Goal: Information Seeking & Learning: Learn about a topic

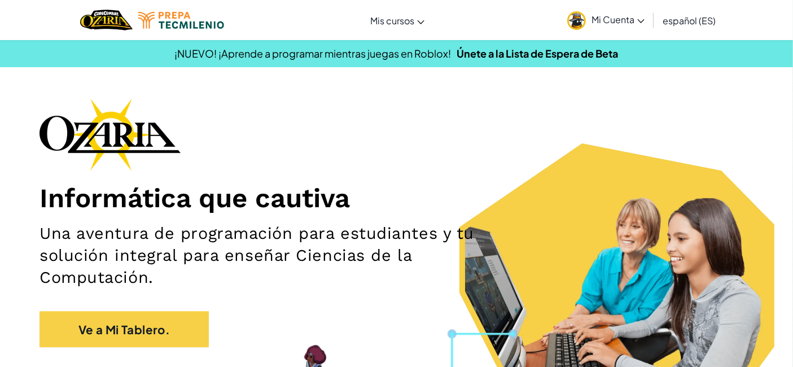
click at [524, 108] on div "Informática que cautiva Una aventura de programación para estudiantes y tu solu…" at bounding box center [396, 228] width 714 height 260
click at [603, 23] on font "Mi Cuenta" at bounding box center [612, 20] width 43 height 12
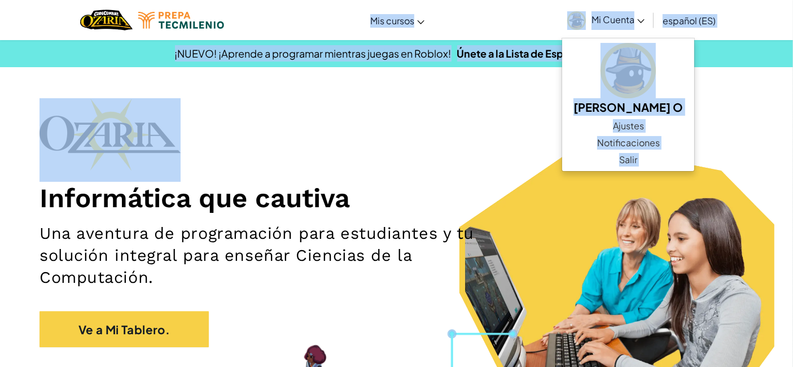
drag, startPoint x: 552, startPoint y: 112, endPoint x: 470, endPoint y: 21, distance: 122.6
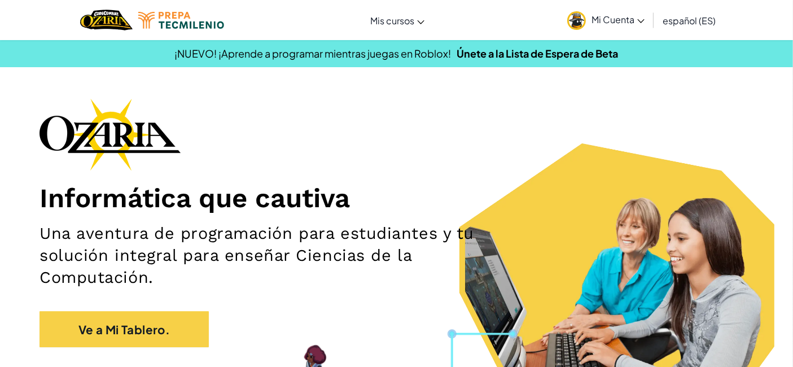
click at [459, 8] on div "Cambiar modo de navegación Mis cursos Aula de Ozaria Aula de CodeCombat Liga de…" at bounding box center [396, 20] width 798 height 40
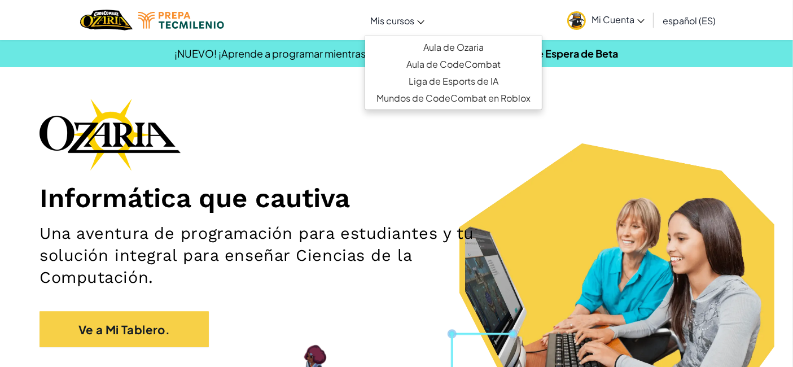
click at [409, 21] on font "Mis cursos" at bounding box center [392, 21] width 44 height 12
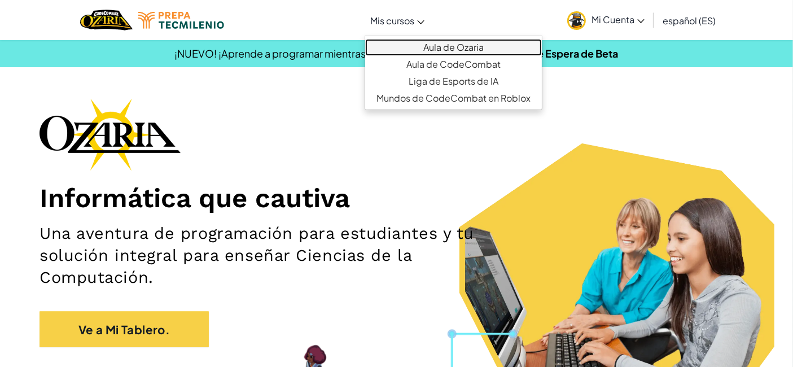
click at [497, 43] on link "Aula de Ozaria" at bounding box center [453, 47] width 177 height 17
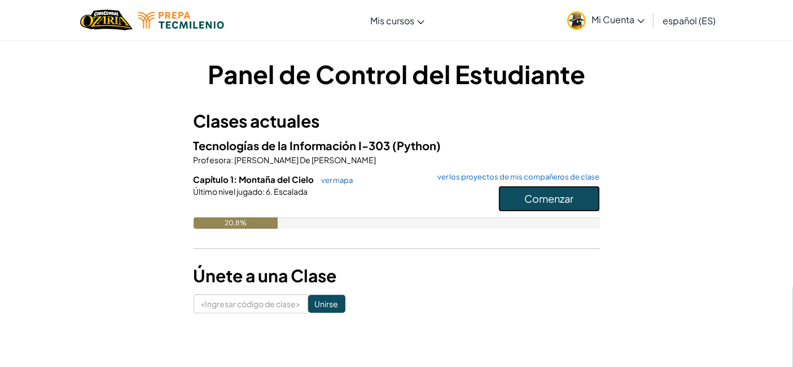
click at [528, 190] on button "Comenzar" at bounding box center [549, 199] width 102 height 26
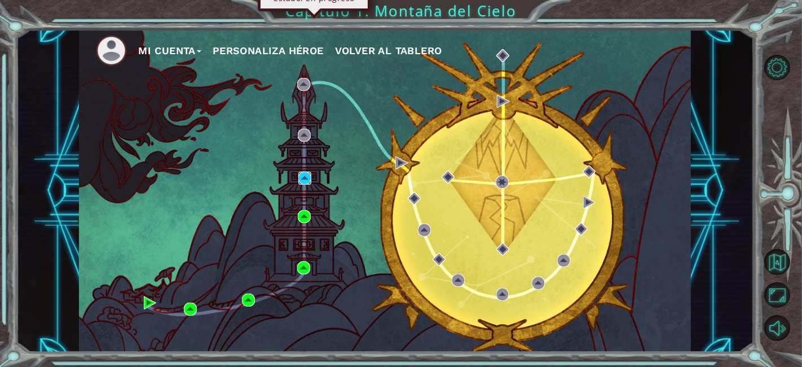
click at [302, 179] on img at bounding box center [304, 178] width 13 height 13
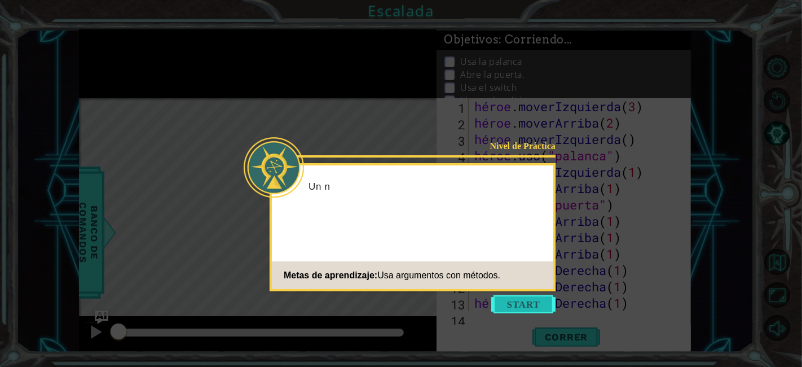
scroll to position [32, 0]
click at [528, 301] on button "Comenzar" at bounding box center [523, 304] width 64 height 18
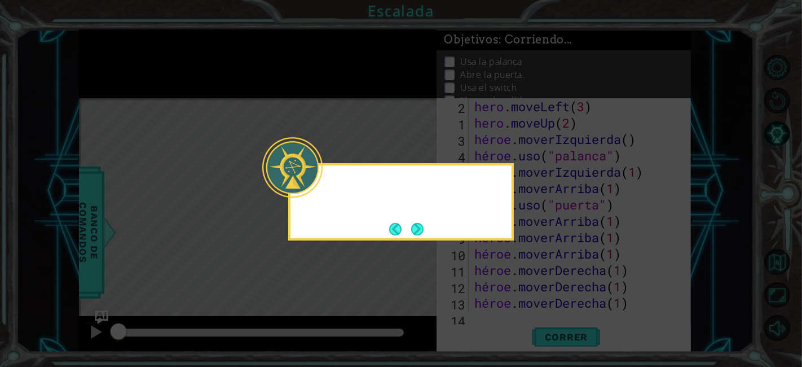
scroll to position [0, 0]
click at [419, 227] on button "Próximo" at bounding box center [418, 229] width 16 height 16
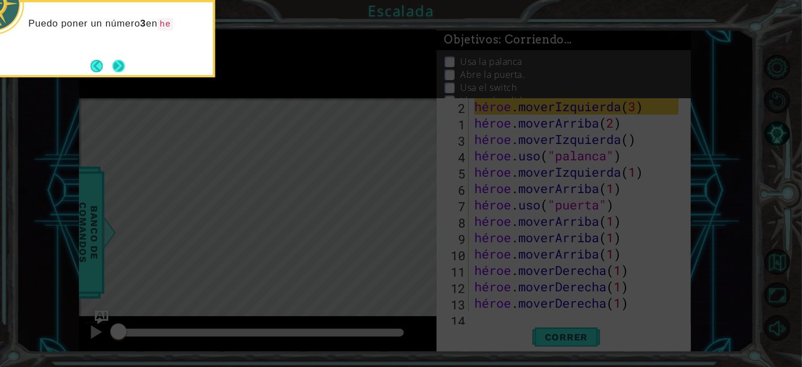
click at [118, 60] on button "Próximo" at bounding box center [118, 65] width 13 height 13
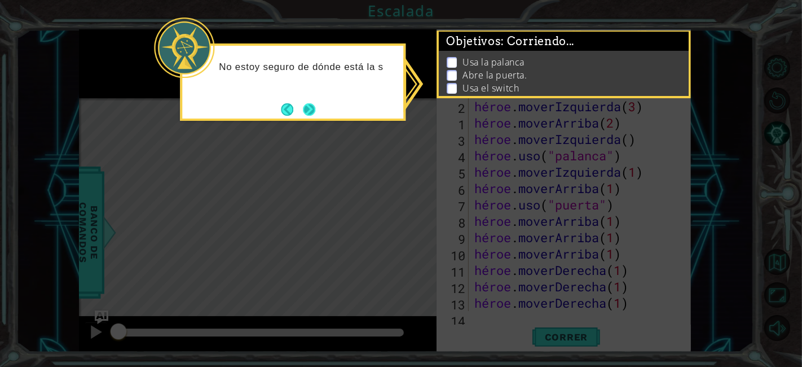
click at [308, 112] on button "Próximo" at bounding box center [309, 109] width 15 height 15
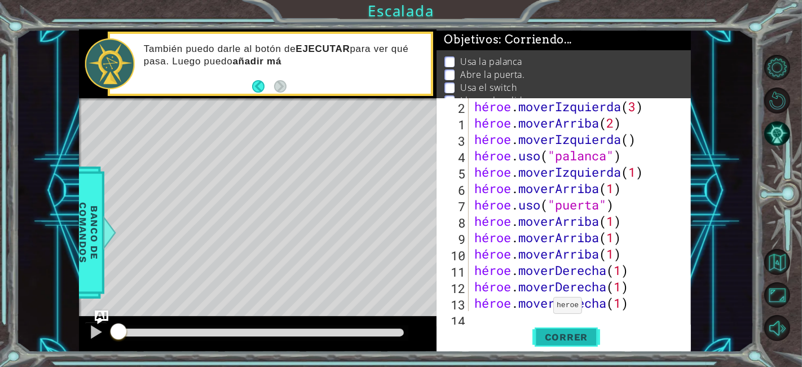
click at [561, 334] on font "Correr" at bounding box center [566, 336] width 43 height 11
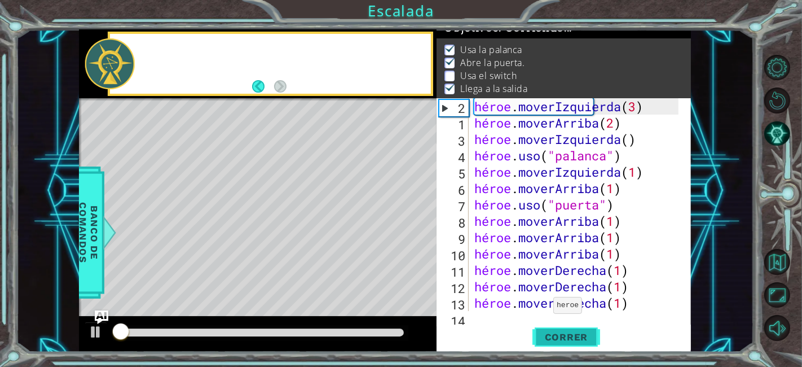
scroll to position [15, 0]
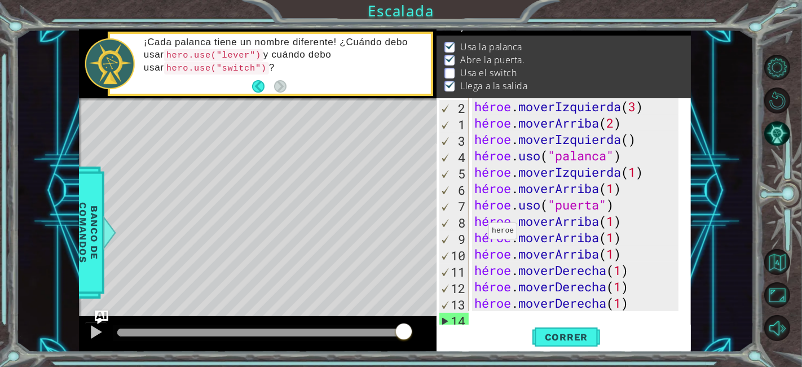
click at [482, 10] on div "1 [DEMOGRAPHIC_DATA] XXXXXXXXXXXXXXXXXXXXXXXXXXXXXXXXXXXXXXXXXXXXXXXXXXXXXXXXXX…" at bounding box center [401, 183] width 802 height 367
click at [258, 86] on button "Atrás" at bounding box center [263, 86] width 22 height 12
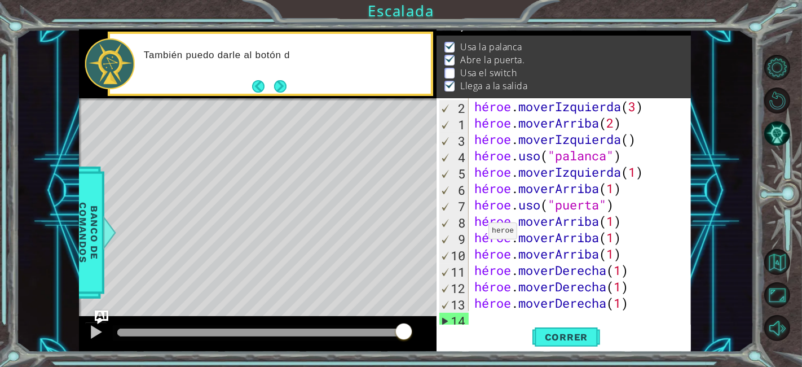
click at [243, 85] on div "También puedo darle al botón d" at bounding box center [270, 64] width 321 height 60
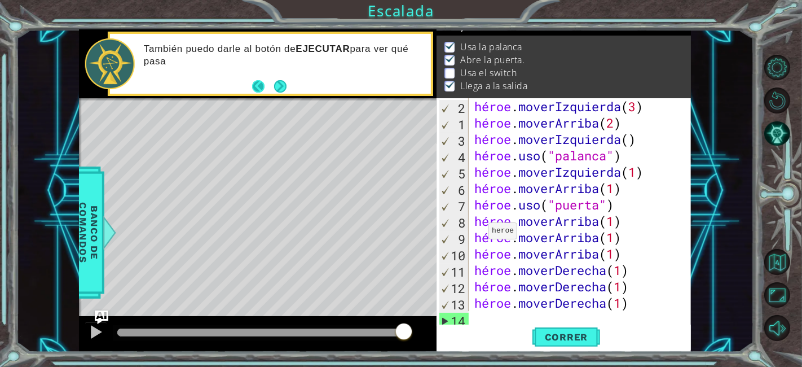
click at [257, 86] on button "Atrás" at bounding box center [263, 86] width 22 height 12
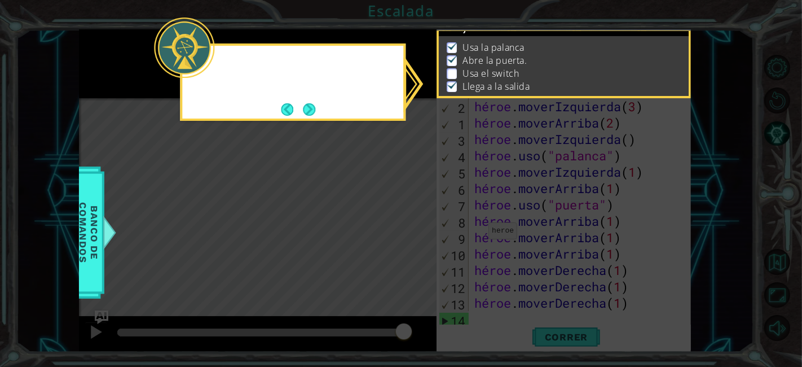
scroll to position [16, 0]
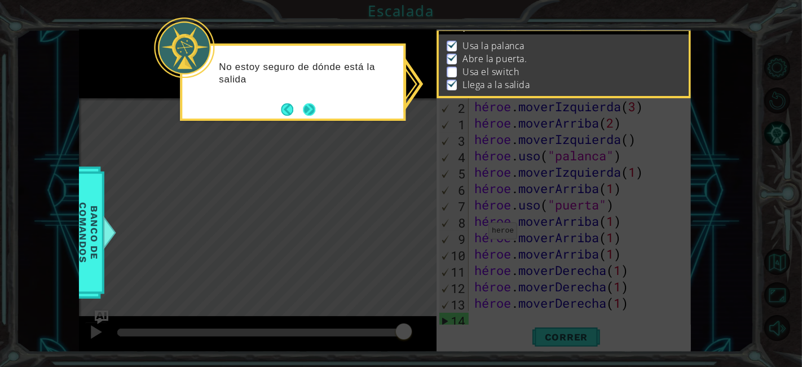
click at [307, 103] on button "Próximo" at bounding box center [309, 109] width 13 height 13
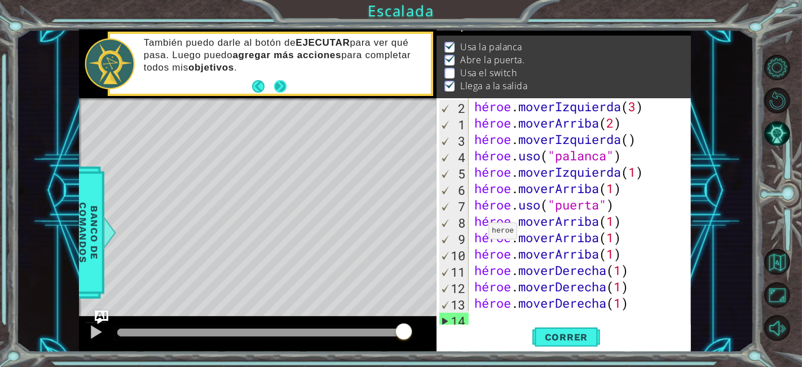
click at [280, 89] on button "Próximo" at bounding box center [280, 86] width 13 height 13
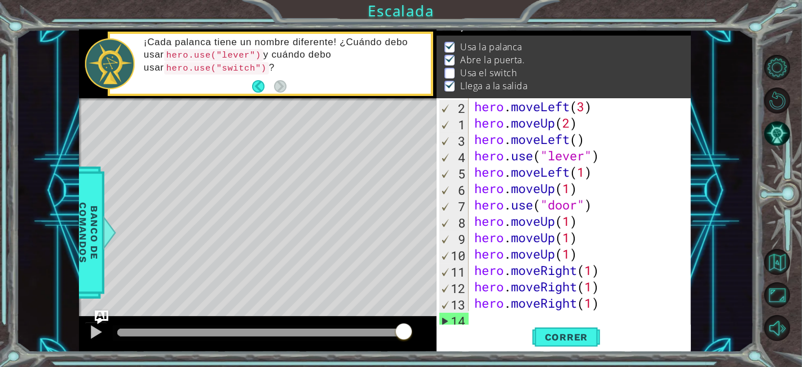
click at [461, 31] on div "Objetivos : Corriendo..." at bounding box center [564, 25] width 254 height 21
click at [486, 317] on div "2 1 3 4 5 6 7 8 9 10 11 12 13 14 hero . moveLeft ( 3 ) hero . moveUp ( 2 ) hero…" at bounding box center [564, 225] width 254 height 254
click at [478, 312] on div "2 1 3 4 5 6 7 8 9 10 11 12 13 14 hero . moveLeft ( 3 ) hero . moveUp ( 2 ) hero…" at bounding box center [564, 225] width 254 height 254
click at [480, 306] on div "hero . moveLeft ( 3 ) hero . moveUp ( 2 ) hero . moveLeft ( ) hero . use ( "lev…" at bounding box center [578, 220] width 212 height 245
type textarea "hero.moveRight(1)"
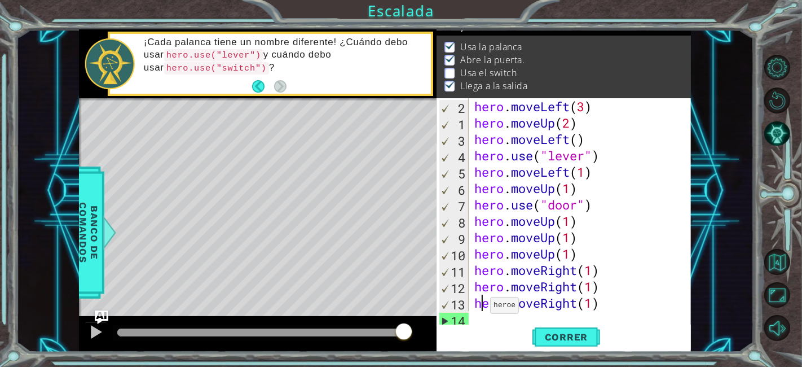
click at [480, 324] on div "hero.moveRight(1) 2 1 3 4 5 6 7 8 9 10 11 12 13 14 hero . moveLeft ( 3 ) hero .…" at bounding box center [564, 225] width 254 height 254
click at [473, 317] on div "hero.moveRight(1) 2 1 3 4 5 6 7 8 9 10 11 12 13 14 hero . moveLeft ( 3 ) hero .…" at bounding box center [564, 225] width 254 height 254
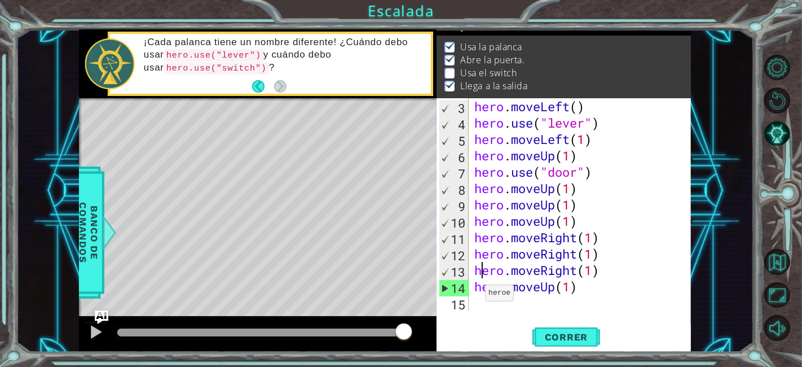
scroll to position [32, 0]
click at [473, 297] on div "hero . moveLeft ( ) hero . use ( "lever" ) hero . moveLeft ( 1 ) hero . moveUp …" at bounding box center [578, 220] width 212 height 245
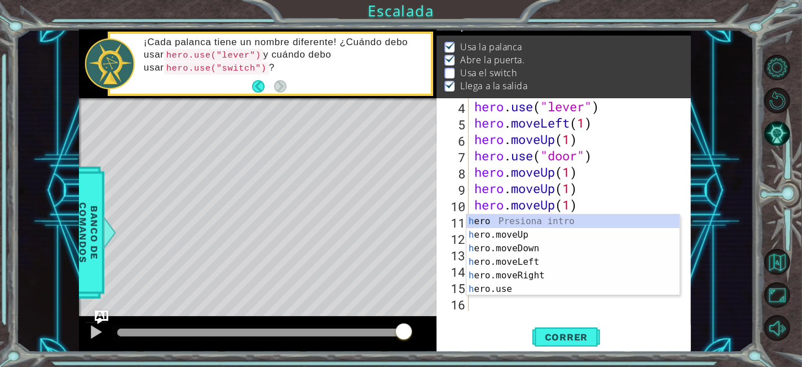
scroll to position [49, 0]
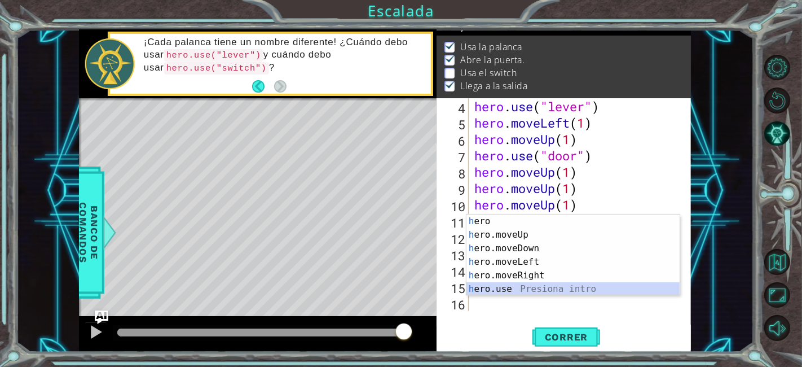
click at [545, 288] on div "h ero Presiona intro h ero.moveUp Presiona intro h ero.moveDown Presiona intro …" at bounding box center [574, 268] width 214 height 108
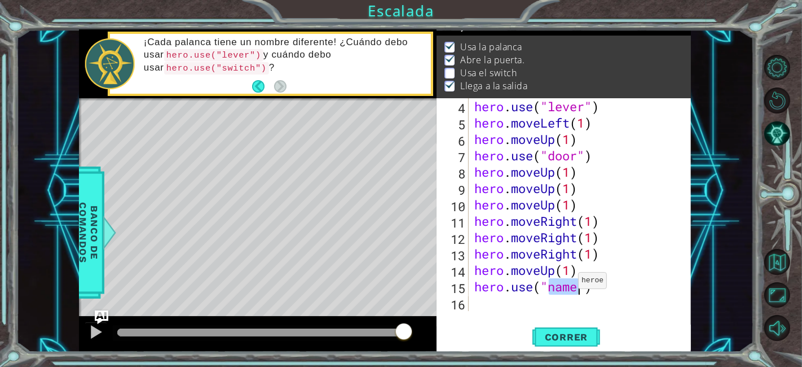
click at [569, 283] on div "hero . use ( "lever" ) hero . moveLeft ( 1 ) hero . moveUp ( 1 ) hero . use ( "…" at bounding box center [575, 204] width 207 height 213
click at [569, 283] on div "hero . use ( "lever" ) hero . moveLeft ( 1 ) hero . moveUp ( 1 ) hero . use ( "…" at bounding box center [578, 220] width 212 height 245
click at [576, 284] on div "hero . use ( "lever" ) hero . moveLeft ( 1 ) hero . moveUp ( 1 ) hero . use ( "…" at bounding box center [578, 220] width 212 height 245
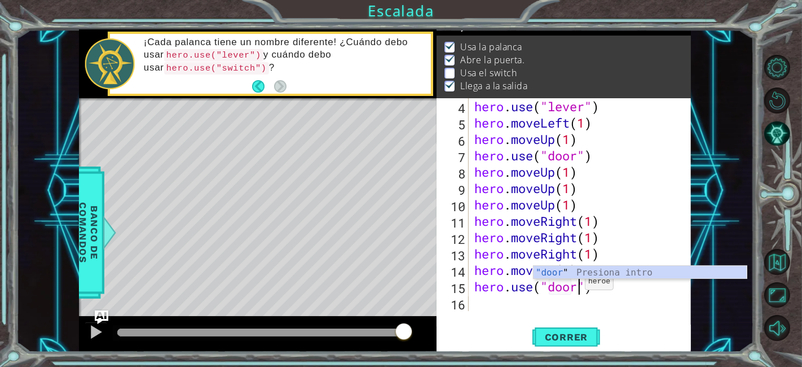
scroll to position [0, 5]
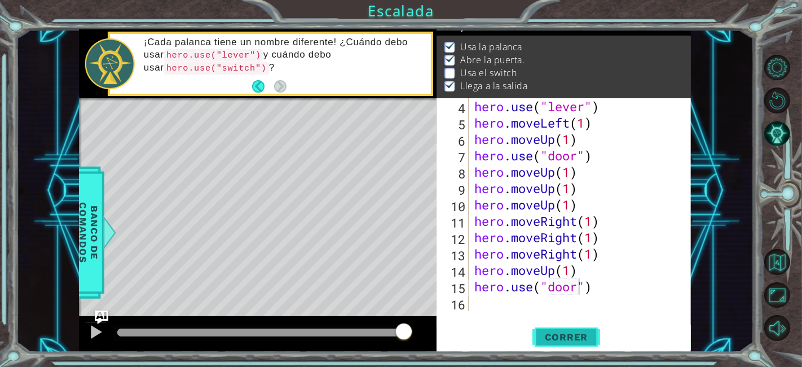
drag, startPoint x: 574, startPoint y: 317, endPoint x: 573, endPoint y: 334, distance: 16.9
click at [573, 334] on div "hero.use("door") 4 5 6 7 8 9 10 11 12 13 14 15 16 hero . use ( "lever" ) hero .…" at bounding box center [564, 225] width 254 height 254
click at [573, 334] on span "Correr" at bounding box center [567, 336] width 66 height 11
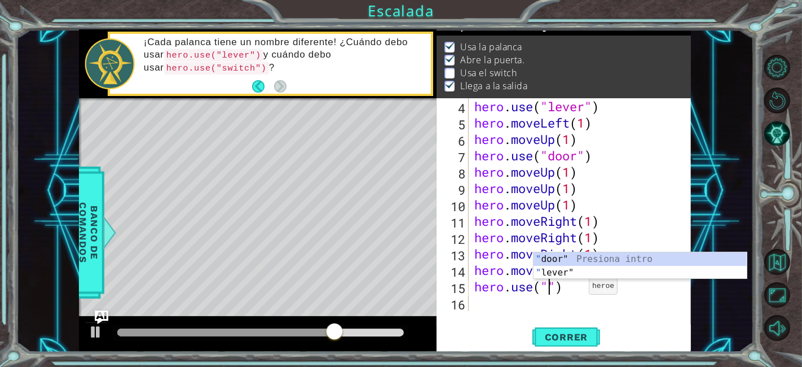
scroll to position [0, 3]
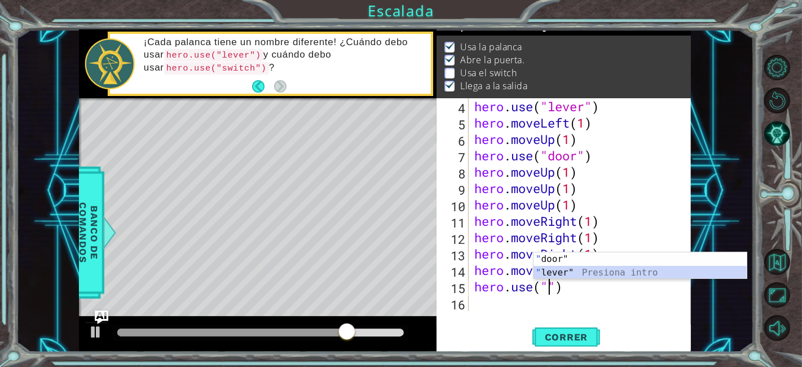
click at [576, 268] on div "" door" Presiona intro " lever" Presiona intro" at bounding box center [641, 279] width 214 height 54
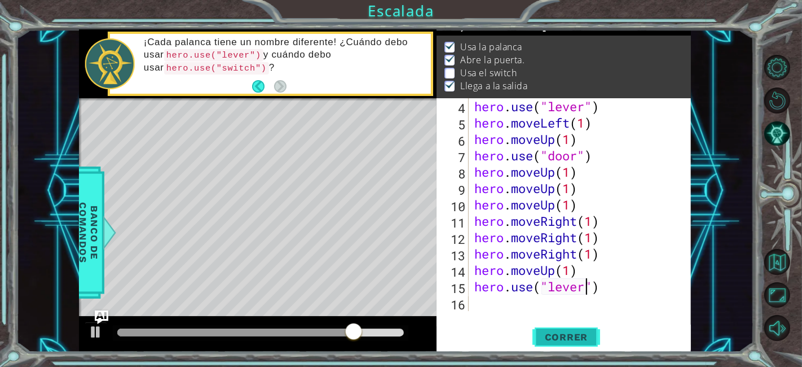
click at [582, 336] on span "Correr" at bounding box center [567, 336] width 66 height 11
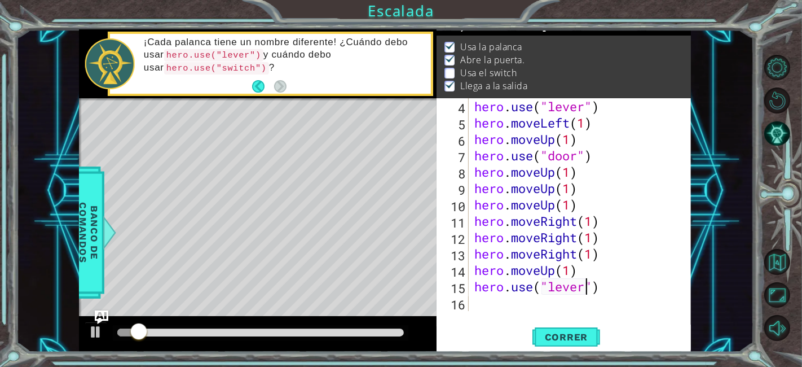
click at [309, 325] on div at bounding box center [261, 333] width 296 height 16
click at [310, 330] on div at bounding box center [260, 332] width 287 height 8
click at [287, 332] on div at bounding box center [213, 332] width 192 height 8
click at [97, 327] on div at bounding box center [96, 331] width 15 height 15
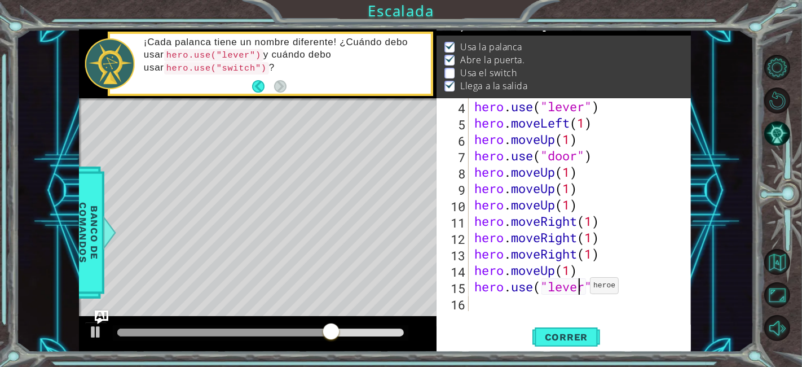
click at [580, 288] on div "hero . use ( "lever" ) hero . moveLeft ( 1 ) hero . moveUp ( 1 ) hero . use ( "…" at bounding box center [578, 220] width 212 height 245
click at [607, 288] on div "hero . use ( "lever" ) hero . moveLeft ( 1 ) hero . moveUp ( 1 ) hero . use ( "…" at bounding box center [578, 220] width 212 height 245
click at [586, 292] on div "hero . use ( "lever" ) hero . moveLeft ( 1 ) hero . moveUp ( 1 ) hero . use ( "…" at bounding box center [578, 220] width 212 height 245
click at [594, 191] on div "hero . use ( "lever" ) hero . moveLeft ( 1 ) hero . moveUp ( 1 ) hero . use ( "…" at bounding box center [578, 220] width 212 height 245
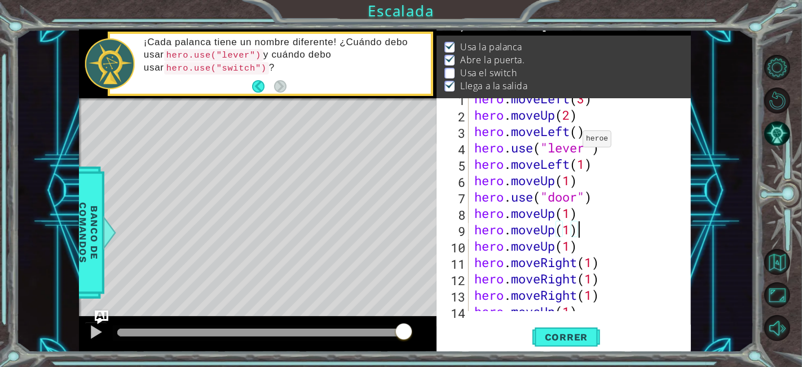
scroll to position [0, 0]
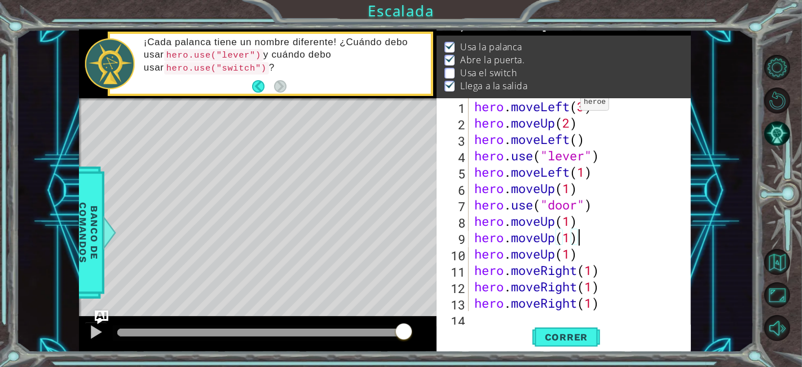
click at [571, 104] on div "hero . moveLeft ( 3 ) hero . moveUp ( 2 ) hero . moveLeft ( ) hero . use ( "lev…" at bounding box center [578, 220] width 212 height 245
click at [571, 104] on div "hero . moveLeft ( 3 ) hero . moveUp ( 2 ) hero . moveLeft ( ) hero . use ( "lev…" at bounding box center [575, 204] width 207 height 213
click at [571, 104] on div "hero . moveLeft ( 3 ) hero . moveUp ( 2 ) hero . moveLeft ( ) hero . use ( "lev…" at bounding box center [578, 220] width 212 height 245
click at [543, 102] on div "hero . moveLeft ( 3 ) hero . moveUp ( 2 ) hero . moveLeft ( ) hero . use ( "lev…" at bounding box center [578, 220] width 212 height 245
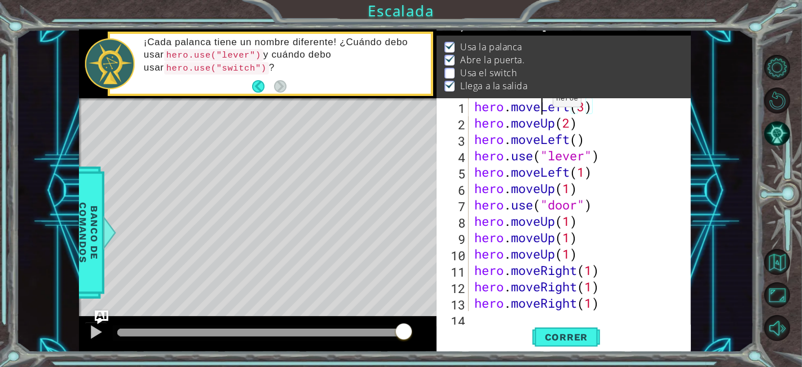
click at [543, 102] on div "hero . moveLeft ( 3 ) hero . moveUp ( 2 ) hero . moveLeft ( ) hero . use ( "lev…" at bounding box center [578, 220] width 212 height 245
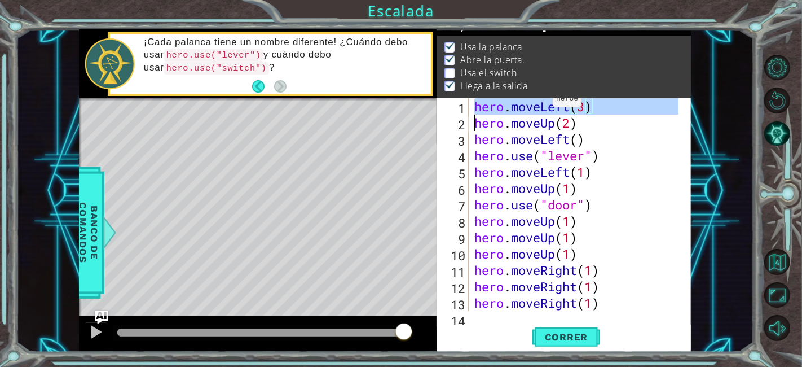
click at [543, 102] on div "hero . moveLeft ( 3 ) hero . moveUp ( 2 ) hero . moveLeft ( ) hero . use ( "lev…" at bounding box center [578, 220] width 212 height 245
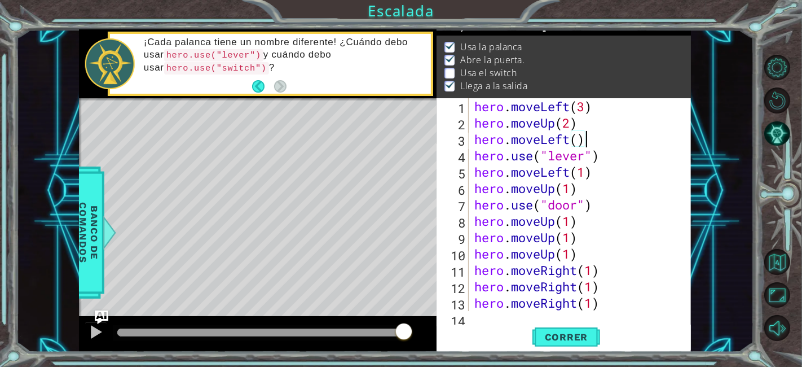
click at [605, 134] on div "hero . moveLeft ( 3 ) hero . moveUp ( 2 ) hero . moveLeft ( ) hero . use ( "lev…" at bounding box center [578, 220] width 212 height 245
click at [551, 103] on div "hero . moveLeft ( 3 ) hero . moveUp ( 2 ) hero . moveLeft ( ) hero . use ( "lev…" at bounding box center [578, 220] width 212 height 245
click at [551, 103] on div "hero . moveLeft ( 3 ) hero . moveUp ( 2 ) hero . moveLeft ( ) hero . use ( "lev…" at bounding box center [575, 204] width 207 height 213
click at [551, 103] on div "hero . moveLeft ( 3 ) hero . moveUp ( 2 ) hero . moveLeft ( ) hero . use ( "lev…" at bounding box center [578, 220] width 212 height 245
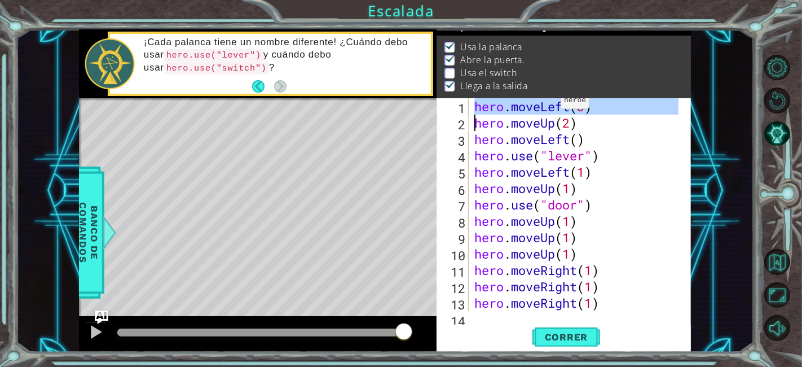
click at [551, 103] on div "hero . moveLeft ( 3 ) hero . moveUp ( 2 ) hero . moveLeft ( ) hero . use ( "lev…" at bounding box center [578, 220] width 212 height 245
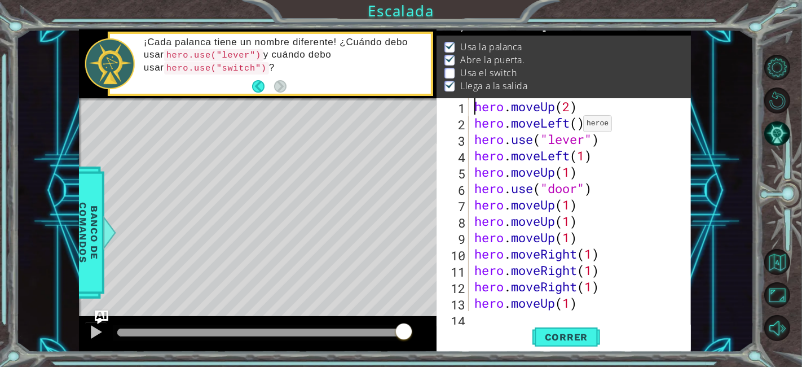
click at [574, 125] on div "hero . moveUp ( 2 ) hero . moveLeft ( ) hero . use ( "lever" ) hero . moveLeft …" at bounding box center [578, 220] width 212 height 245
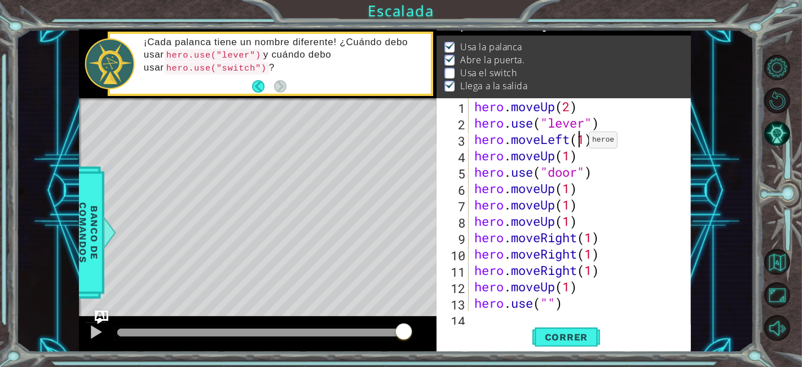
click at [579, 142] on div "hero . moveUp ( 2 ) hero . use ( "lever" ) hero . moveLeft ( 1 ) hero . moveUp …" at bounding box center [578, 220] width 212 height 245
click at [570, 165] on div "hero . moveUp ( 2 ) hero . use ( "lever" ) hero . moveLeft ( 1 ) hero . moveUp …" at bounding box center [578, 220] width 212 height 245
click at [585, 335] on span "Correr" at bounding box center [567, 336] width 66 height 11
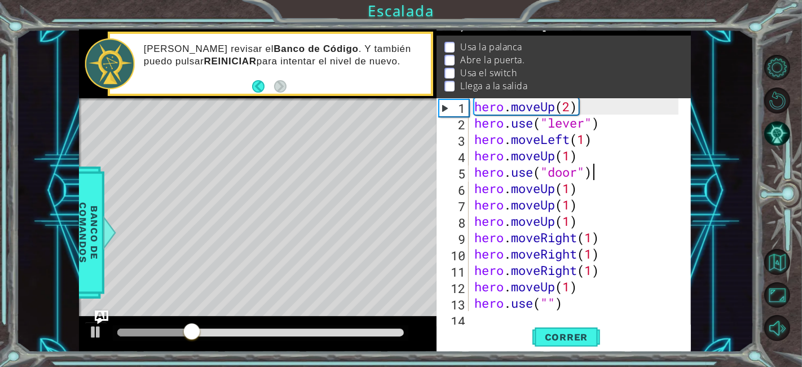
click at [595, 165] on div "hero . moveUp ( 2 ) hero . use ( "lever" ) hero . moveLeft ( 1 ) hero . moveUp …" at bounding box center [578, 220] width 212 height 245
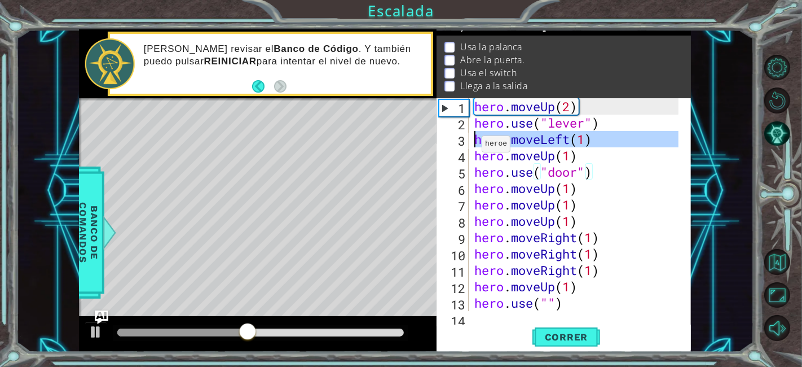
click at [465, 144] on div "3" at bounding box center [454, 141] width 30 height 16
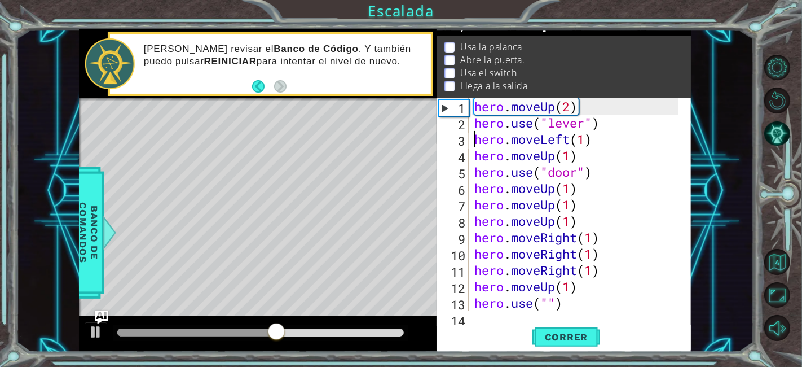
click at [591, 108] on div "hero . moveUp ( 2 ) hero . use ( "lever" ) hero . moveLeft ( 1 ) hero . moveUp …" at bounding box center [578, 220] width 212 height 245
click at [588, 108] on div "hero . moveUp ( 2 ) hero . use ( "lever" ) hero . moveLeft ( 1 ) hero . moveUp …" at bounding box center [575, 204] width 207 height 213
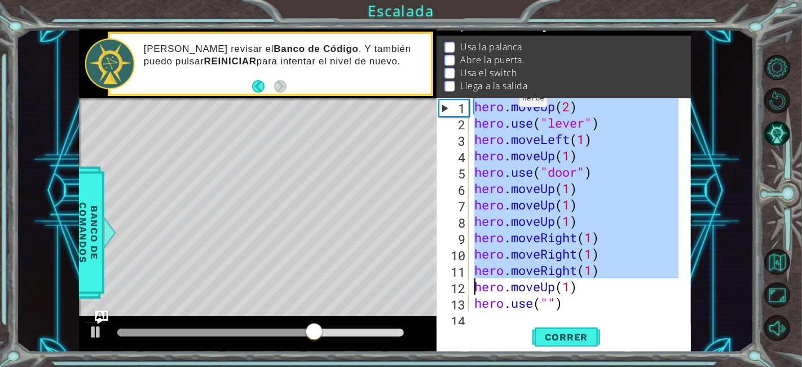
drag, startPoint x: 456, startPoint y: 112, endPoint x: 464, endPoint y: 298, distance: 185.8
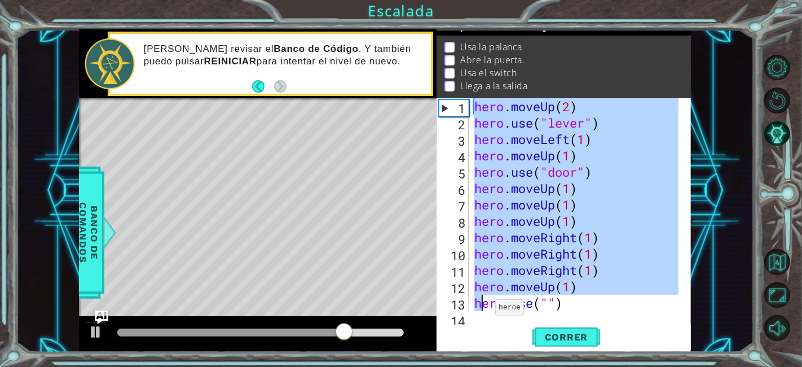
drag, startPoint x: 475, startPoint y: 106, endPoint x: 484, endPoint y: 310, distance: 204.5
click at [484, 310] on div "hero . moveUp ( 2 ) hero . use ( "lever" ) hero . moveLeft ( 1 ) hero . moveUp …" at bounding box center [578, 220] width 212 height 245
drag, startPoint x: 511, startPoint y: 318, endPoint x: 584, endPoint y: 307, distance: 73.7
click at [584, 307] on div "hero.moveUp(1) hero.use("") 1 2 3 4 5 6 7 8 9 10 11 12 13 14 hero . moveUp ( 2 …" at bounding box center [564, 225] width 254 height 254
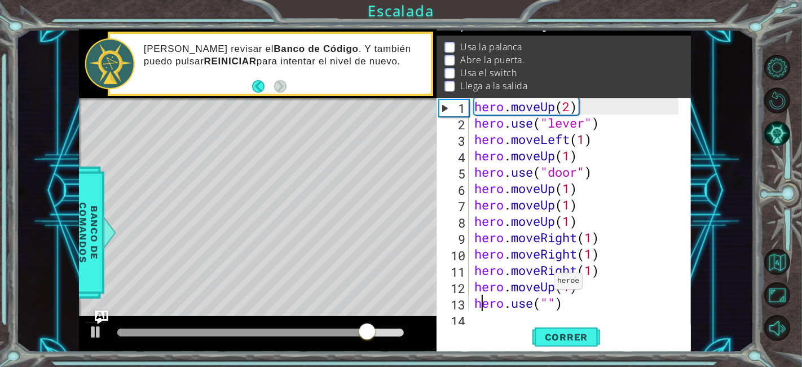
click at [544, 283] on div "hero . moveUp ( 2 ) hero . use ( "lever" ) hero . moveLeft ( 1 ) hero . moveUp …" at bounding box center [578, 220] width 212 height 245
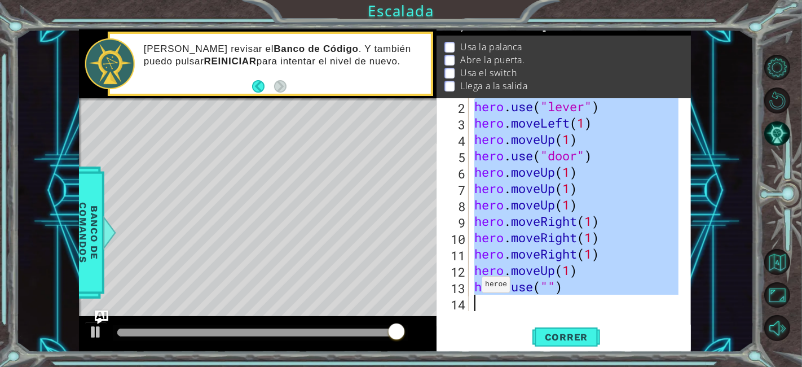
scroll to position [16, 0]
drag, startPoint x: 480, startPoint y: 102, endPoint x: 467, endPoint y: 315, distance: 214.2
click at [467, 311] on div "hero.moveUp(1) 2 3 4 5 6 7 8 9 10 11 12 13 14 hero . use ( "lever" ) hero . mov…" at bounding box center [563, 204] width 252 height 213
type textarea "h"
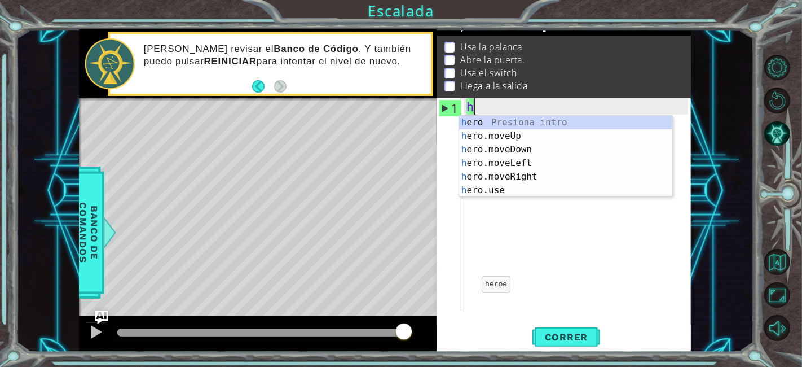
scroll to position [0, 0]
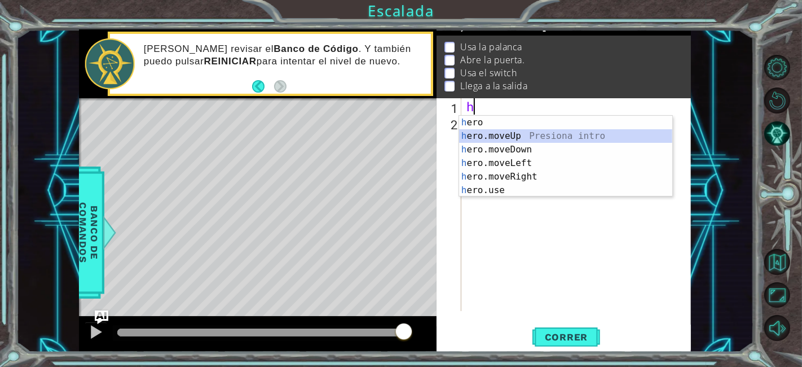
click at [544, 129] on div "h ero Presiona intro h ero.moveUp Presiona intro h ero.moveDown Presiona intro …" at bounding box center [566, 170] width 214 height 108
type textarea "hero.moveUp(1)"
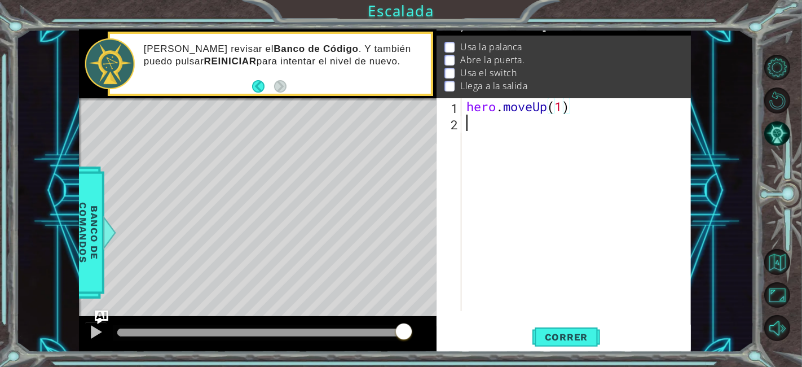
click at [520, 118] on div "hero . moveUp ( 1 )" at bounding box center [579, 220] width 230 height 245
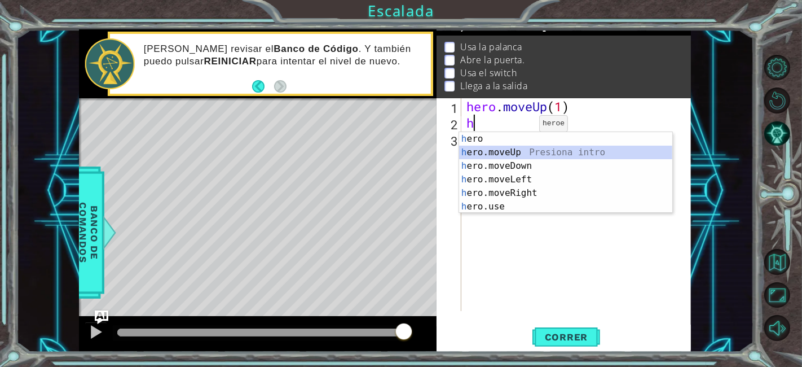
click at [528, 146] on div "h ero Presiona intro h ero.moveUp Presiona intro h ero.moveDown Presiona intro …" at bounding box center [566, 186] width 214 height 108
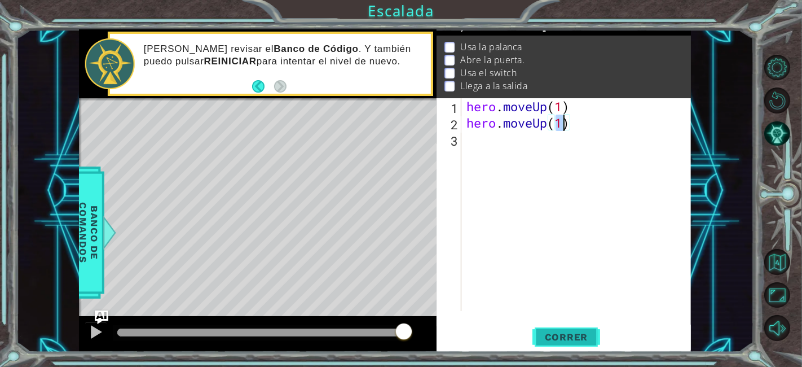
click at [569, 333] on span "Correr" at bounding box center [567, 336] width 66 height 11
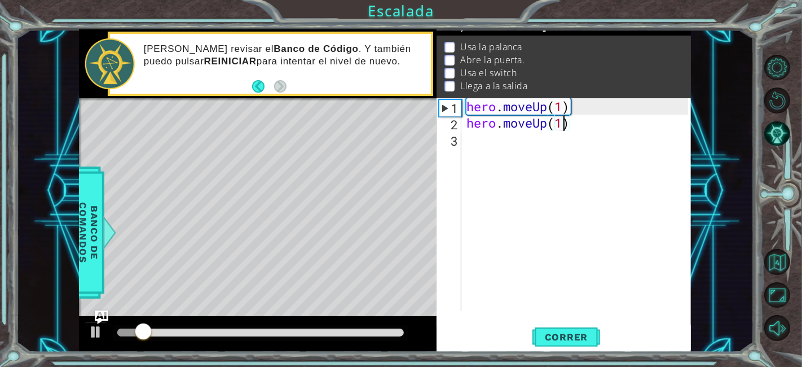
click at [572, 111] on div "hero . moveUp ( 1 ) hero . moveUp ( 1 )" at bounding box center [579, 220] width 230 height 245
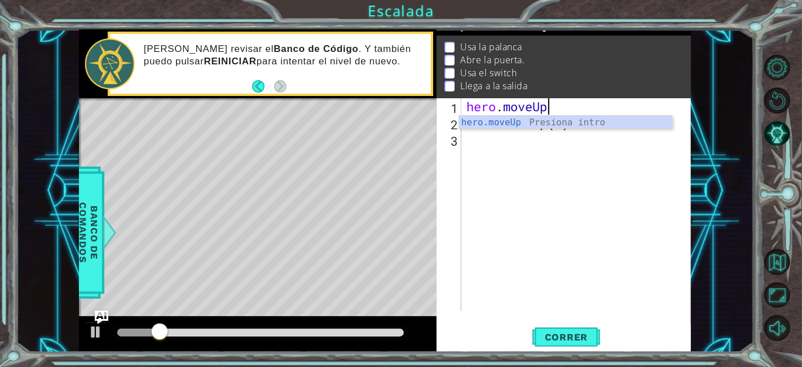
click at [572, 111] on div "hero . moveUp hero . moveUp ( 1 )" at bounding box center [579, 220] width 230 height 245
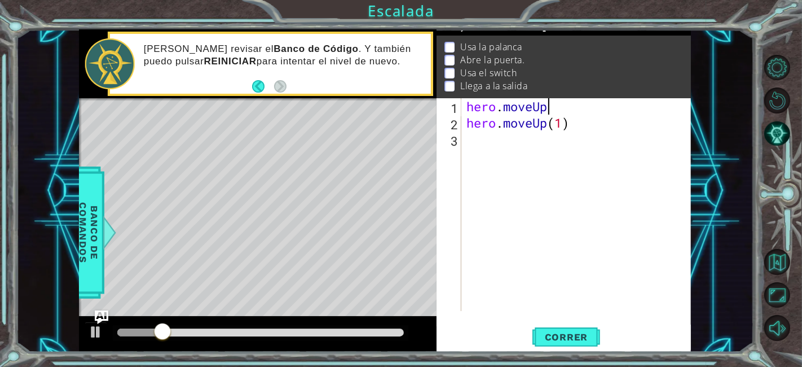
click at [572, 111] on div "hero . moveUp hero . moveUp ( 1 )" at bounding box center [579, 220] width 230 height 245
click at [572, 111] on div "hero . moveUp hero . moveUp ( 1 )" at bounding box center [576, 204] width 224 height 213
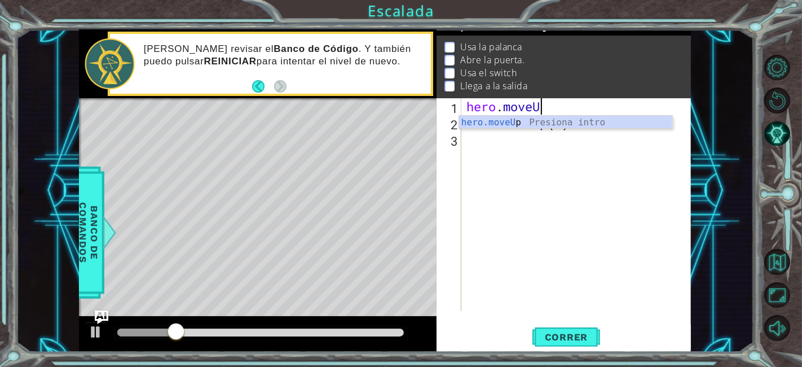
click at [572, 111] on div "hero . moveU hero . moveUp ( 1 )" at bounding box center [579, 220] width 230 height 245
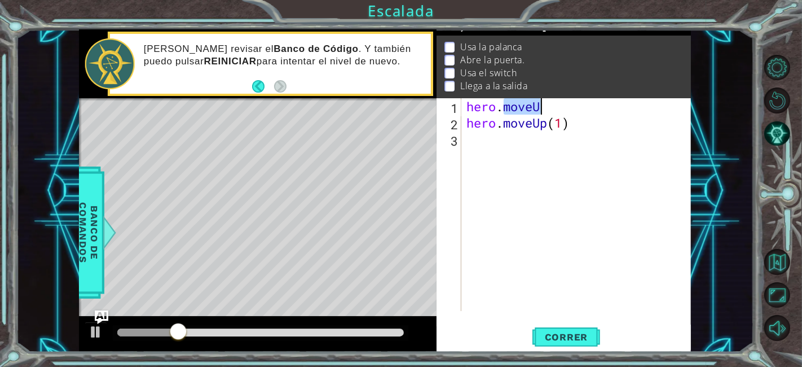
click at [572, 111] on div "hero . moveU hero . moveUp ( 1 )" at bounding box center [579, 220] width 230 height 245
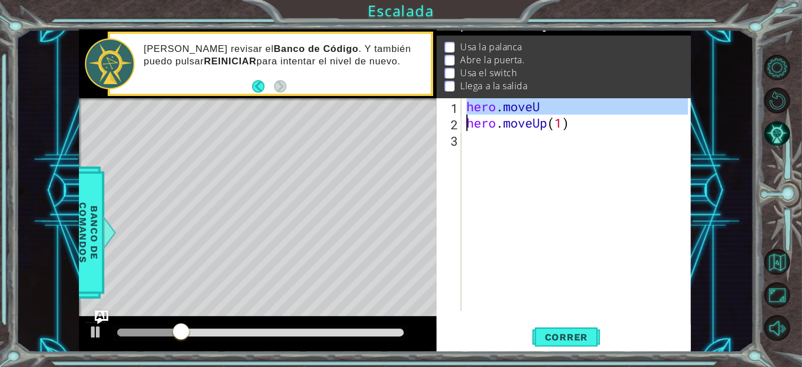
click at [572, 111] on div "hero . moveU hero . moveUp ( 1 )" at bounding box center [579, 220] width 230 height 245
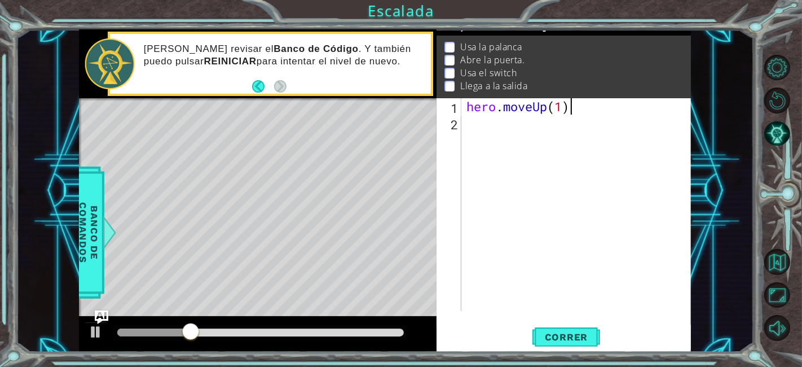
click at [572, 111] on div "hero . moveUp ( 1 )" at bounding box center [579, 220] width 230 height 245
type textarea "hero.moveUp(1)"
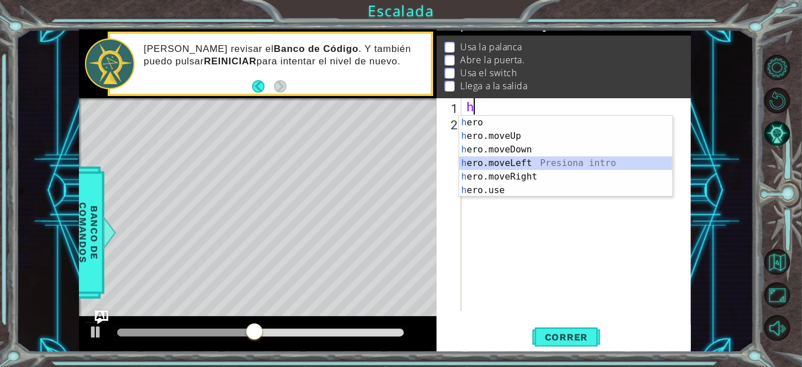
click at [551, 163] on div "h ero Presiona intro h ero.moveUp Presiona intro h ero.moveDown Presiona intro …" at bounding box center [566, 170] width 214 height 108
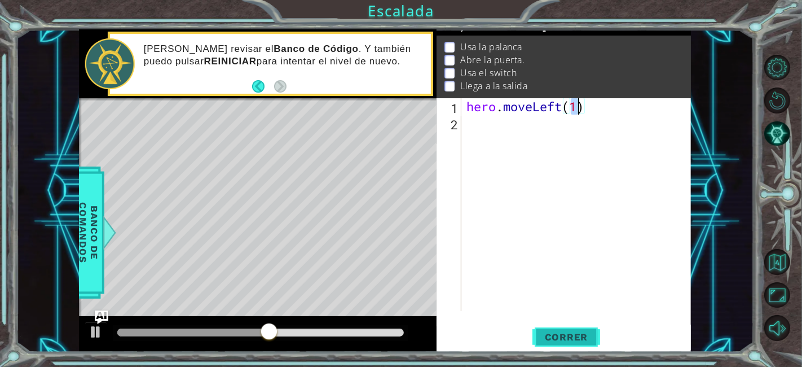
type textarea "hero.moveLeft(1)"
click at [559, 337] on span "Correr" at bounding box center [567, 336] width 66 height 11
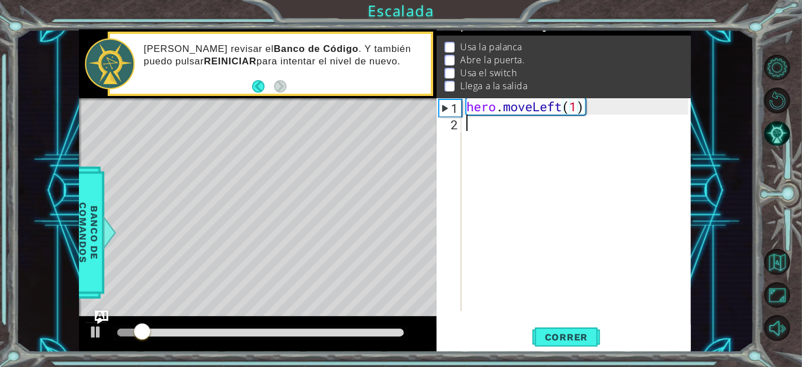
click at [522, 125] on div "hero . moveLeft ( 1 )" at bounding box center [579, 220] width 230 height 245
click at [578, 107] on div "hero . moveLeft ( 1 )" at bounding box center [579, 220] width 230 height 245
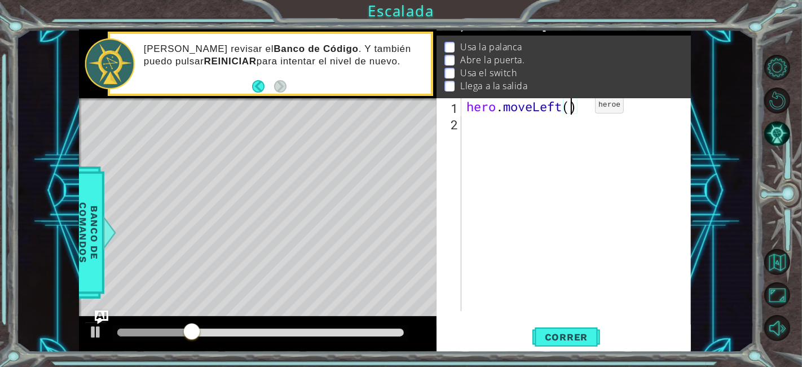
scroll to position [0, 5]
type textarea "hero.moveLeft(3)"
click at [576, 335] on span "Correr" at bounding box center [567, 336] width 66 height 11
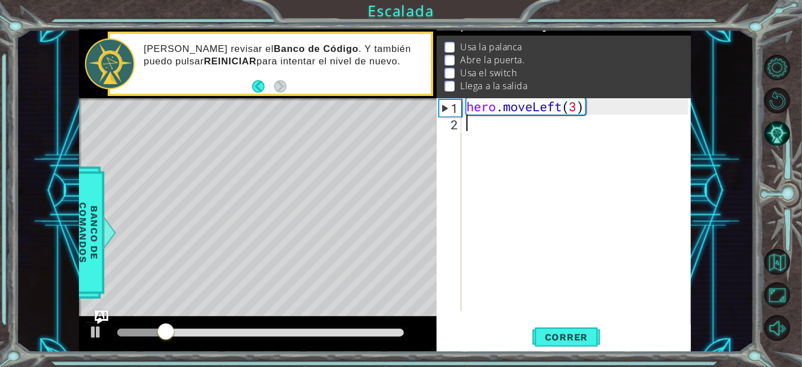
click at [495, 121] on div "hero . moveLeft ( 3 )" at bounding box center [579, 220] width 230 height 245
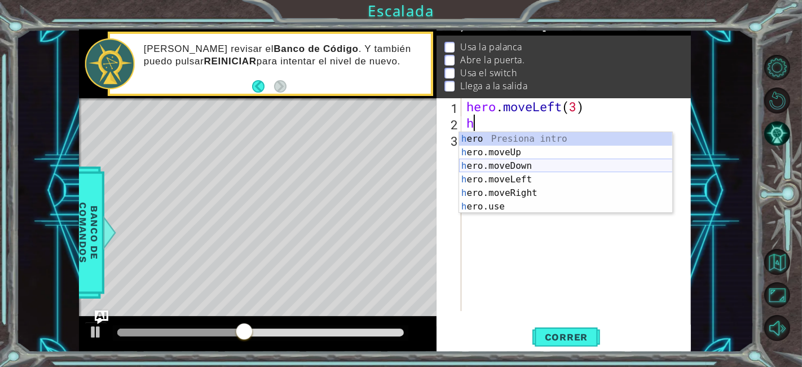
click at [550, 167] on div "h ero Presiona intro h ero.moveUp Presiona intro h ero.moveDown Presiona intro …" at bounding box center [566, 186] width 214 height 108
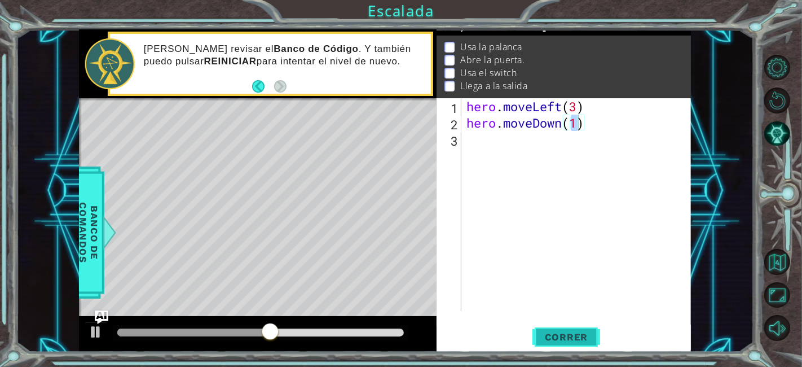
click at [551, 335] on span "Correr" at bounding box center [567, 336] width 66 height 11
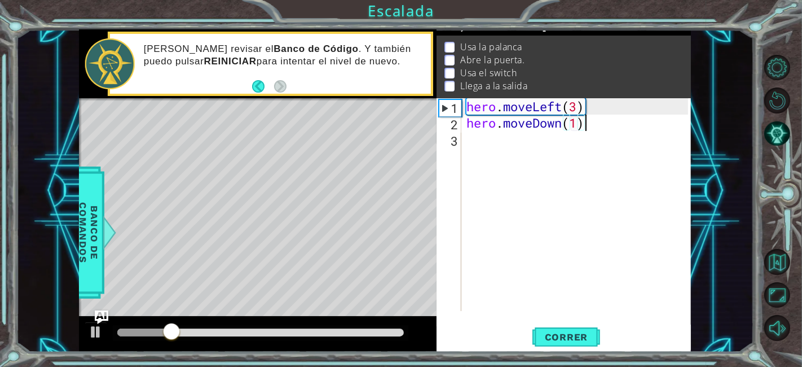
click at [587, 123] on div "hero . moveLeft ( 3 ) hero . moveDown ( 1 )" at bounding box center [579, 220] width 230 height 245
click at [587, 123] on div "hero . moveLeft ( 3 ) hero . moveDown ( 1 )" at bounding box center [576, 204] width 224 height 213
click at [587, 123] on div "hero . moveLeft ( 3 ) hero . moveDown ( 1 )" at bounding box center [579, 220] width 230 height 245
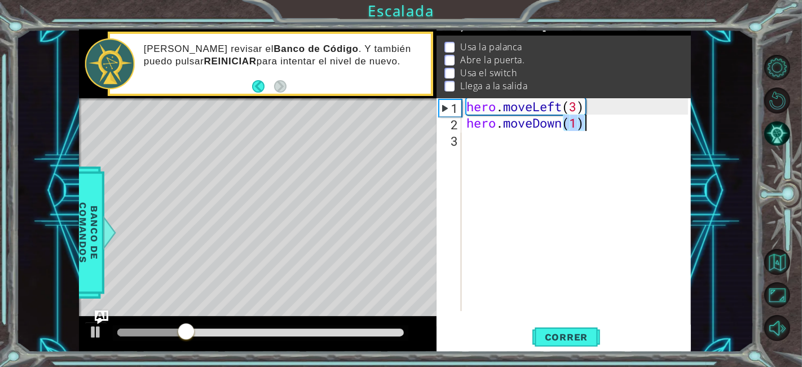
type textarea "hero.moveDown(1)"
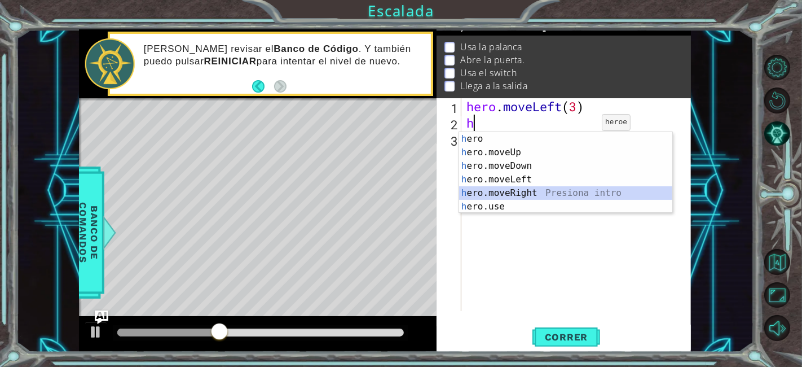
click at [561, 193] on div "h ero Presiona intro h ero.moveUp Presiona intro h ero.moveDown Presiona intro …" at bounding box center [566, 186] width 214 height 108
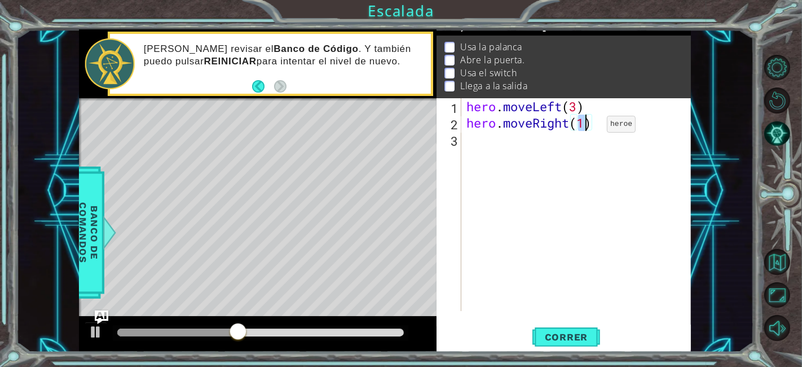
click at [589, 126] on div "hero . moveLeft ( 3 ) hero . moveRight ( 1 )" at bounding box center [576, 204] width 224 height 213
click at [581, 339] on span "Correr" at bounding box center [567, 336] width 66 height 11
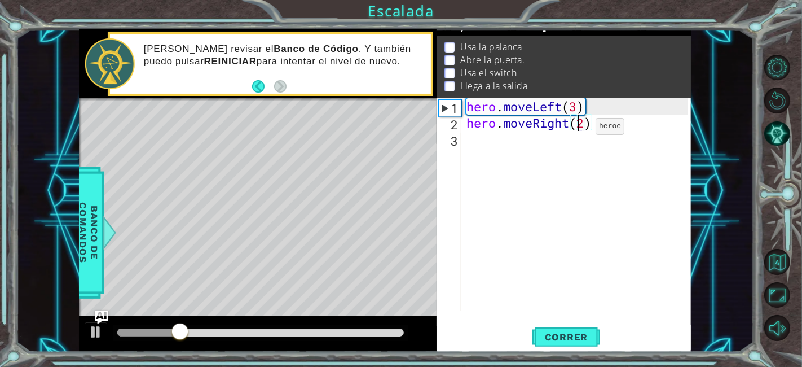
click at [578, 129] on div "hero . moveLeft ( 3 ) hero . moveRight ( 2 )" at bounding box center [579, 220] width 230 height 245
click at [578, 129] on div "hero . moveLeft ( 3 ) hero . moveRight ( 2 )" at bounding box center [576, 204] width 224 height 213
click at [575, 129] on div "hero . moveLeft ( 3 ) hero . moveRight ( 2 )" at bounding box center [579, 220] width 230 height 245
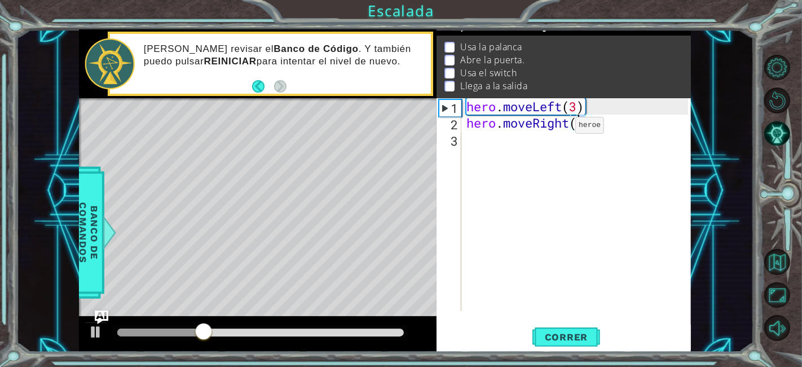
click at [558, 128] on div "hero . moveLeft ( 3 ) hero . moveRight ( 2 )" at bounding box center [579, 220] width 230 height 245
click at [558, 128] on div "hero . moveLeft ( 3 ) hero . moveRight ( 2 )" at bounding box center [576, 204] width 224 height 213
click at [558, 128] on div "hero . moveLeft ( 3 ) hero . moveRight ( 2 )" at bounding box center [579, 220] width 230 height 245
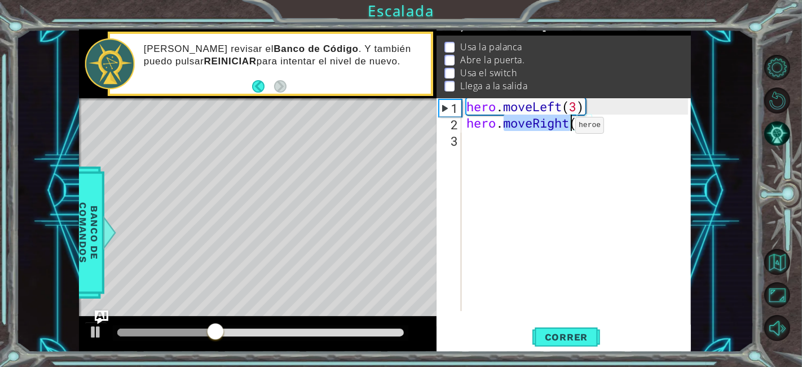
type textarea "hero.moveRight(2)"
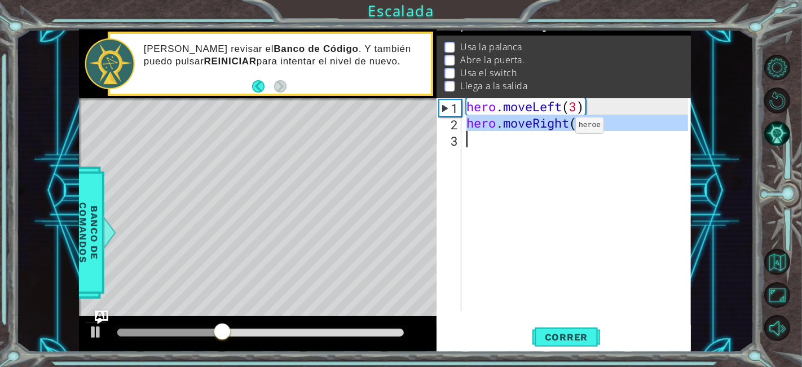
scroll to position [0, 0]
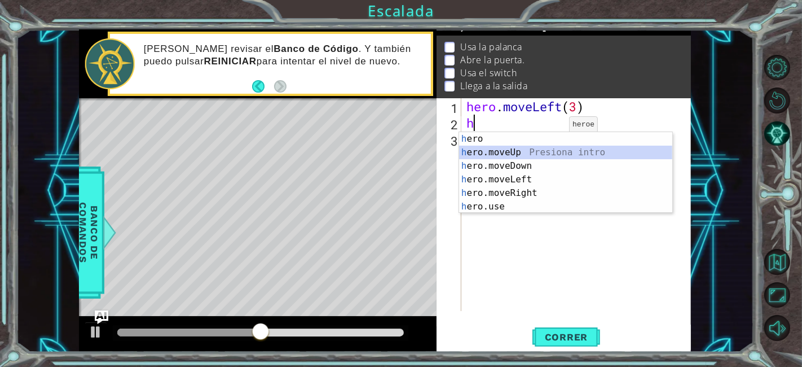
click at [544, 155] on div "h ero Presiona intro h ero.moveUp Presiona intro h ero.moveDown Presiona intro …" at bounding box center [566, 186] width 214 height 108
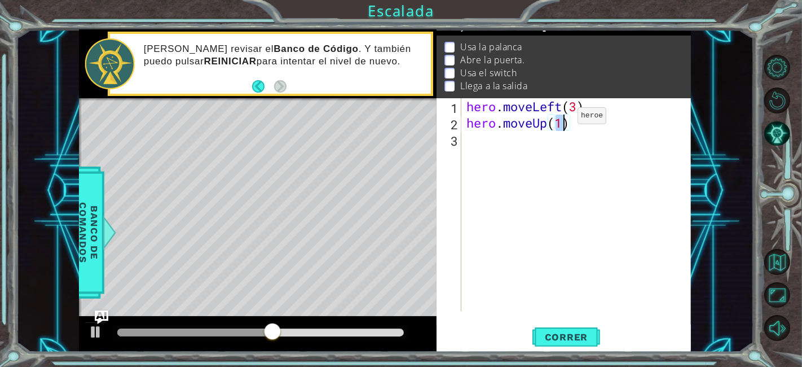
click at [561, 120] on div "hero . moveLeft ( 3 ) hero . moveUp ( 1 )" at bounding box center [576, 204] width 224 height 213
type textarea "hero.moveUp(2)"
click at [576, 339] on span "Correr" at bounding box center [567, 336] width 66 height 11
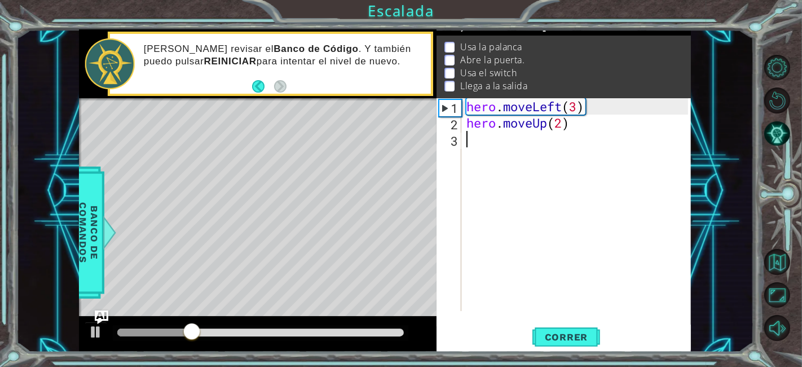
click at [499, 139] on div "hero . moveLeft ( 3 ) hero . moveUp ( 2 )" at bounding box center [579, 220] width 230 height 245
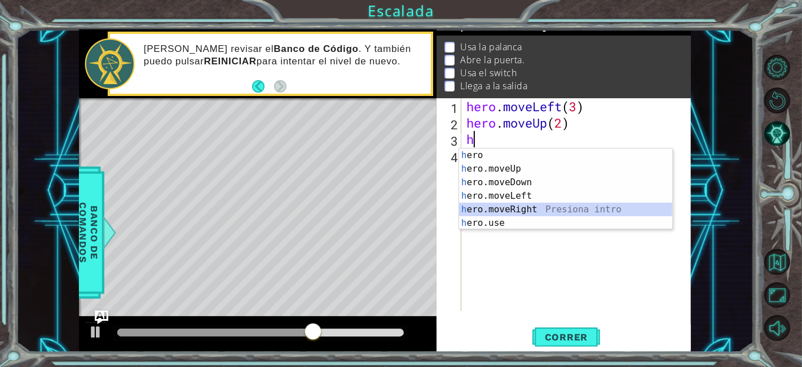
click at [534, 205] on div "h ero Presiona intro h ero.moveUp Presiona intro h ero.moveDown Presiona intro …" at bounding box center [566, 202] width 214 height 108
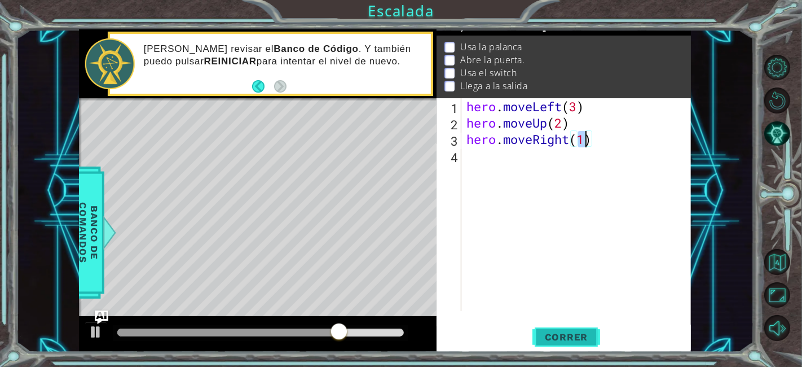
click at [559, 336] on span "Correr" at bounding box center [567, 336] width 66 height 11
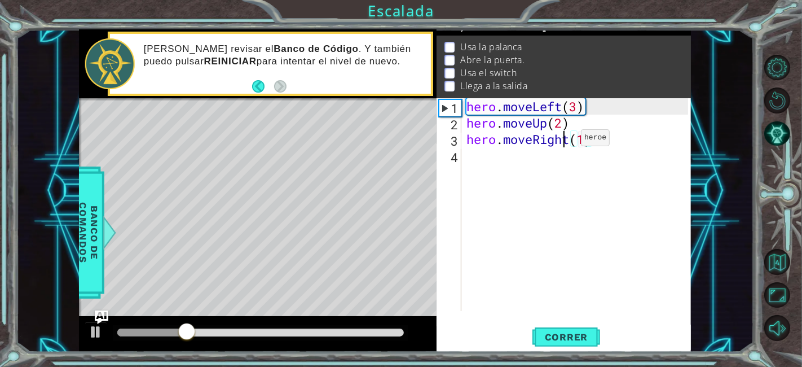
click at [564, 140] on div "hero . moveLeft ( 3 ) hero . moveUp ( 2 ) hero . moveRight ( 1 )" at bounding box center [579, 220] width 230 height 245
click at [564, 140] on div "hero . moveLeft ( 3 ) hero . moveUp ( 2 ) hero . moveRight ( 1 )" at bounding box center [576, 204] width 224 height 213
click at [564, 140] on div "hero . moveLeft ( 3 ) hero . moveUp ( 2 ) hero . moveRight ( 1 )" at bounding box center [579, 220] width 230 height 245
click at [564, 140] on div "hero . moveLeft ( 3 ) hero . moveUp ( 2 ) hero . moveRight ( 1 )" at bounding box center [576, 204] width 224 height 213
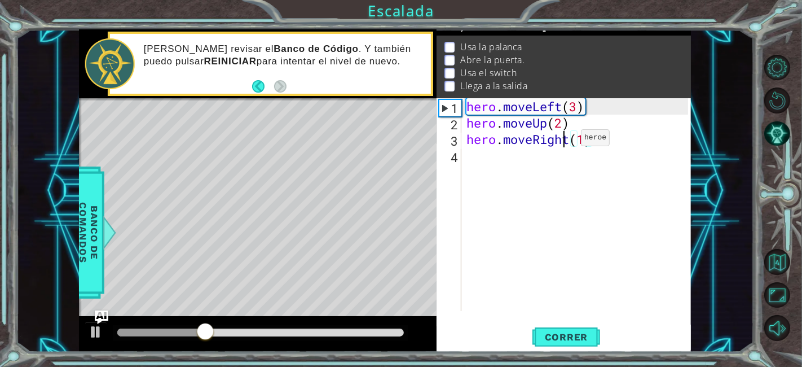
click at [564, 140] on div "hero . moveLeft ( 3 ) hero . moveUp ( 2 ) hero . moveRight ( 1 )" at bounding box center [579, 220] width 230 height 245
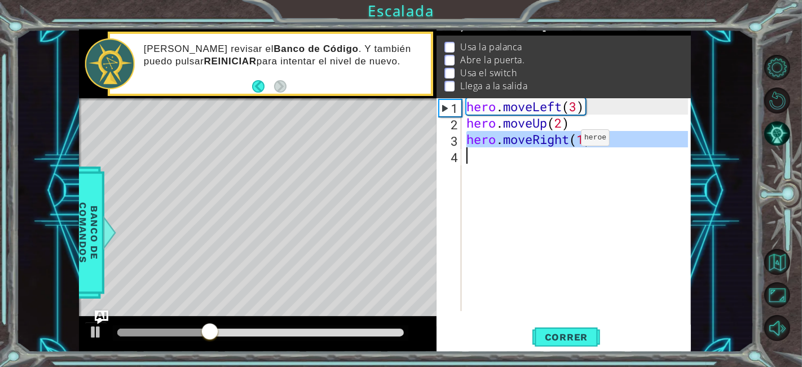
click at [564, 140] on div "hero . moveLeft ( 3 ) hero . moveUp ( 2 ) hero . moveRight ( 1 )" at bounding box center [579, 220] width 230 height 245
type textarea "hero.moveRight(1)"
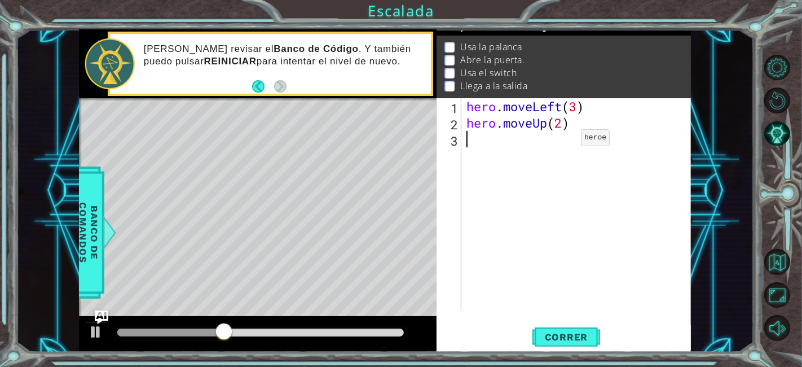
type textarea "j"
type textarea "g"
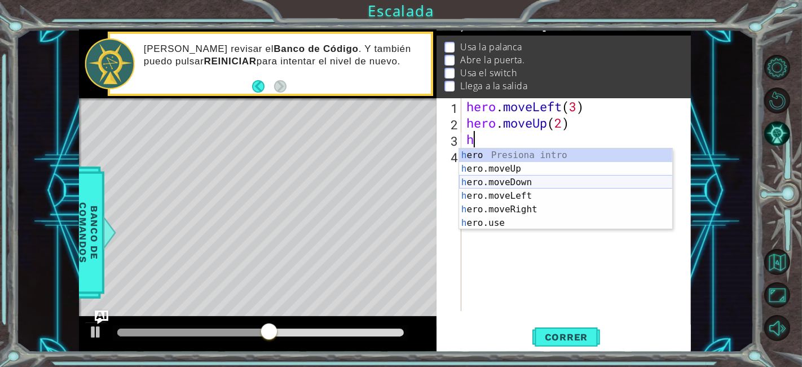
click at [541, 181] on div "h ero Presiona intro h ero.moveUp Presiona intro h ero.moveDown Presiona intro …" at bounding box center [566, 202] width 214 height 108
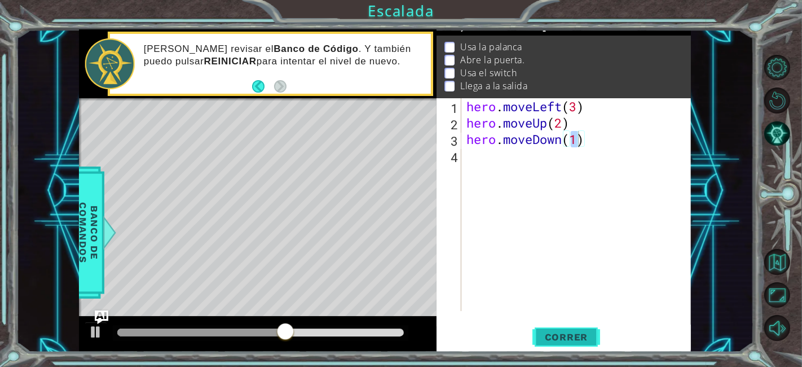
click at [573, 333] on span "Correr" at bounding box center [567, 336] width 66 height 11
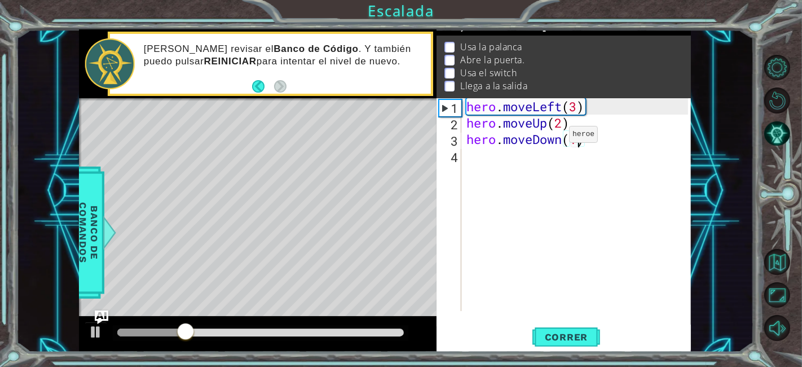
click at [551, 137] on div "hero . moveLeft ( 3 ) hero . moveUp ( 2 ) hero . moveDown ( 1 )" at bounding box center [579, 220] width 230 height 245
click at [553, 139] on div "hero . moveLeft ( 3 ) hero . moveUp ( 2 ) hero . moveDown ( 1 )" at bounding box center [576, 204] width 224 height 213
click at [553, 139] on div "hero . moveLeft ( 3 ) hero . moveUp ( 2 ) hero . moveDown ( 1 )" at bounding box center [579, 220] width 230 height 245
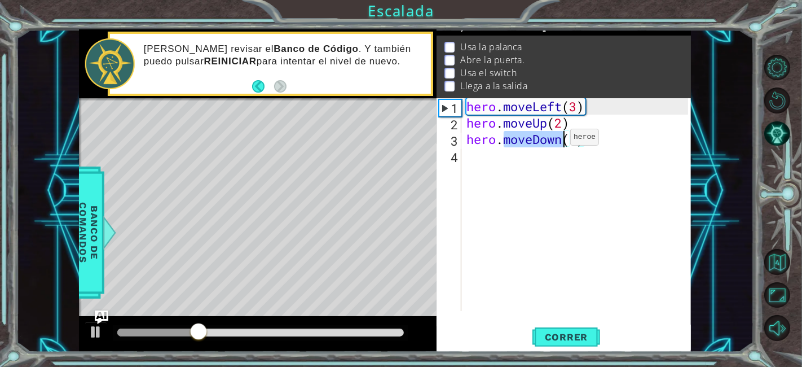
type textarea "hero.moveDown(1)"
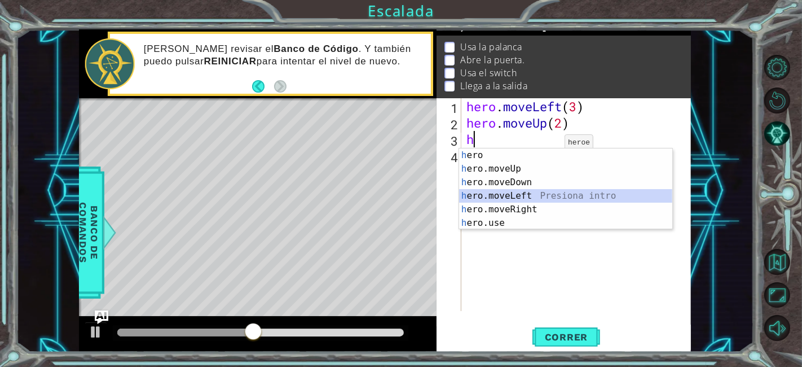
click at [532, 194] on div "h ero Presiona intro h ero.moveUp Presiona intro h ero.moveDown Presiona intro …" at bounding box center [566, 202] width 214 height 108
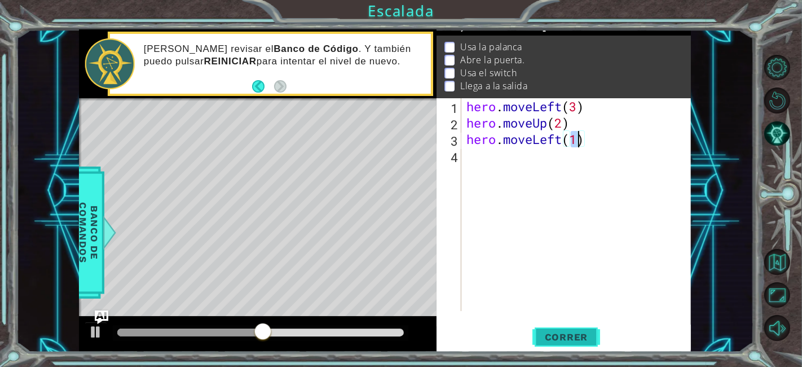
type textarea "hero.moveLeft(1)"
click at [565, 337] on span "Correr" at bounding box center [567, 336] width 66 height 11
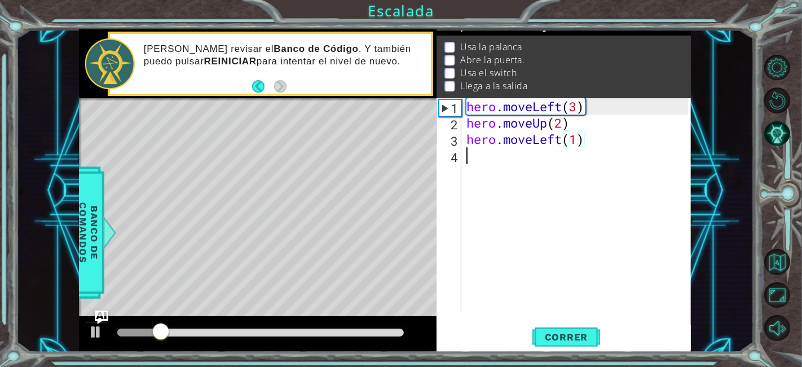
click at [516, 159] on div "hero . moveLeft ( 3 ) hero . moveUp ( 2 ) hero . moveLeft ( 1 )" at bounding box center [579, 220] width 230 height 245
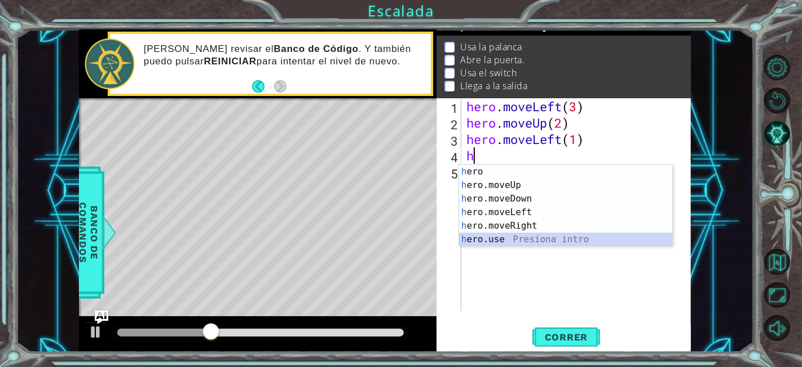
click at [524, 236] on div "h ero Presiona intro h ero.moveUp Presiona intro h ero.moveDown Presiona intro …" at bounding box center [566, 219] width 214 height 108
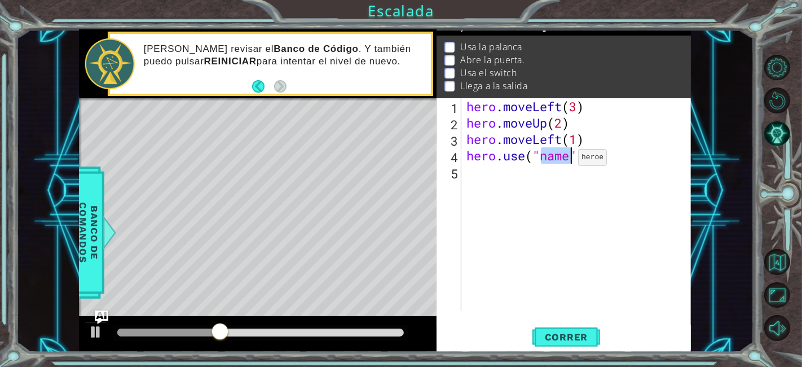
click at [561, 160] on div "hero . moveLeft ( 3 ) hero . moveUp ( 2 ) hero . moveLeft ( 1 ) hero . use ( "n…" at bounding box center [576, 204] width 224 height 213
click at [573, 158] on div "hero . moveLeft ( 3 ) hero . moveUp ( 2 ) hero . moveLeft ( 1 ) hero . use ( "n…" at bounding box center [579, 220] width 230 height 245
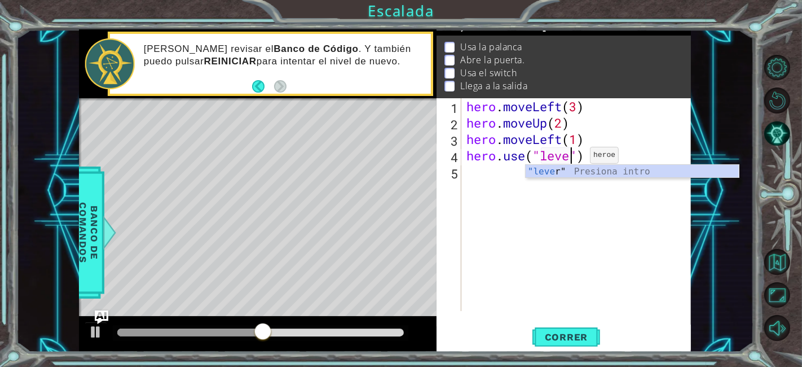
type textarea "hero.use("lever")"
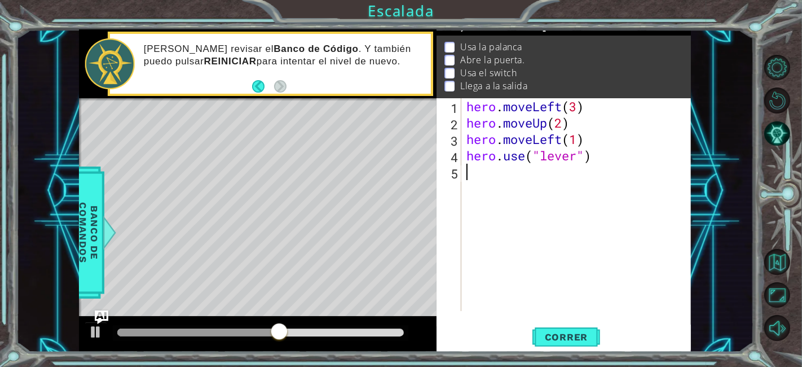
click at [493, 166] on div "hero . moveLeft ( 3 ) hero . moveUp ( 2 ) hero . moveLeft ( 1 ) hero . use ( "l…" at bounding box center [579, 220] width 230 height 245
click at [490, 179] on div "hero . moveLeft ( 3 ) hero . moveUp ( 2 ) hero . moveLeft ( 1 ) hero . use ( "l…" at bounding box center [579, 220] width 230 height 245
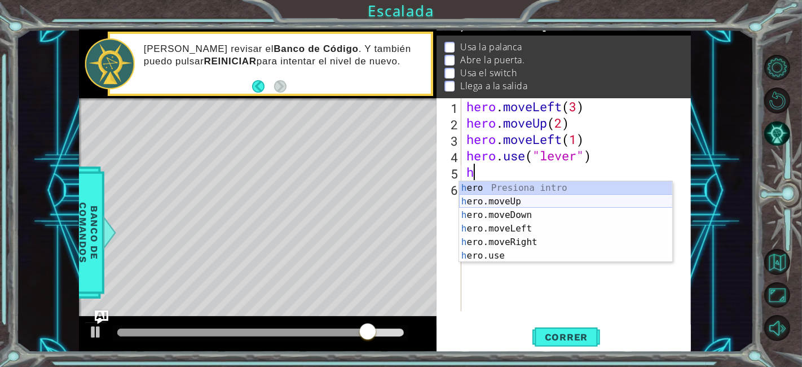
click at [538, 199] on div "h ero Presiona intro h ero.moveUp Presiona intro h ero.moveDown Presiona intro …" at bounding box center [566, 235] width 214 height 108
type textarea "hero.moveUp(1)"
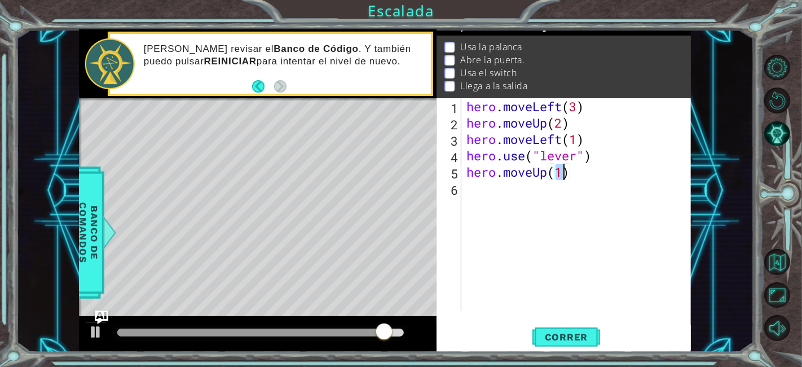
click at [590, 209] on div "hero . moveLeft ( 3 ) hero . moveUp ( 2 ) hero . moveLeft ( 1 ) hero . use ( "l…" at bounding box center [579, 220] width 230 height 245
click at [577, 344] on button "Correr" at bounding box center [567, 336] width 68 height 25
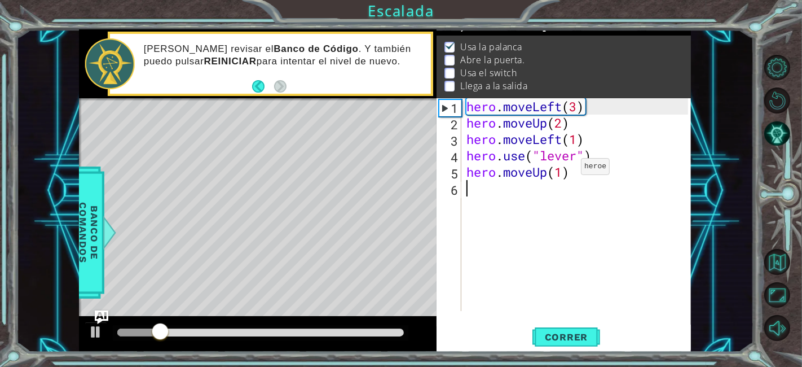
click at [564, 169] on div "hero . moveLeft ( 3 ) hero . moveUp ( 2 ) hero . moveLeft ( 1 ) hero . use ( "l…" at bounding box center [579, 220] width 230 height 245
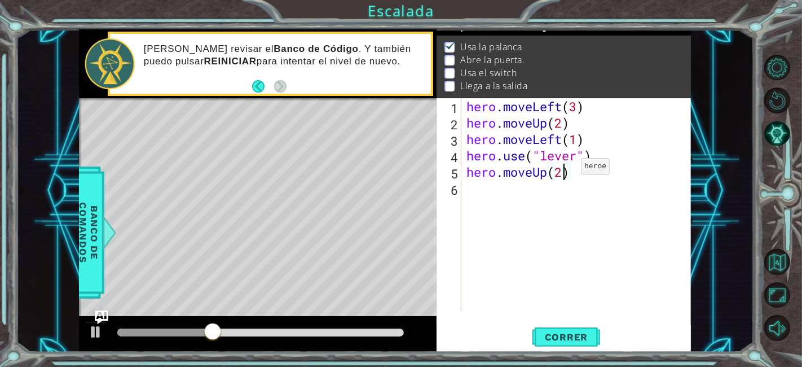
scroll to position [0, 4]
type textarea "hero.moveUp(2)"
click at [569, 338] on span "Correr" at bounding box center [567, 336] width 66 height 11
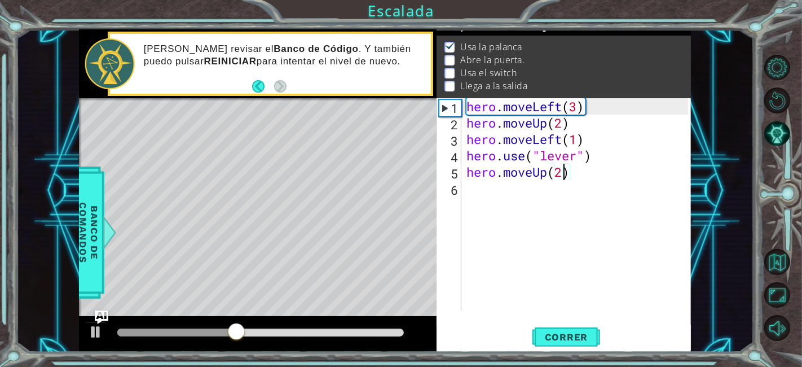
click at [571, 177] on div "hero . moveLeft ( 3 ) hero . moveUp ( 2 ) hero . moveLeft ( 1 ) hero . use ( "l…" at bounding box center [579, 220] width 230 height 245
click at [574, 180] on div "hero . moveLeft ( 3 ) hero . moveUp ( 2 ) hero . moveLeft ( 1 ) hero . use ( "l…" at bounding box center [579, 220] width 230 height 245
click at [566, 177] on div "hero . moveLeft ( 3 ) hero . moveUp ( 2 ) hero . moveLeft ( 1 ) hero . use ( "l…" at bounding box center [579, 220] width 230 height 245
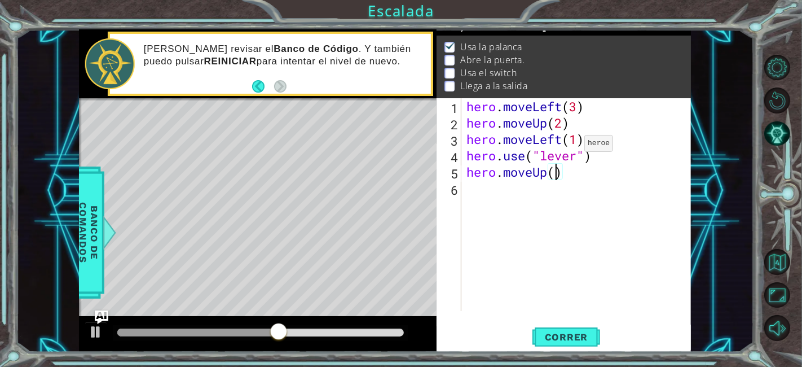
scroll to position [0, 4]
click at [580, 329] on button "Correr" at bounding box center [567, 336] width 68 height 25
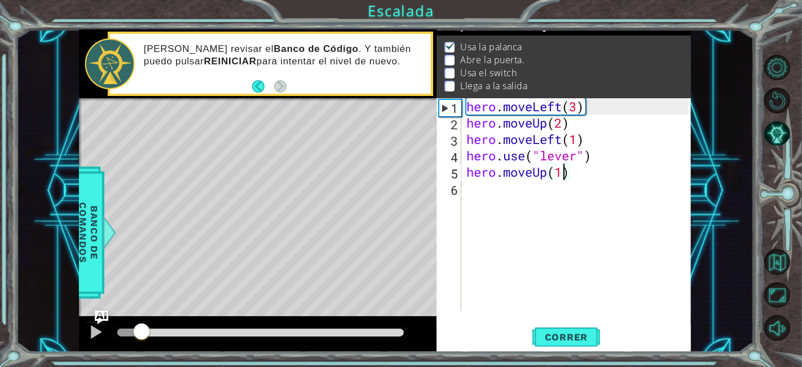
drag, startPoint x: 162, startPoint y: 330, endPoint x: 151, endPoint y: 335, distance: 11.9
drag, startPoint x: 151, startPoint y: 335, endPoint x: 157, endPoint y: 330, distance: 7.7
click at [157, 330] on div at bounding box center [260, 332] width 287 height 8
click at [87, 339] on button at bounding box center [96, 333] width 23 height 23
click at [564, 176] on div "hero . moveLeft ( 3 ) hero . moveUp ( 2 ) hero . moveLeft ( 1 ) hero . use ( "l…" at bounding box center [579, 220] width 230 height 245
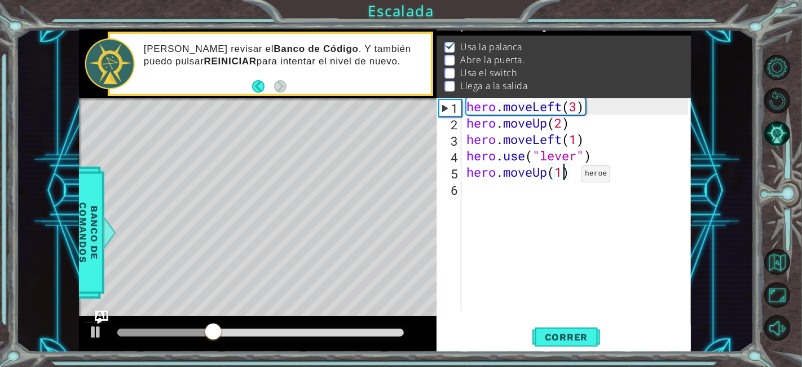
click at [564, 176] on div "hero . moveLeft ( 3 ) hero . moveUp ( 2 ) hero . moveLeft ( 1 ) hero . use ( "l…" at bounding box center [579, 220] width 230 height 245
type textarea "hero.moveUp(1)"
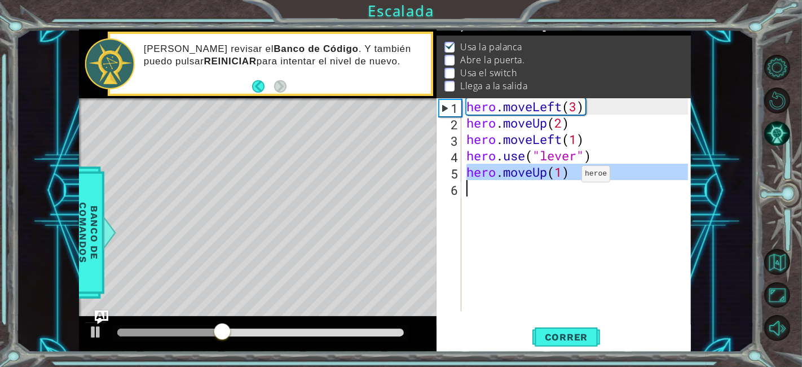
scroll to position [0, 0]
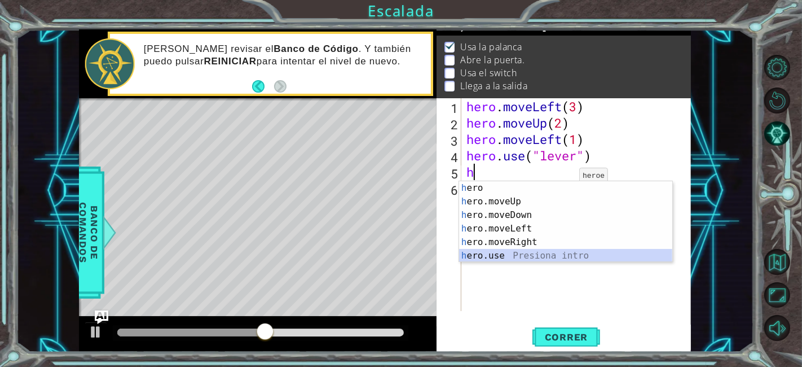
click at [542, 251] on div "h ero Presiona intro h ero.moveUp Presiona intro h ero.moveDown Presiona intro …" at bounding box center [566, 235] width 214 height 108
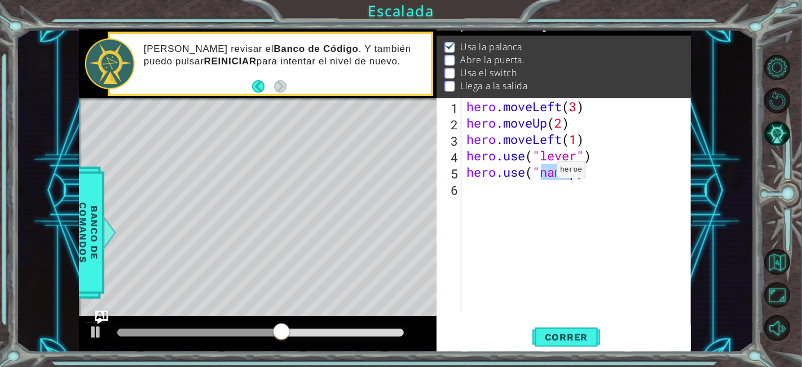
click at [539, 172] on div "hero . moveLeft ( 3 ) hero . moveUp ( 2 ) hero . moveLeft ( 1 ) hero . use ( "l…" at bounding box center [576, 204] width 224 height 213
click at [539, 172] on div "hero . moveLeft ( 3 ) hero . moveUp ( 2 ) hero . moveLeft ( 1 ) hero . use ( "l…" at bounding box center [579, 220] width 230 height 245
type textarea "hero.use("name")"
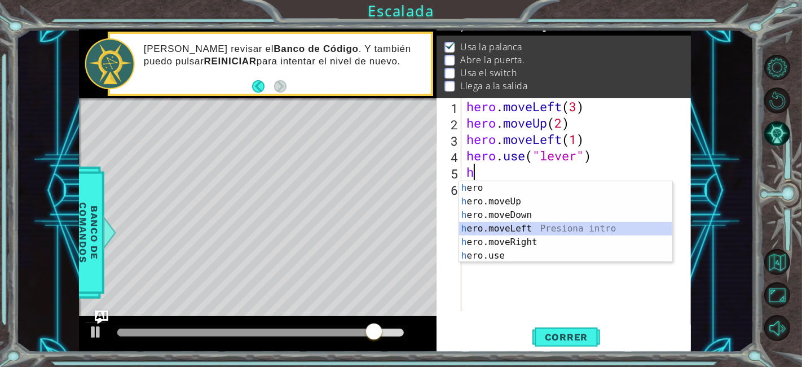
click at [547, 232] on div "h ero Presiona intro h ero.moveUp Presiona intro h ero.moveDown Presiona intro …" at bounding box center [566, 235] width 214 height 108
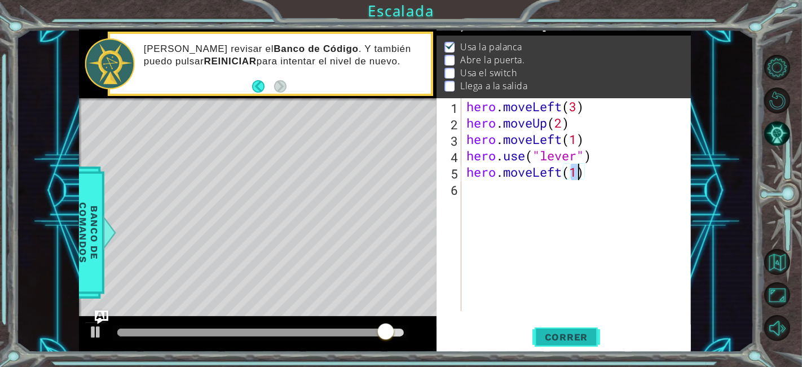
type textarea "hero.moveLeft(1)"
click at [569, 336] on span "Correr" at bounding box center [567, 336] width 66 height 11
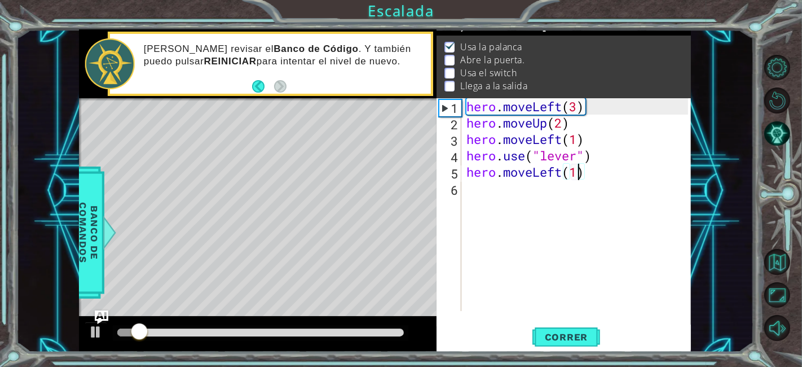
click at [160, 332] on div at bounding box center [260, 332] width 287 height 8
drag, startPoint x: 96, startPoint y: 331, endPoint x: 85, endPoint y: 333, distance: 11.4
click at [85, 333] on button at bounding box center [96, 333] width 23 height 23
click at [468, 191] on div "hero . moveLeft ( 3 ) hero . moveUp ( 2 ) hero . moveLeft ( 1 ) hero . use ( "l…" at bounding box center [579, 220] width 230 height 245
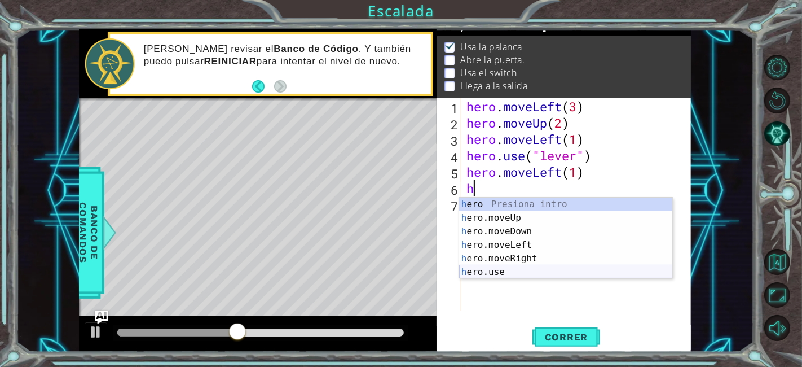
click at [499, 268] on div "h ero Presiona intro h ero.moveUp Presiona intro h ero.moveDown Presiona intro …" at bounding box center [566, 251] width 214 height 108
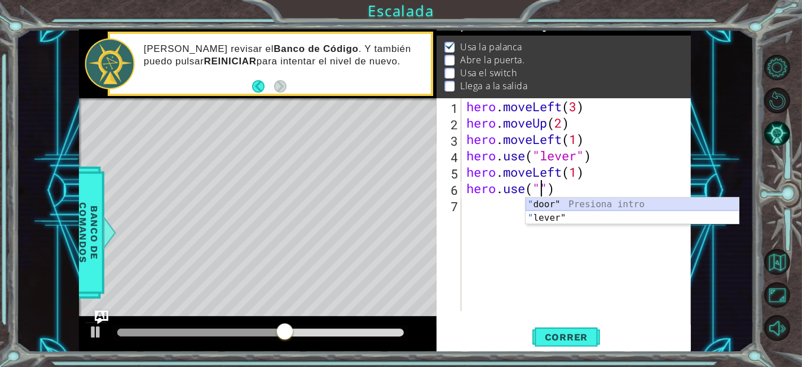
click at [567, 207] on div "" door" Presiona intro " lever" Presiona intro" at bounding box center [633, 224] width 214 height 54
type textarea "hero.use("door")"
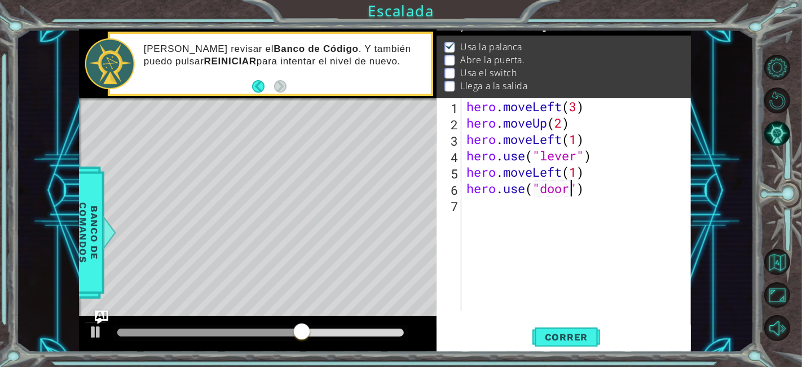
click at [481, 210] on div "hero . moveLeft ( 3 ) hero . moveUp ( 2 ) hero . moveLeft ( 1 ) hero . use ( "l…" at bounding box center [579, 220] width 230 height 245
click at [559, 344] on button "Correr" at bounding box center [567, 336] width 68 height 25
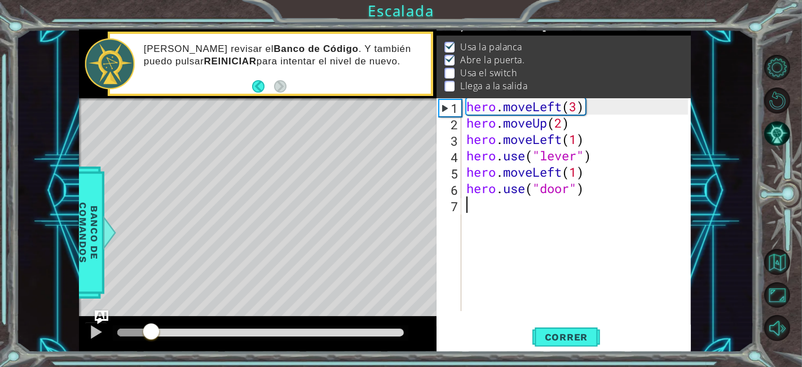
click at [151, 329] on div at bounding box center [260, 332] width 287 height 8
click at [96, 332] on div at bounding box center [96, 331] width 15 height 15
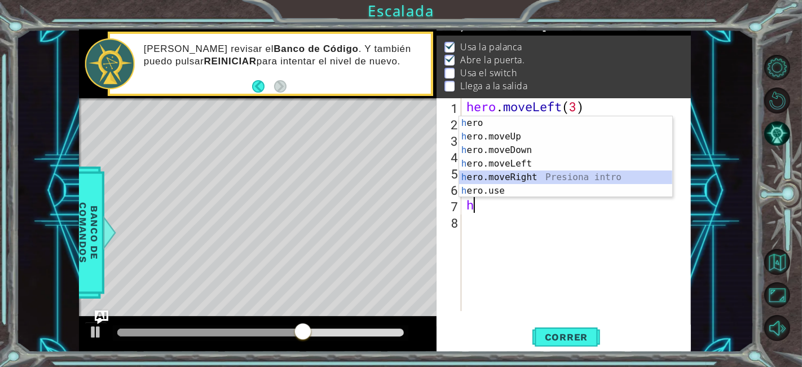
click at [567, 173] on div "h ero Presiona intro h ero.moveUp Presiona intro h ero.moveDown Presiona intro …" at bounding box center [566, 170] width 214 height 108
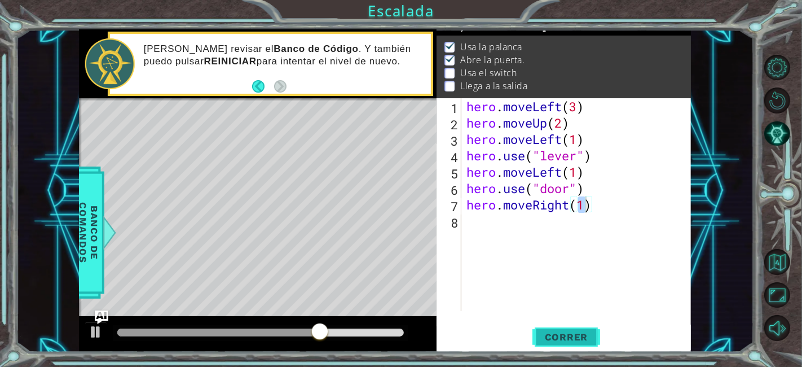
click at [577, 330] on button "Correr" at bounding box center [567, 336] width 68 height 25
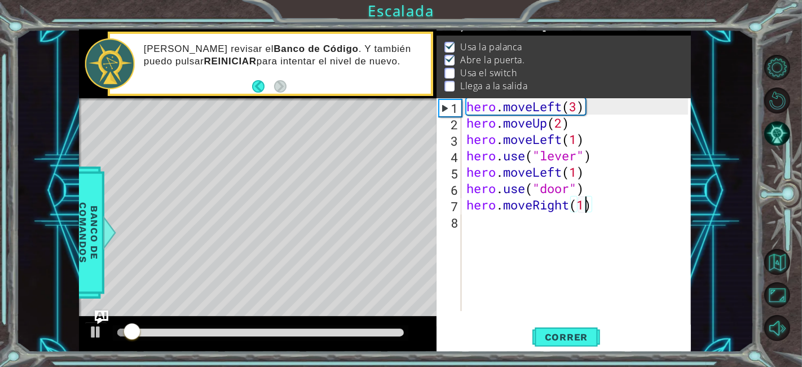
click at [192, 327] on div at bounding box center [261, 333] width 296 height 16
click at [161, 331] on div at bounding box center [260, 332] width 287 height 8
click at [89, 331] on div at bounding box center [96, 331] width 15 height 15
click at [608, 205] on div "hero . moveLeft ( 3 ) hero . moveUp ( 2 ) hero . moveLeft ( 1 ) hero . use ( "l…" at bounding box center [579, 220] width 230 height 245
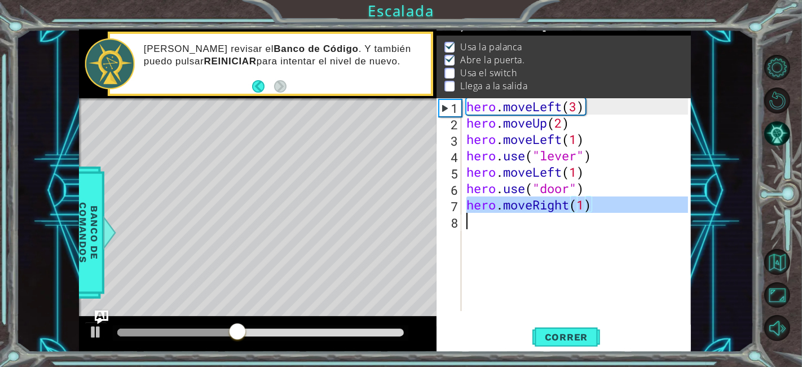
click at [608, 205] on div "hero . moveLeft ( 3 ) hero . moveUp ( 2 ) hero . moveLeft ( 1 ) hero . use ( "l…" at bounding box center [579, 220] width 230 height 245
type textarea "hero.moveRight(1)"
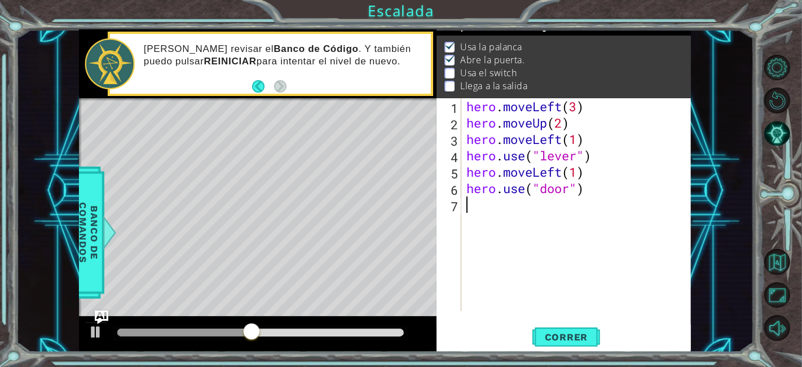
type textarea "h"
click at [510, 250] on div "hero . moveLeft ( 3 ) hero . moveUp ( 2 ) hero . moveLeft ( 1 ) hero . use ( "l…" at bounding box center [579, 220] width 230 height 245
click at [484, 200] on div "hero . moveLeft ( 3 ) hero . moveUp ( 2 ) hero . moveLeft ( 1 ) hero . use ( "l…" at bounding box center [579, 220] width 230 height 245
type textarea "h"
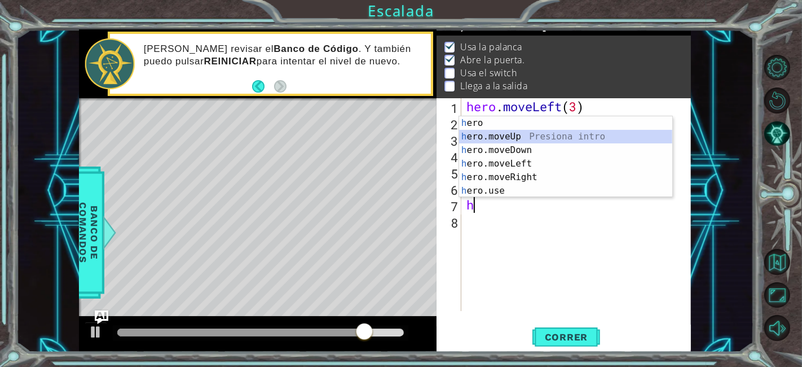
click at [524, 135] on div "h ero Presiona intro h ero.moveUp Presiona intro h ero.moveDown Presiona intro …" at bounding box center [566, 170] width 214 height 108
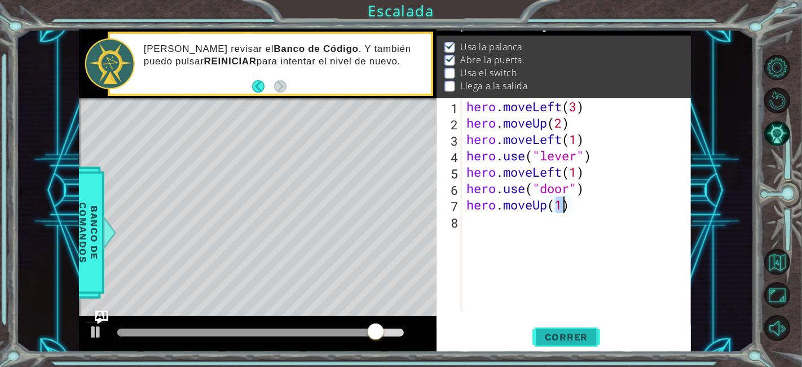
type textarea "hero.moveUp(1)"
click at [554, 345] on button "Correr" at bounding box center [567, 336] width 68 height 25
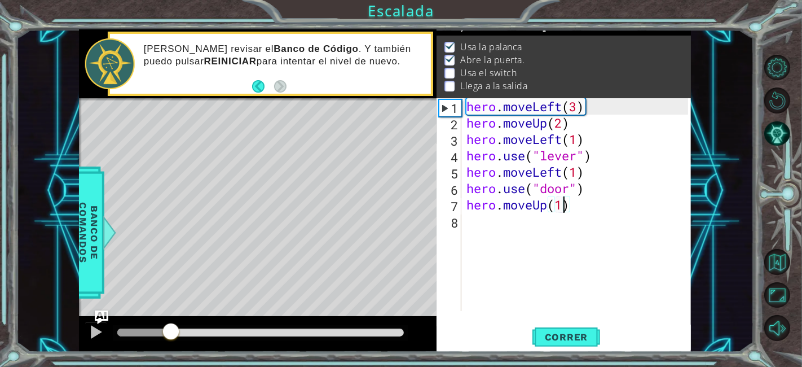
drag, startPoint x: 177, startPoint y: 330, endPoint x: 172, endPoint y: 329, distance: 5.7
click at [172, 329] on div at bounding box center [260, 332] width 287 height 8
click at [98, 333] on div at bounding box center [96, 331] width 15 height 15
click at [484, 234] on div "hero . moveLeft ( 3 ) hero . moveUp ( 2 ) hero . moveLeft ( 1 ) hero . use ( "l…" at bounding box center [579, 220] width 230 height 245
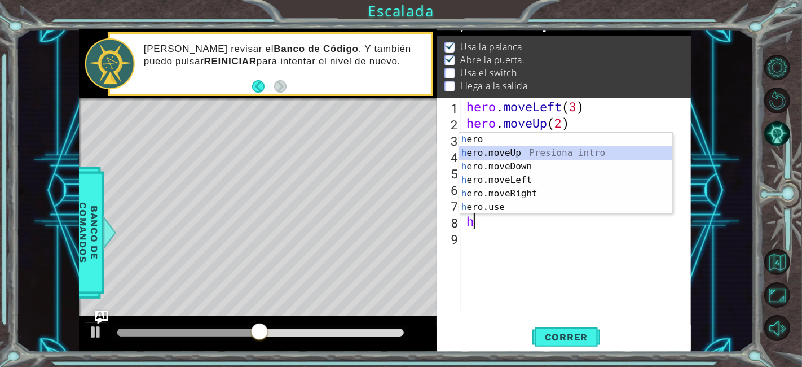
click at [527, 152] on div "h ero Presiona intro h ero.moveUp Presiona intro h ero.moveDown Presiona intro …" at bounding box center [566, 187] width 214 height 108
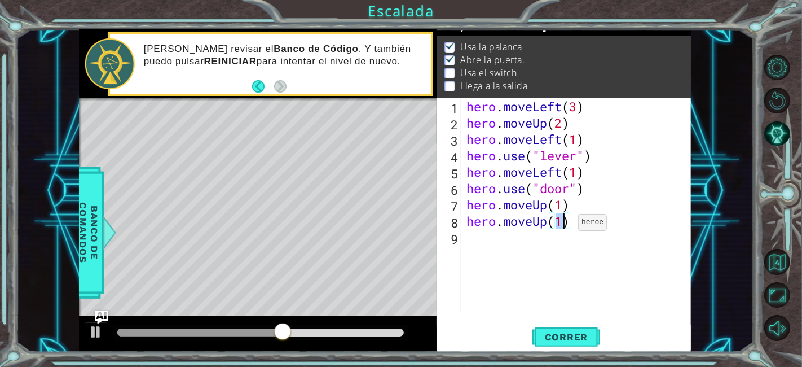
click at [561, 225] on div "hero . moveLeft ( 3 ) hero . moveUp ( 2 ) hero . moveLeft ( 1 ) hero . use ( "l…" at bounding box center [576, 204] width 224 height 213
click at [561, 225] on div "hero . moveLeft ( 3 ) hero . moveUp ( 2 ) hero . moveLeft ( 1 ) hero . use ( "l…" at bounding box center [579, 220] width 230 height 245
type textarea "hero.moveUp(1)"
click at [567, 194] on div "hero . moveLeft ( 3 ) hero . moveUp ( 2 ) hero . moveLeft ( 1 ) hero . use ( "l…" at bounding box center [579, 220] width 230 height 245
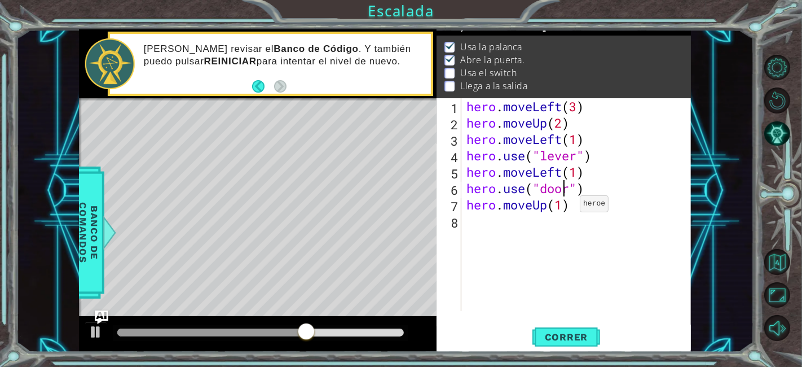
click at [563, 210] on div "hero . moveLeft ( 3 ) hero . moveUp ( 2 ) hero . moveLeft ( 1 ) hero . use ( "l…" at bounding box center [579, 220] width 230 height 245
type textarea "hero.moveUp(2)"
click at [578, 337] on span "Correr" at bounding box center [567, 336] width 66 height 11
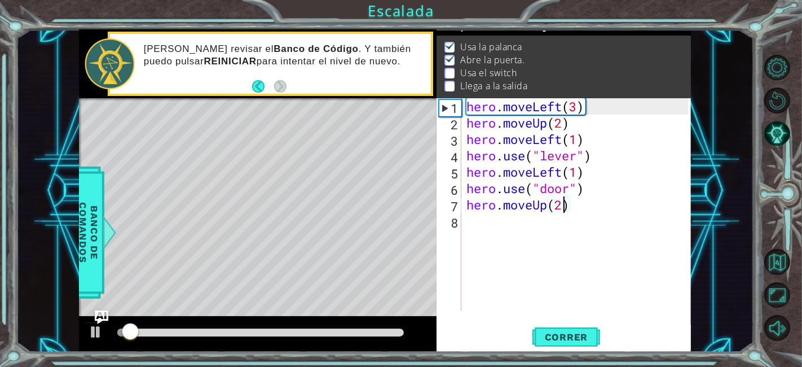
click at [175, 330] on div at bounding box center [260, 332] width 287 height 8
click at [98, 332] on div at bounding box center [96, 331] width 15 height 15
click at [532, 221] on div "hero . moveLeft ( 3 ) hero . moveUp ( 2 ) hero . moveLeft ( 1 ) hero . use ( "l…" at bounding box center [579, 220] width 230 height 245
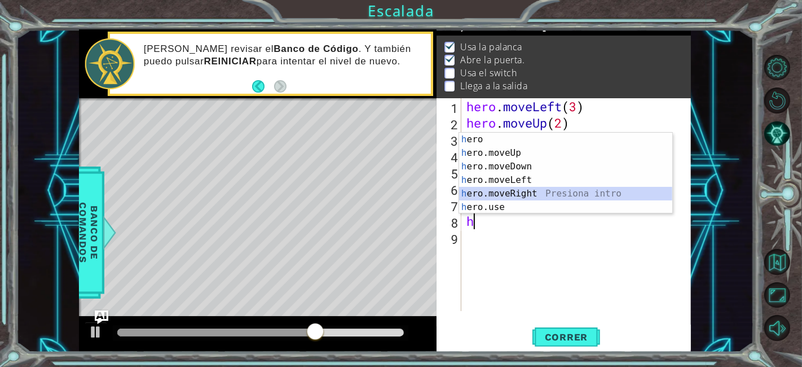
click at [545, 190] on div "h ero Presiona intro h ero.moveUp Presiona intro h ero.moveDown Presiona intro …" at bounding box center [566, 187] width 214 height 108
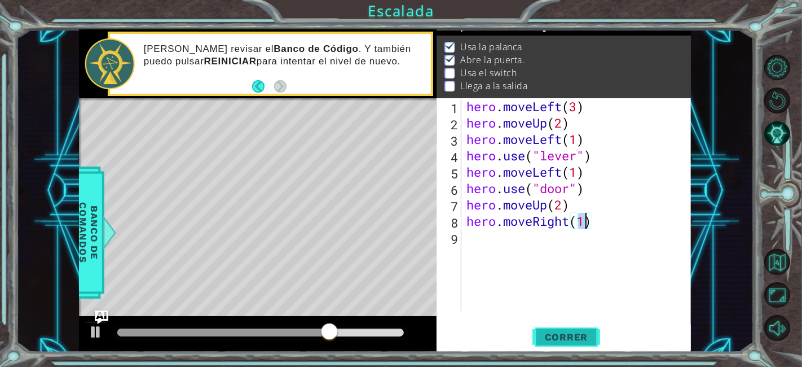
click at [569, 331] on button "Correr" at bounding box center [567, 336] width 68 height 25
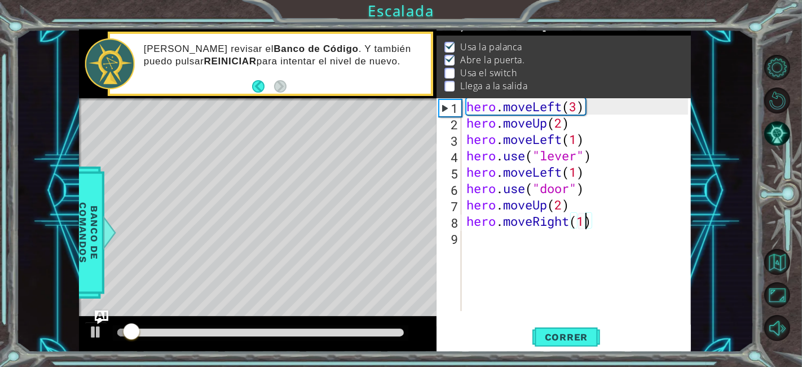
click at [232, 326] on div at bounding box center [261, 333] width 296 height 16
click at [218, 331] on div at bounding box center [260, 332] width 287 height 8
click at [87, 336] on button at bounding box center [96, 333] width 23 height 23
click at [587, 221] on div "hero . moveLeft ( 3 ) hero . moveUp ( 2 ) hero . moveLeft ( 1 ) hero . use ( "l…" at bounding box center [579, 220] width 230 height 245
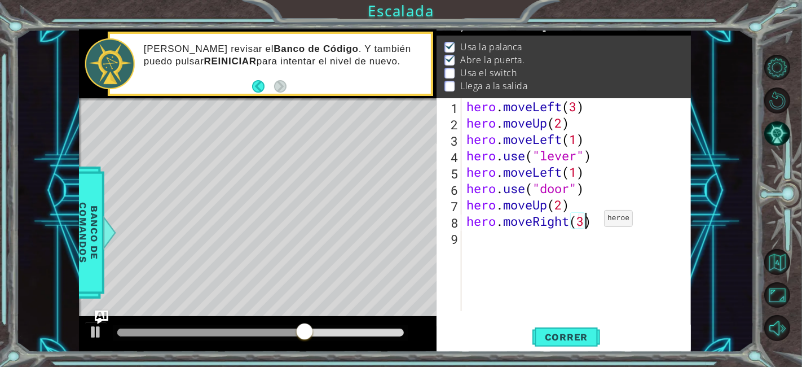
scroll to position [0, 5]
type textarea "hero.moveRight(3)"
click at [567, 336] on span "Correr" at bounding box center [567, 336] width 66 height 11
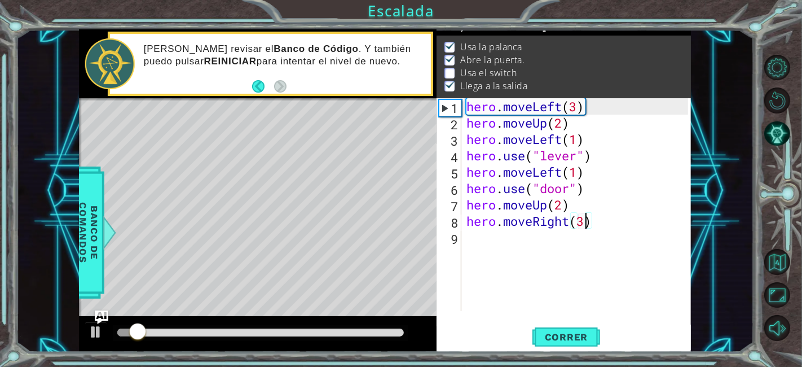
click at [169, 336] on div at bounding box center [260, 332] width 287 height 8
click at [96, 331] on div at bounding box center [96, 331] width 15 height 15
click at [486, 237] on div "hero . moveLeft ( 3 ) hero . moveUp ( 2 ) hero . moveLeft ( 1 ) hero . use ( "l…" at bounding box center [579, 220] width 230 height 245
type textarea "h"
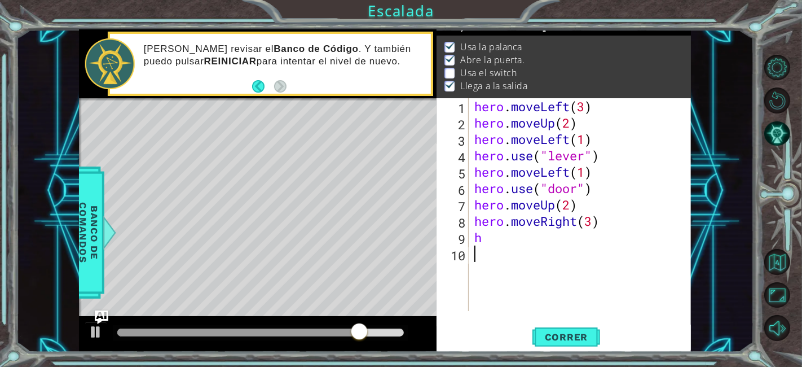
click at [500, 255] on div "hero . moveLeft ( 3 ) hero . moveUp ( 2 ) hero . moveLeft ( 1 ) hero . use ( "l…" at bounding box center [583, 220] width 222 height 245
click at [495, 243] on div "hero . moveLeft ( 3 ) hero . moveUp ( 2 ) hero . moveLeft ( 1 ) hero . use ( "l…" at bounding box center [583, 220] width 222 height 245
type textarea "h"
click at [491, 245] on div "hero . moveLeft ( 3 ) hero . moveUp ( 2 ) hero . moveLeft ( 1 ) hero . use ( "l…" at bounding box center [583, 220] width 222 height 245
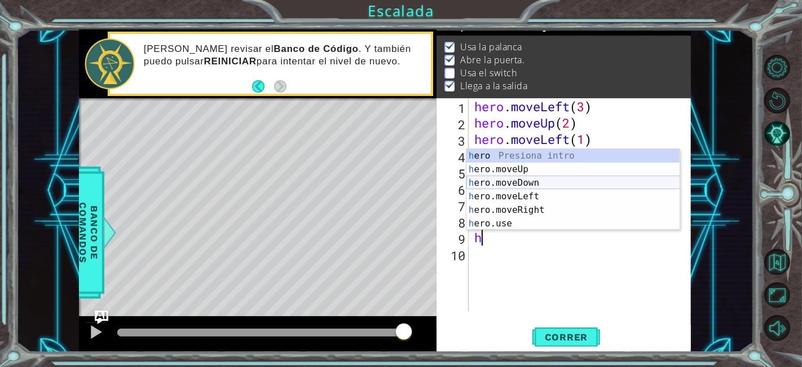
click at [519, 185] on div "h ero Presiona intro h ero.moveUp Presiona intro h ero.moveDown Presiona intro …" at bounding box center [574, 203] width 214 height 108
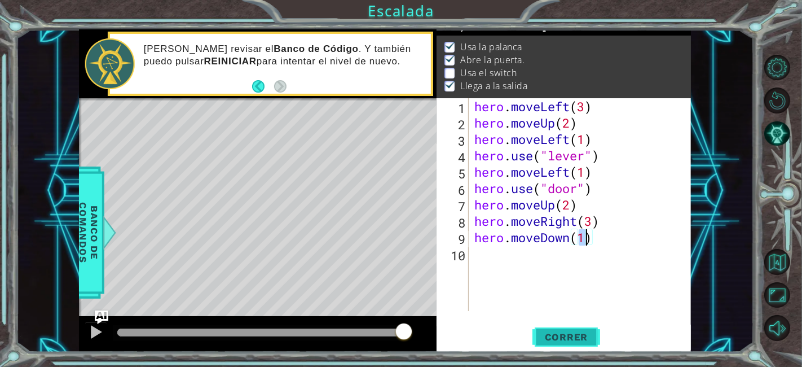
click at [595, 340] on span "Correr" at bounding box center [567, 336] width 66 height 11
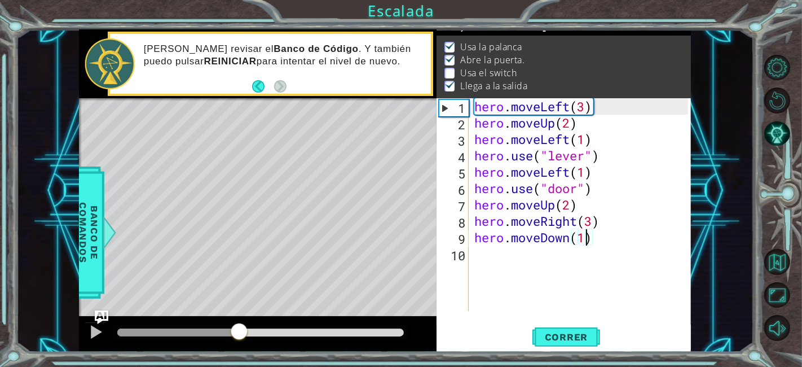
click at [240, 331] on div at bounding box center [260, 332] width 287 height 8
click at [91, 330] on div at bounding box center [96, 331] width 15 height 15
click at [547, 242] on div "hero . moveLeft ( 3 ) hero . moveUp ( 2 ) hero . moveLeft ( 1 ) hero . use ( "l…" at bounding box center [583, 220] width 222 height 245
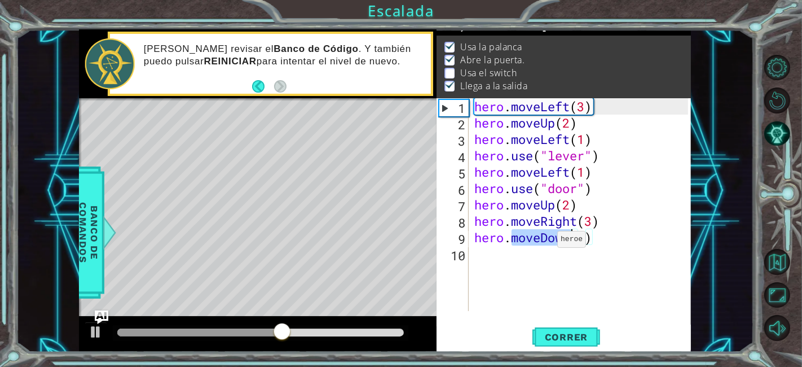
type textarea "hero.moveDown(1)"
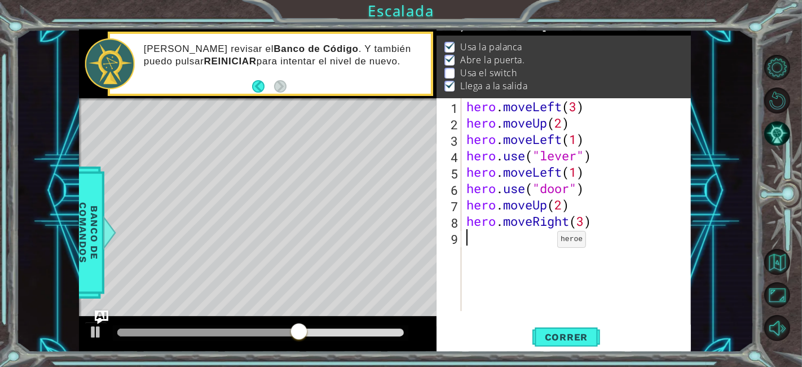
type textarea "j"
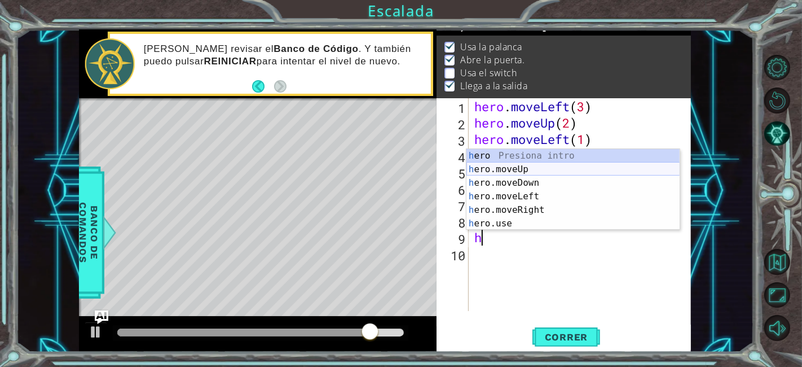
click at [542, 171] on div "h ero Presiona intro h ero.moveUp Presiona intro h ero.moveDown Presiona intro …" at bounding box center [574, 203] width 214 height 108
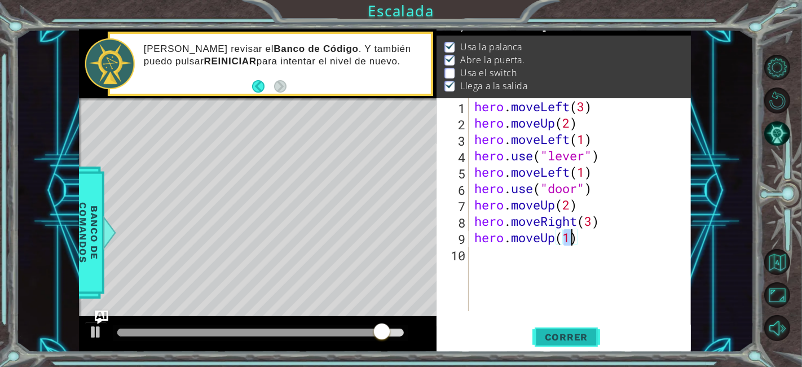
type textarea "hero.moveUp(1)"
click at [563, 336] on span "Correr" at bounding box center [567, 336] width 66 height 11
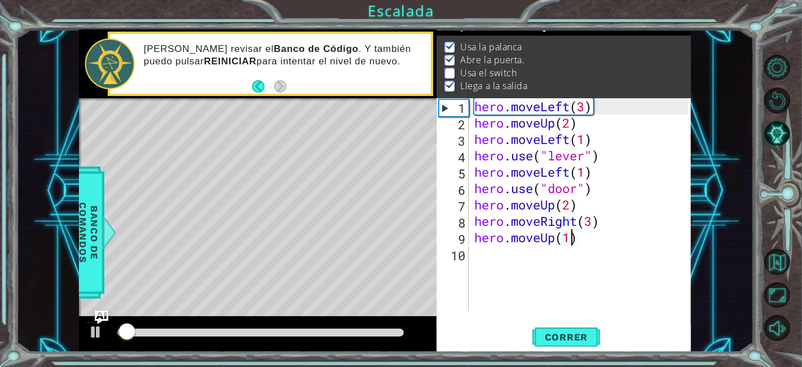
click at [262, 336] on div at bounding box center [260, 332] width 287 height 8
click at [98, 332] on div at bounding box center [96, 331] width 15 height 15
click at [242, 331] on div at bounding box center [192, 332] width 151 height 8
click at [89, 335] on div at bounding box center [96, 331] width 15 height 15
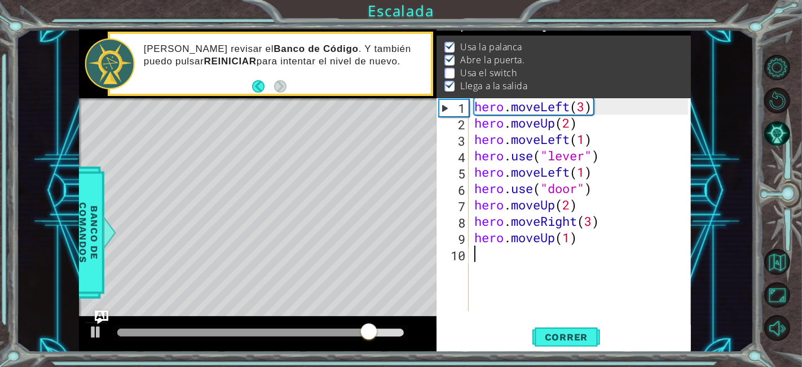
click at [477, 258] on div "hero . moveLeft ( 3 ) hero . moveUp ( 2 ) hero . moveLeft ( 1 ) hero . use ( "l…" at bounding box center [583, 220] width 222 height 245
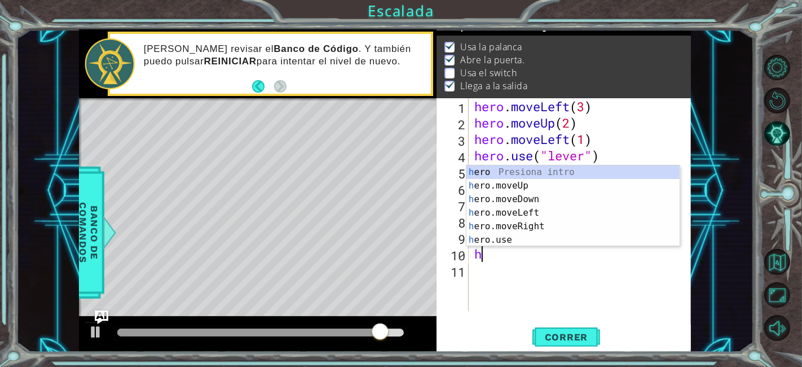
click at [508, 247] on div "hero . moveLeft ( 3 ) hero . moveUp ( 2 ) hero . moveLeft ( 1 ) hero . use ( "l…" at bounding box center [583, 220] width 222 height 245
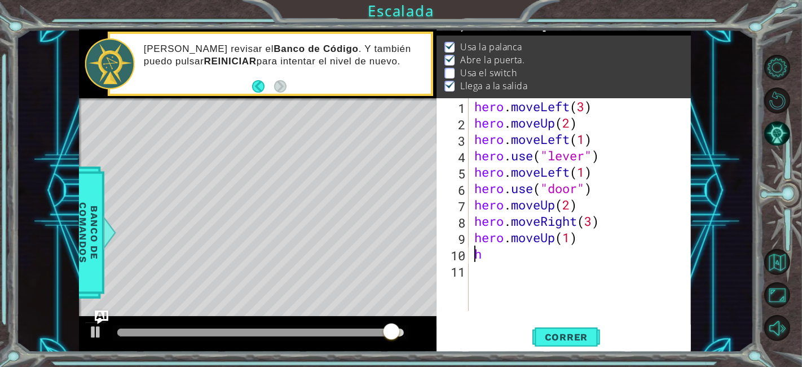
click at [477, 260] on div "hero . moveLeft ( 3 ) hero . moveUp ( 2 ) hero . moveLeft ( 1 ) hero . use ( "l…" at bounding box center [583, 220] width 222 height 245
click at [592, 237] on div "hero . moveLeft ( 3 ) hero . moveUp ( 2 ) hero . moveLeft ( 1 ) hero . use ( "l…" at bounding box center [583, 220] width 222 height 245
type textarea "hero.moveUp(1)"
click at [475, 255] on div "hero . moveLeft ( 3 ) hero . moveUp ( 2 ) hero . moveLeft ( 1 ) hero . use ( "l…" at bounding box center [583, 220] width 222 height 245
type textarea "j"
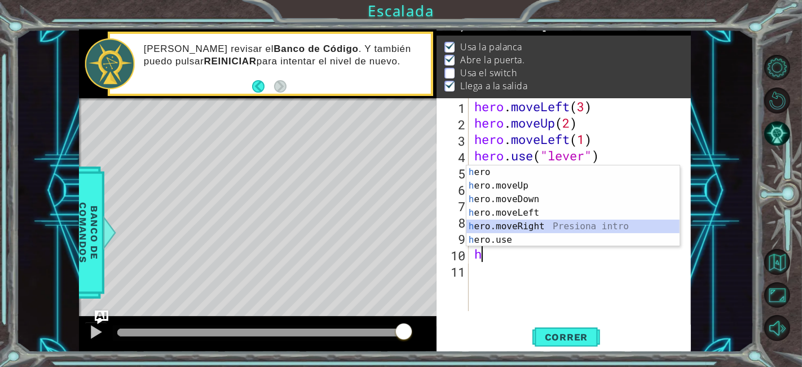
click at [532, 229] on div "h ero Presiona intro h ero.moveUp Presiona intro h ero.moveDown Presiona intro …" at bounding box center [574, 219] width 214 height 108
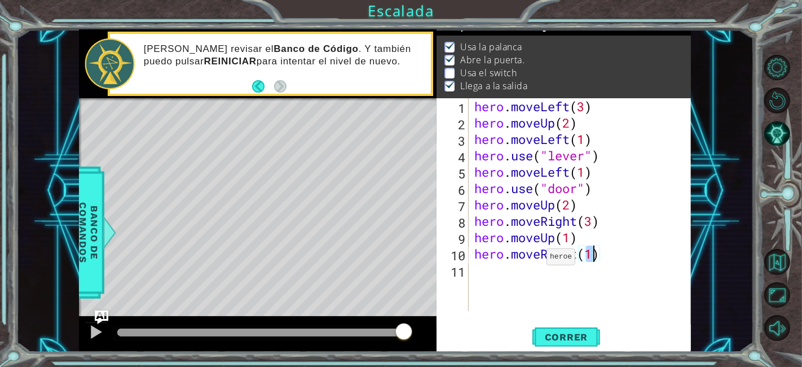
click at [537, 258] on div "hero . moveLeft ( 3 ) hero . moveUp ( 2 ) hero . moveLeft ( 1 ) hero . use ( "l…" at bounding box center [583, 220] width 222 height 245
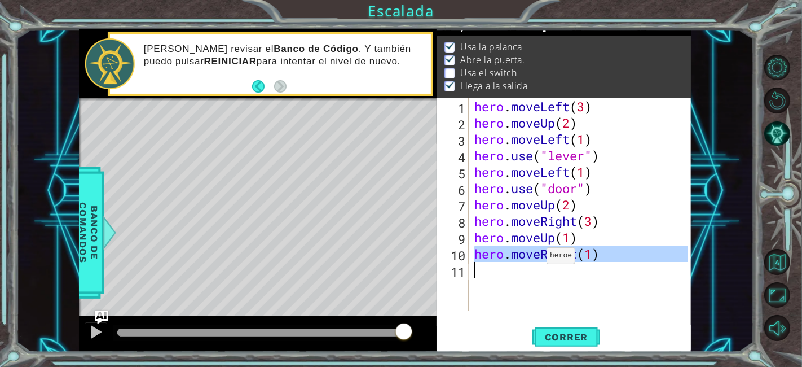
click at [537, 258] on div "hero . moveLeft ( 3 ) hero . moveUp ( 2 ) hero . moveLeft ( 1 ) hero . use ( "l…" at bounding box center [583, 220] width 222 height 245
type textarea "hero.moveRight(1)"
click at [537, 258] on div "hero . moveLeft ( 3 ) hero . moveUp ( 2 ) hero . moveLeft ( 1 ) hero . use ( "l…" at bounding box center [583, 220] width 222 height 245
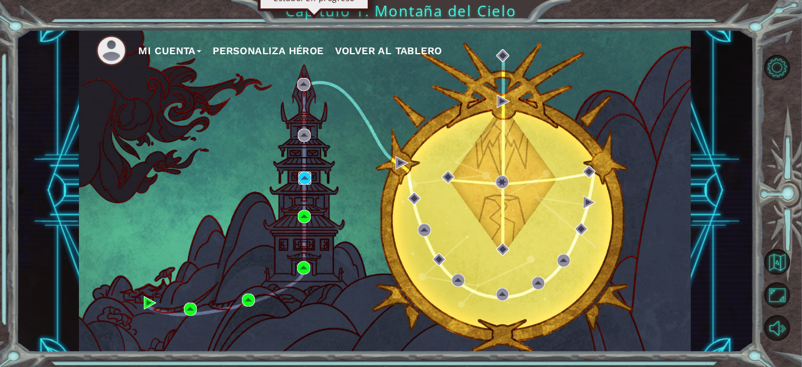
click at [309, 175] on img at bounding box center [304, 178] width 13 height 13
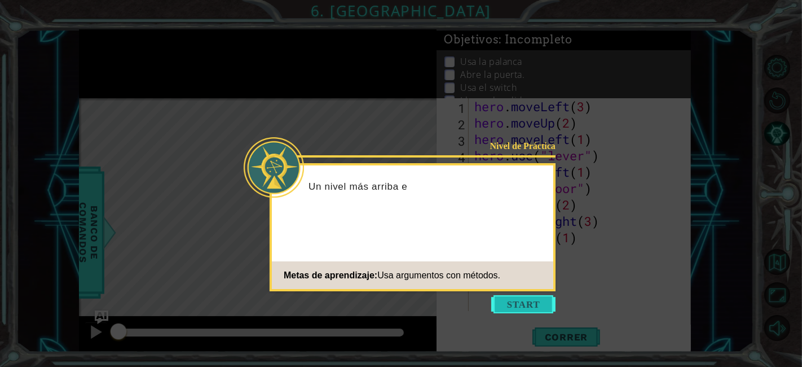
click at [535, 302] on button "Start" at bounding box center [523, 304] width 64 height 18
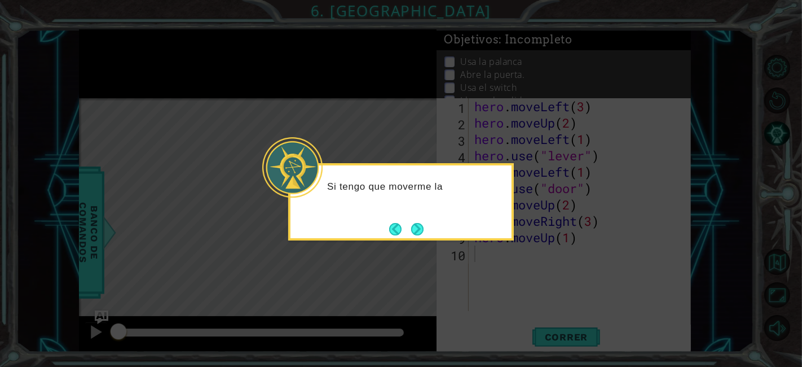
click at [524, 289] on icon at bounding box center [401, 183] width 802 height 367
click at [415, 218] on div "Si tengo que moverme largas distancias, hay maneras más f" at bounding box center [401, 198] width 221 height 57
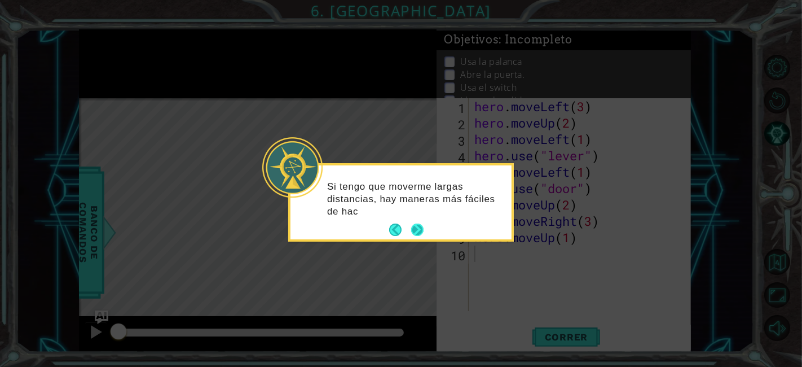
click at [418, 232] on button "Next" at bounding box center [418, 230] width 14 height 14
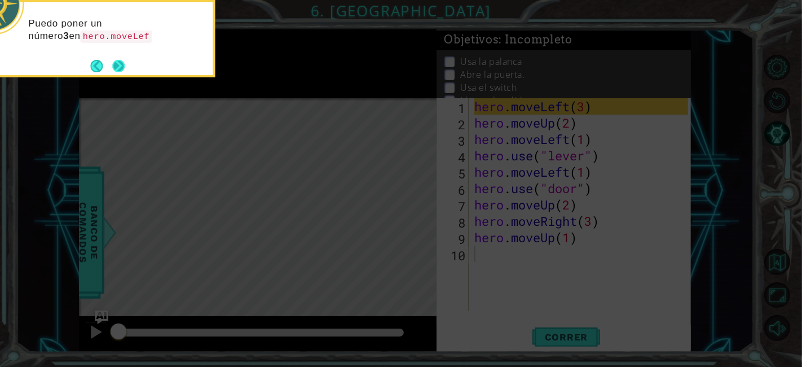
click at [121, 63] on button "Next" at bounding box center [118, 65] width 13 height 13
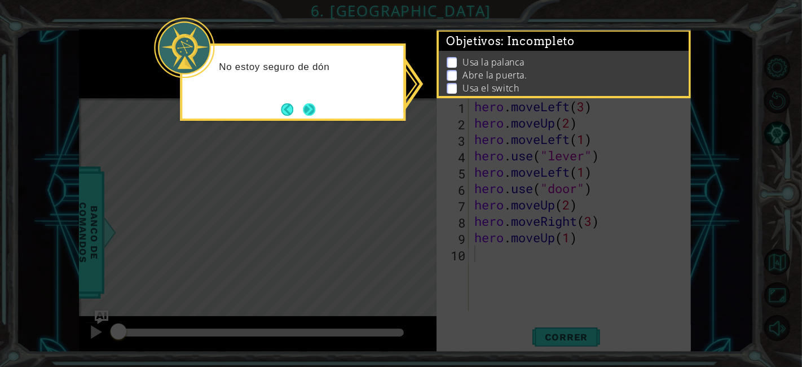
click at [313, 107] on button "Next" at bounding box center [309, 109] width 20 height 20
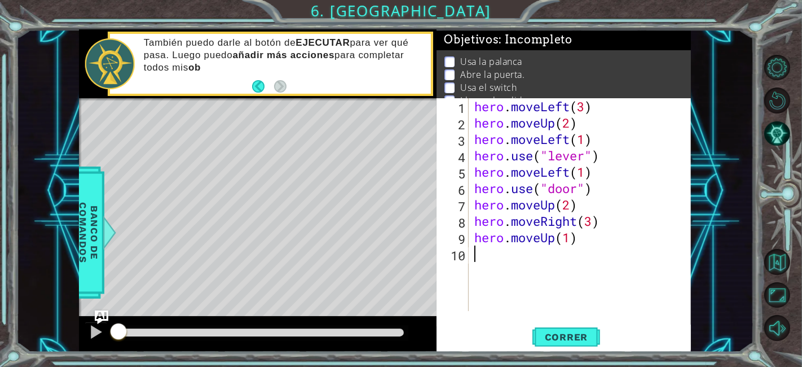
click at [489, 264] on div "hero . moveLeft ( 3 ) hero . moveUp ( 2 ) hero . moveLeft ( 1 ) hero . use ( "l…" at bounding box center [583, 220] width 222 height 245
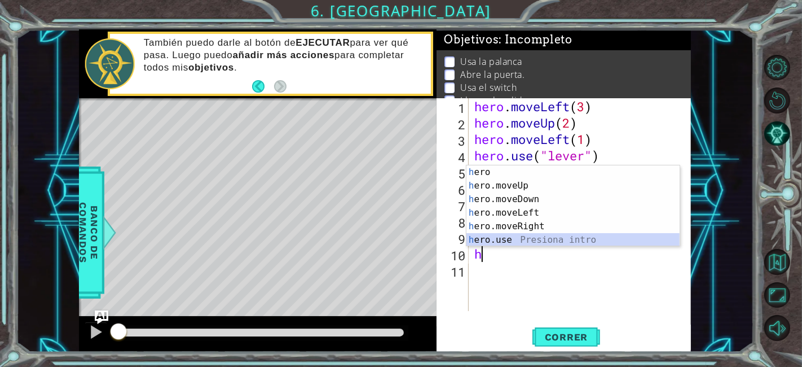
click at [497, 240] on div "h ero Presiona intro h ero.moveUp Presiona intro h ero.moveDown Presiona intro …" at bounding box center [574, 219] width 214 height 108
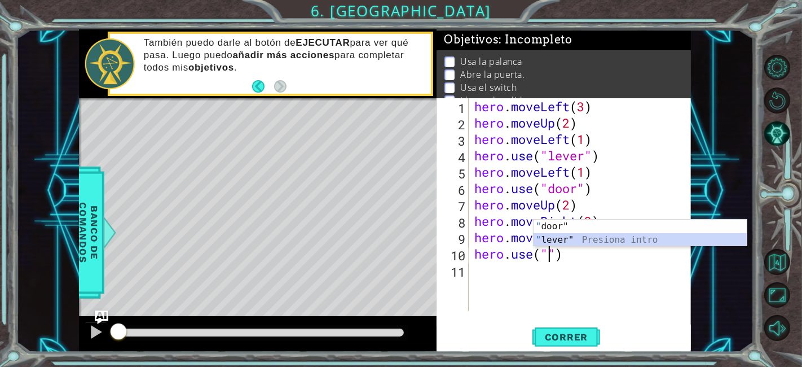
drag, startPoint x: 578, startPoint y: 236, endPoint x: 582, endPoint y: 229, distance: 8.8
click at [582, 229] on div "" door" Presiona intro " lever" Presiona intro" at bounding box center [641, 246] width 214 height 54
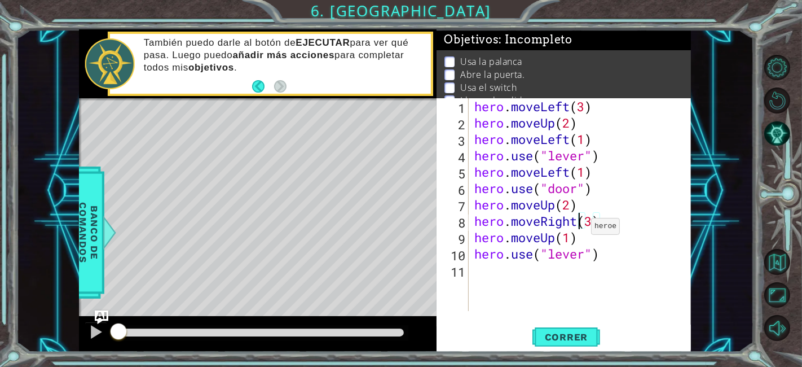
click at [582, 229] on div "hero . moveLeft ( 3 ) hero . moveUp ( 2 ) hero . moveLeft ( 1 ) hero . use ( "l…" at bounding box center [583, 220] width 222 height 245
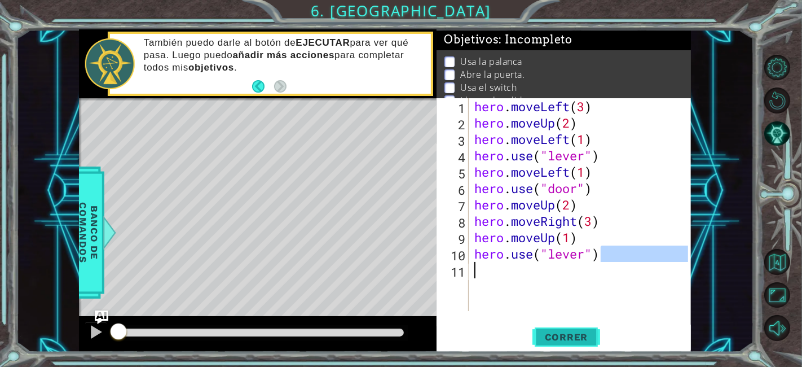
drag, startPoint x: 638, startPoint y: 257, endPoint x: 574, endPoint y: 336, distance: 101.5
click at [574, 336] on div "hero.moveRight(3) 1 2 3 4 5 6 7 8 9 10 11 hero . moveLeft ( 3 ) hero . moveUp (…" at bounding box center [564, 225] width 254 height 254
type textarea "hero.use("lever")"
click at [574, 336] on span "Correr" at bounding box center [567, 336] width 66 height 11
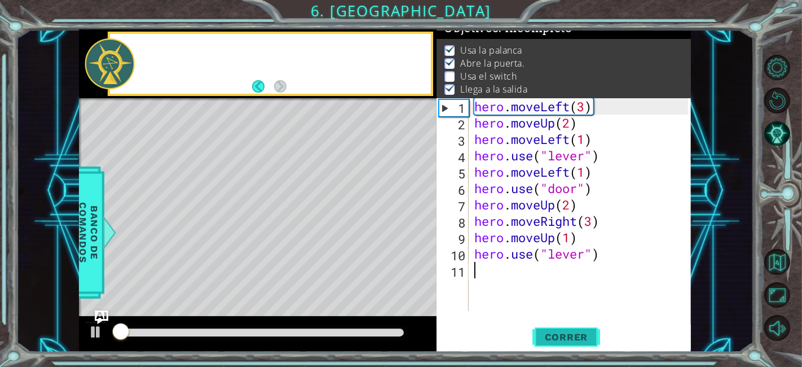
scroll to position [15, 0]
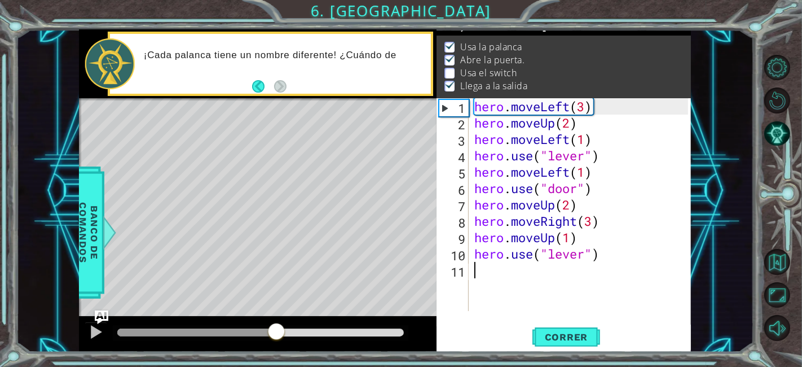
click at [277, 336] on div at bounding box center [260, 332] width 287 height 8
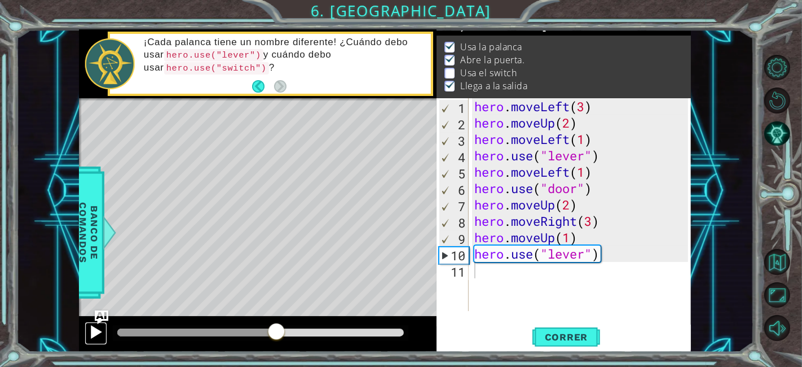
click at [95, 331] on div at bounding box center [96, 331] width 15 height 15
click at [271, 326] on div at bounding box center [261, 333] width 296 height 16
click at [264, 328] on div at bounding box center [204, 332] width 175 height 8
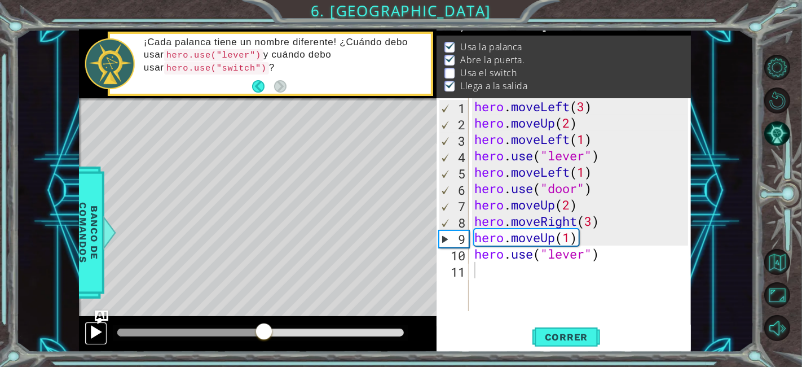
click at [90, 332] on div at bounding box center [96, 331] width 15 height 15
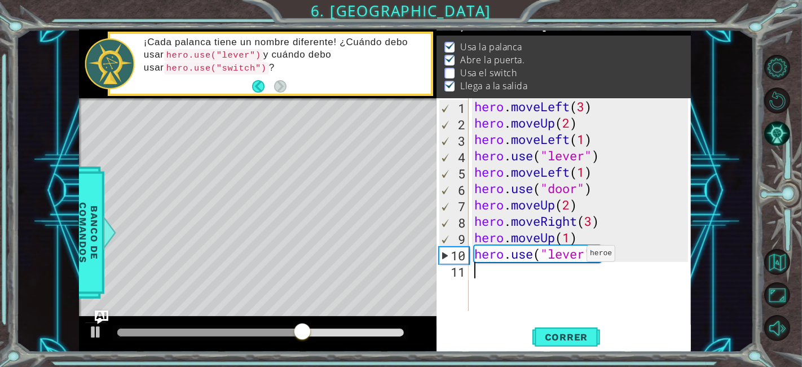
click at [577, 256] on div "hero . moveLeft ( 3 ) hero . moveUp ( 2 ) hero . moveLeft ( 1 ) hero . use ( "l…" at bounding box center [583, 220] width 222 height 245
type textarea "hero.use("lever")"
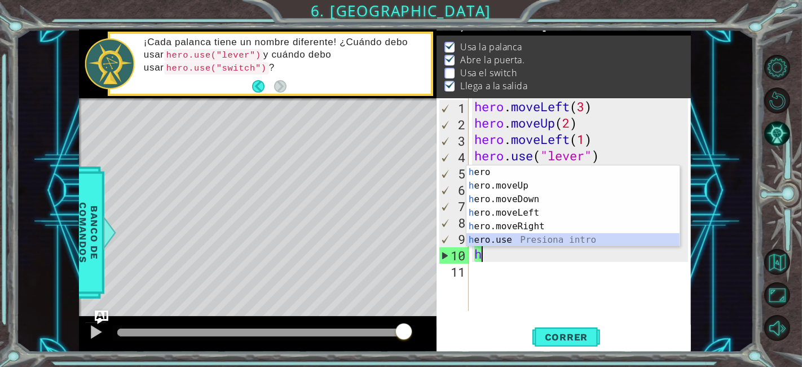
click at [558, 241] on div "h ero Presiona intro h ero.moveUp Presiona intro h ero.moveDown Presiona intro …" at bounding box center [574, 219] width 214 height 108
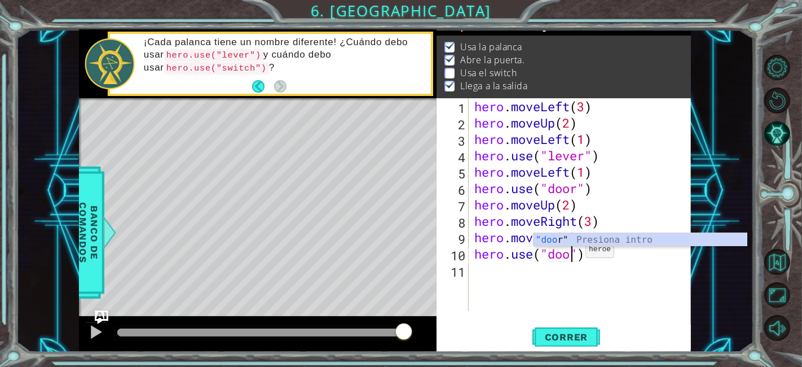
type textarea "hero.use("door")"
click at [617, 281] on div "hero . moveLeft ( 3 ) hero . moveUp ( 2 ) hero . moveLeft ( 1 ) hero . use ( "l…" at bounding box center [583, 220] width 222 height 245
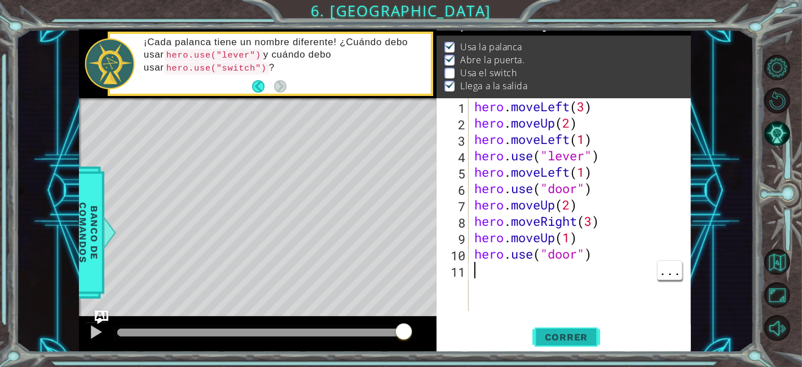
click at [559, 341] on span "Correr" at bounding box center [567, 336] width 66 height 11
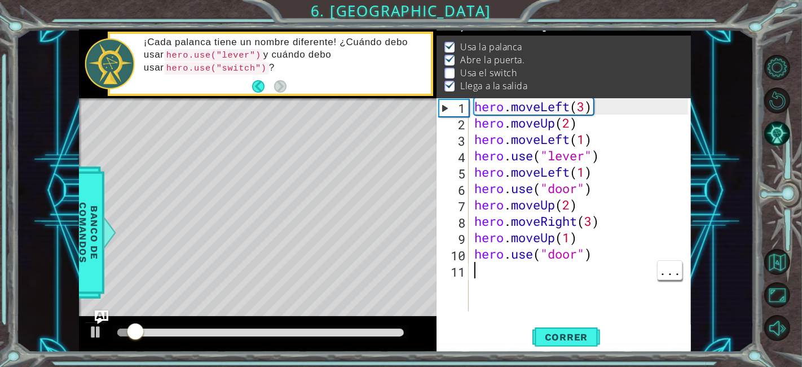
click at [261, 336] on div at bounding box center [260, 332] width 287 height 8
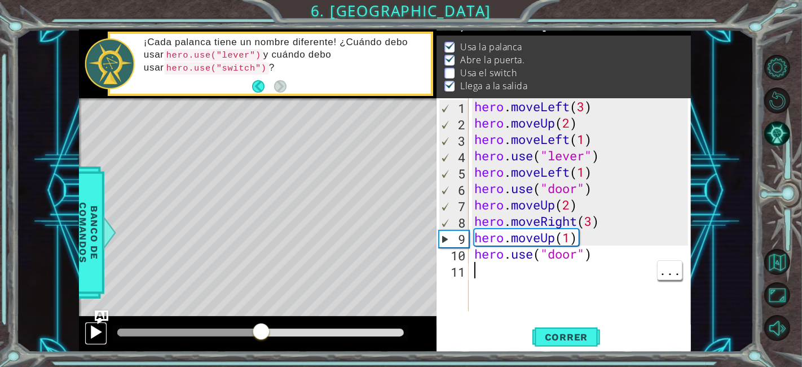
click at [91, 336] on div at bounding box center [96, 331] width 15 height 15
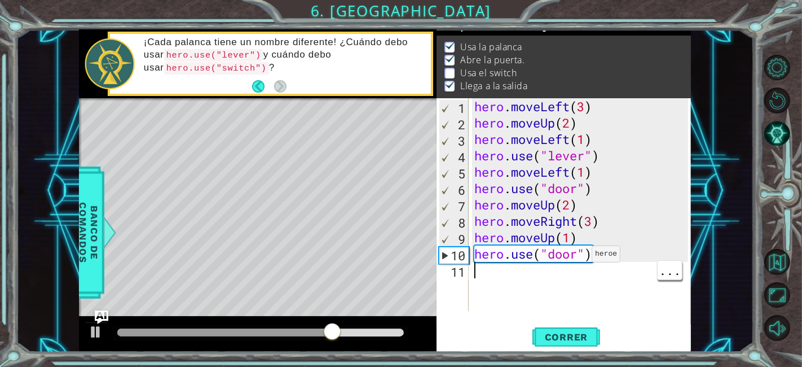
click at [582, 257] on div "hero . moveLeft ( 3 ) hero . moveUp ( 2 ) hero . moveLeft ( 1 ) hero . use ( "l…" at bounding box center [583, 220] width 222 height 245
type textarea "hero.use("door")"
click at [519, 283] on div "hero . moveLeft ( 3 ) hero . moveUp ( 2 ) hero . moveLeft ( 1 ) hero . use ( "l…" at bounding box center [583, 220] width 222 height 245
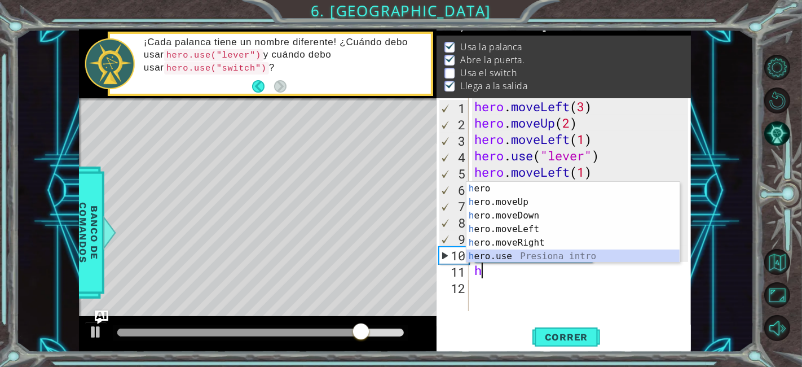
click at [525, 256] on div "h ero Presiona intro h ero.moveUp Presiona intro h ero.moveDown Presiona intro …" at bounding box center [574, 236] width 214 height 108
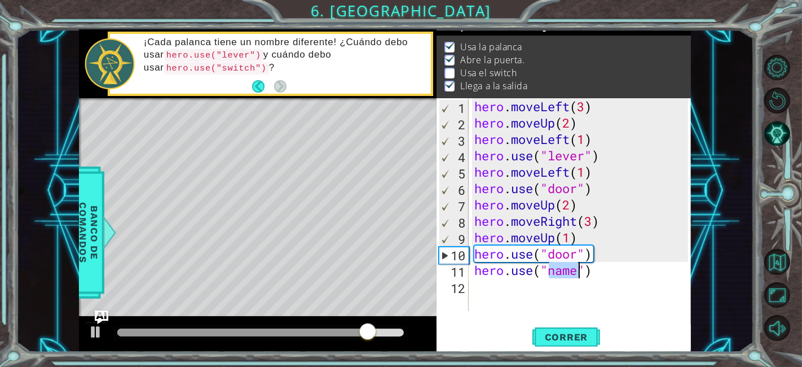
click at [567, 274] on div "hero . moveLeft ( 3 ) hero . moveUp ( 2 ) hero . moveLeft ( 1 ) hero . use ( "l…" at bounding box center [580, 204] width 216 height 213
click at [579, 277] on div "hero . moveLeft ( 3 ) hero . moveUp ( 2 ) hero . moveLeft ( 1 ) hero . use ( "l…" at bounding box center [583, 220] width 222 height 245
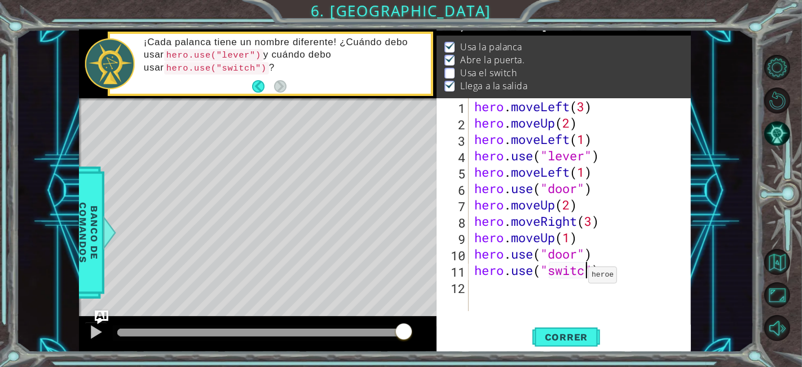
scroll to position [0, 5]
click at [579, 330] on button "Correr" at bounding box center [567, 336] width 68 height 25
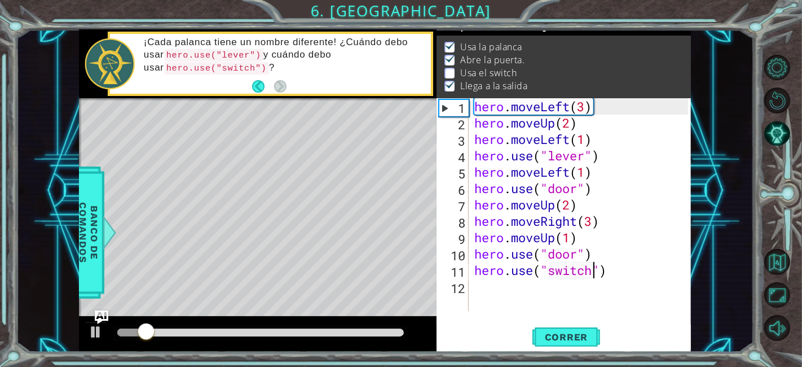
click at [262, 322] on div at bounding box center [258, 334] width 358 height 36
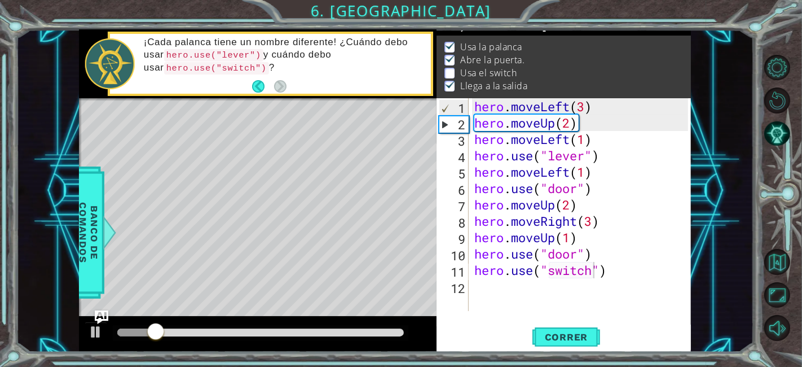
click at [249, 328] on div at bounding box center [261, 333] width 296 height 16
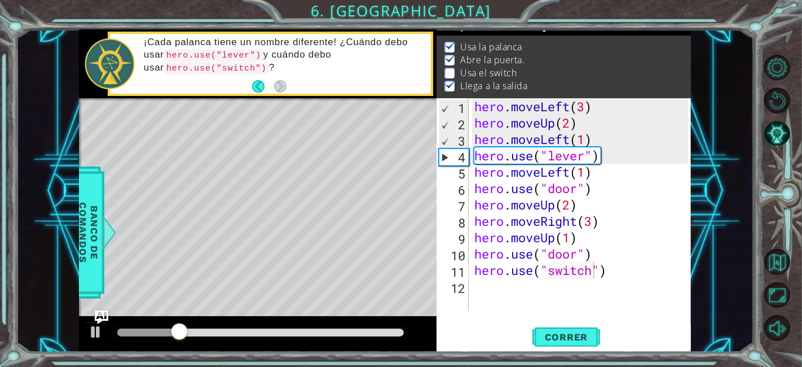
click at [251, 328] on div at bounding box center [261, 333] width 296 height 16
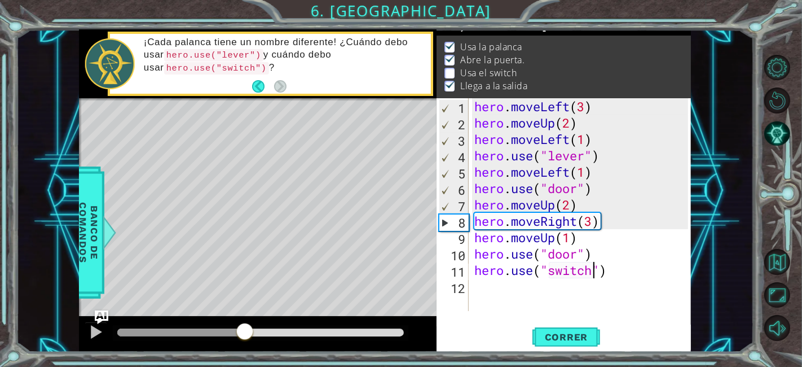
click at [245, 330] on div at bounding box center [260, 332] width 287 height 8
click at [103, 339] on div at bounding box center [96, 331] width 15 height 15
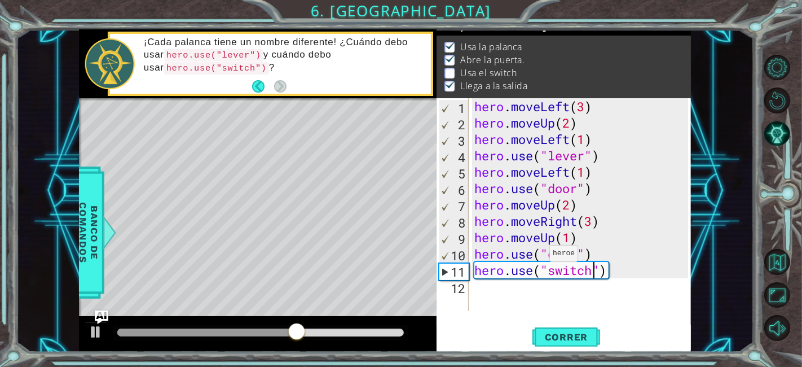
click at [540, 256] on div "hero . moveLeft ( 3 ) hero . moveUp ( 2 ) hero . moveLeft ( 1 ) hero . use ( "l…" at bounding box center [583, 220] width 222 height 245
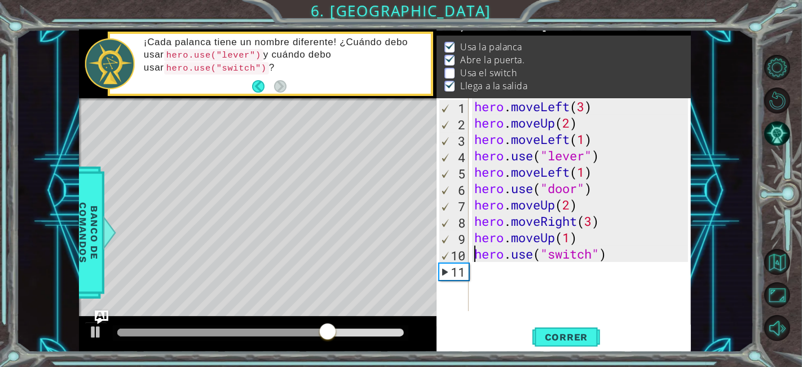
click at [286, 336] on div at bounding box center [222, 332] width 210 height 8
click at [102, 326] on div at bounding box center [96, 331] width 15 height 15
click at [256, 338] on div at bounding box center [261, 333] width 296 height 16
click at [249, 330] on div at bounding box center [221, 332] width 209 height 8
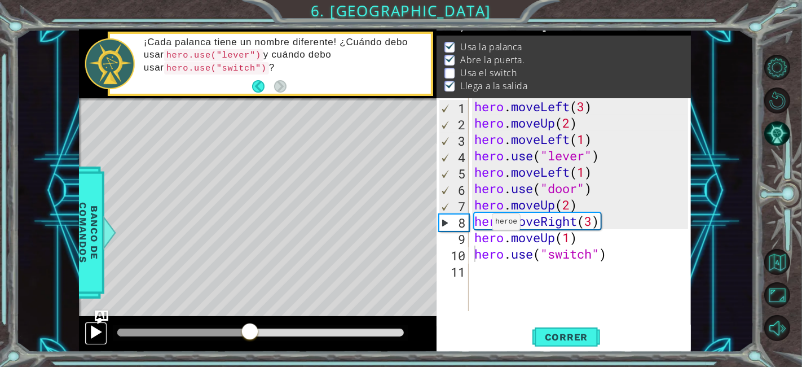
click at [98, 339] on div at bounding box center [96, 331] width 15 height 15
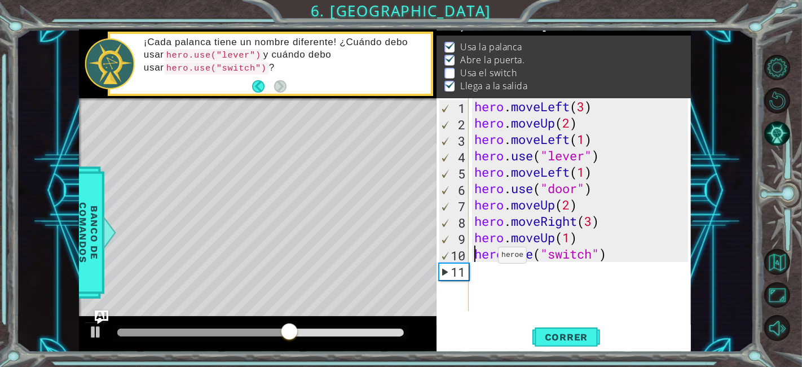
click at [489, 257] on div "hero . moveLeft ( 3 ) hero . moveUp ( 2 ) hero . moveLeft ( 1 ) hero . use ( "l…" at bounding box center [583, 220] width 222 height 245
click at [530, 252] on div "hero . moveLeft ( 3 ) hero . moveUp ( 2 ) hero . moveLeft ( 1 ) hero . use ( "l…" at bounding box center [583, 220] width 222 height 245
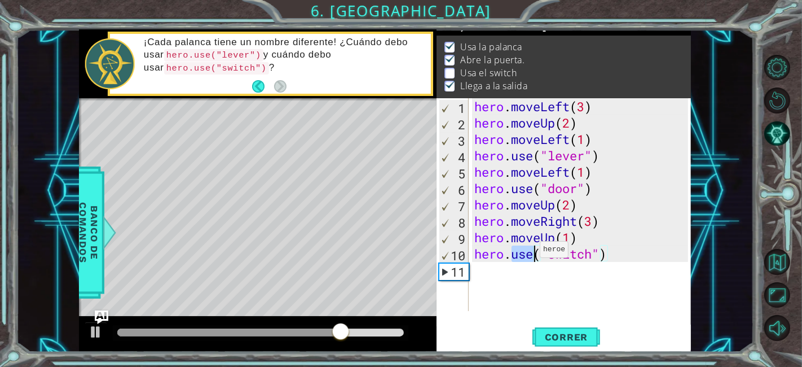
click at [530, 252] on div "hero . moveLeft ( 3 ) hero . moveUp ( 2 ) hero . moveLeft ( 1 ) hero . use ( "l…" at bounding box center [580, 204] width 216 height 213
click at [530, 252] on div "hero . moveLeft ( 3 ) hero . moveUp ( 2 ) hero . moveLeft ( 1 ) hero . use ( "l…" at bounding box center [583, 220] width 222 height 245
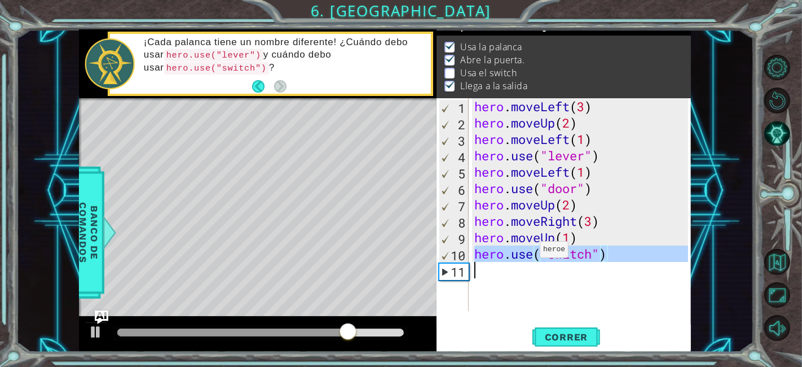
click at [530, 252] on div "hero . moveLeft ( 3 ) hero . moveUp ( 2 ) hero . moveLeft ( 1 ) hero . use ( "l…" at bounding box center [583, 220] width 222 height 245
type textarea "hero.use("switch")"
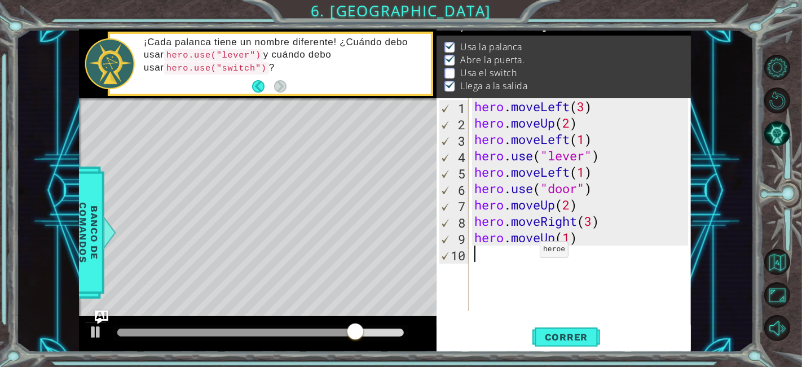
scroll to position [0, 0]
click at [524, 271] on div "hero . moveLeft ( 3 ) hero . moveUp ( 2 ) hero . moveLeft ( 1 ) hero . use ( "l…" at bounding box center [583, 220] width 222 height 245
click at [571, 238] on div "hero . moveLeft ( 3 ) hero . moveUp ( 2 ) hero . moveLeft ( 1 ) hero . use ( "l…" at bounding box center [583, 220] width 222 height 245
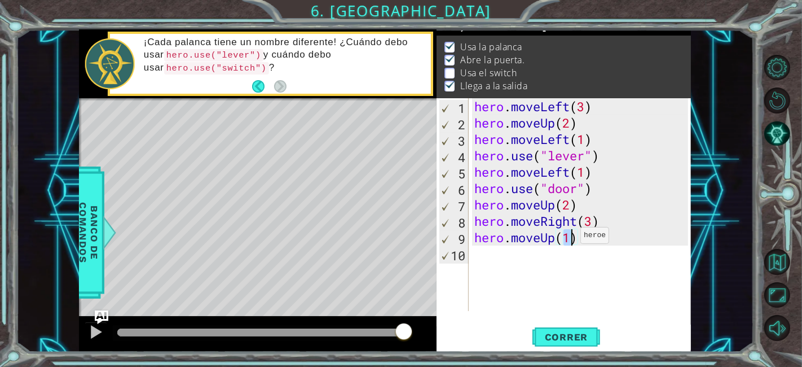
type textarea "hero.moveUp(1)"
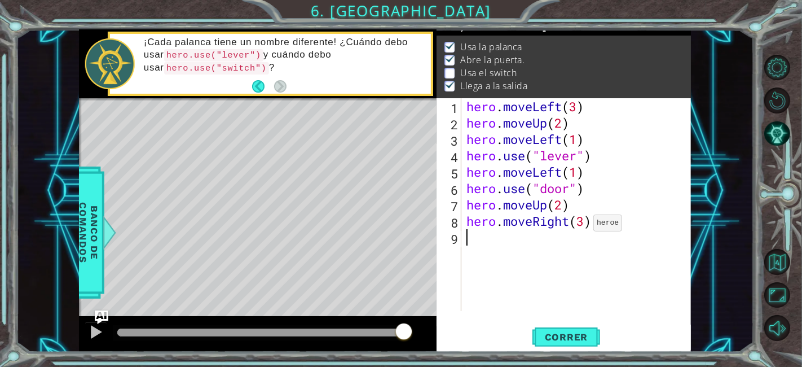
click at [576, 225] on div "hero . moveLeft ( 3 ) hero . moveUp ( 2 ) hero . moveLeft ( 1 ) hero . use ( "l…" at bounding box center [579, 220] width 230 height 245
type textarea "hero.moveRight(3)"
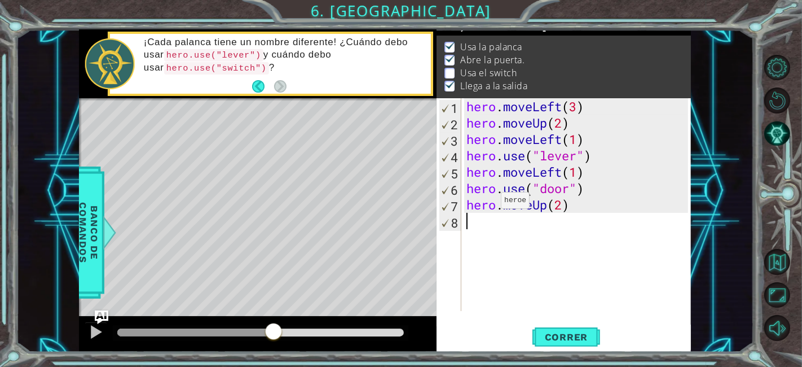
click at [274, 329] on div at bounding box center [195, 332] width 156 height 8
click at [93, 337] on div at bounding box center [96, 331] width 15 height 15
click at [213, 333] on div at bounding box center [206, 332] width 178 height 8
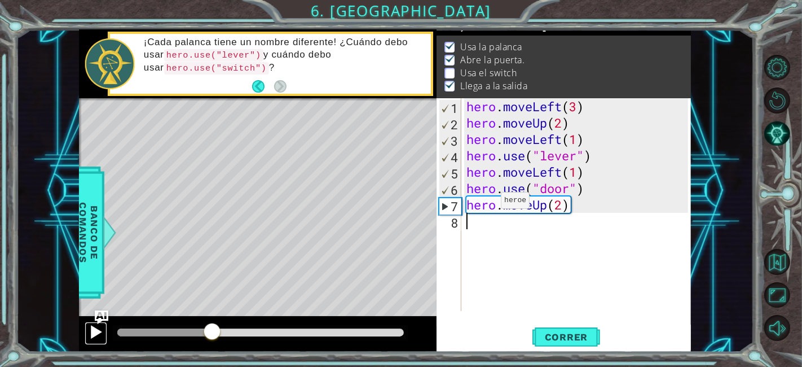
click at [91, 332] on div at bounding box center [96, 331] width 15 height 15
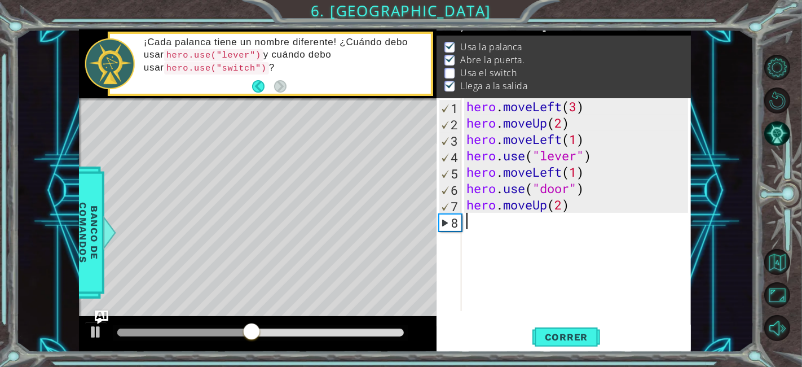
click at [584, 212] on div "hero . moveLeft ( 3 ) hero . moveUp ( 2 ) hero . moveLeft ( 1 ) hero . use ( "l…" at bounding box center [579, 220] width 230 height 245
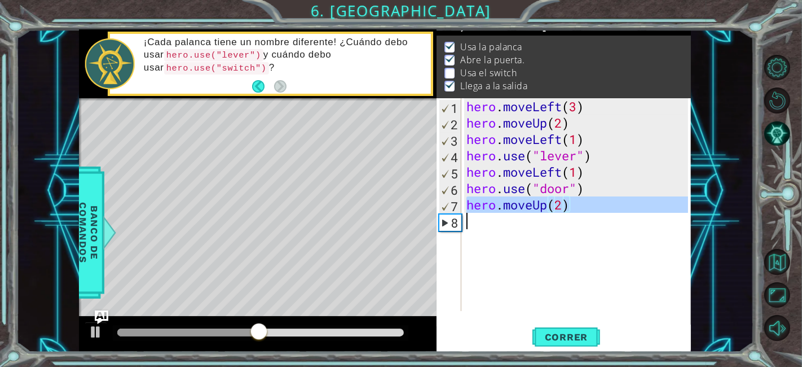
click at [584, 212] on div "hero . moveLeft ( 3 ) hero . moveUp ( 2 ) hero . moveLeft ( 1 ) hero . use ( "l…" at bounding box center [579, 220] width 230 height 245
type textarea "hero.moveUp(2)"
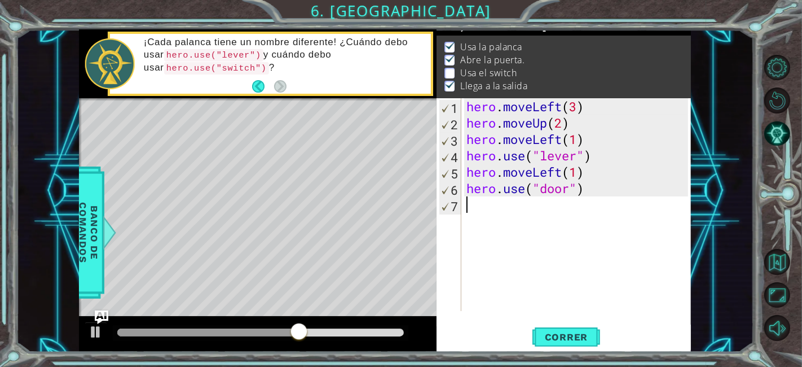
drag, startPoint x: 143, startPoint y: 339, endPoint x: 132, endPoint y: 328, distance: 16.0
click at [132, 328] on div at bounding box center [261, 333] width 296 height 16
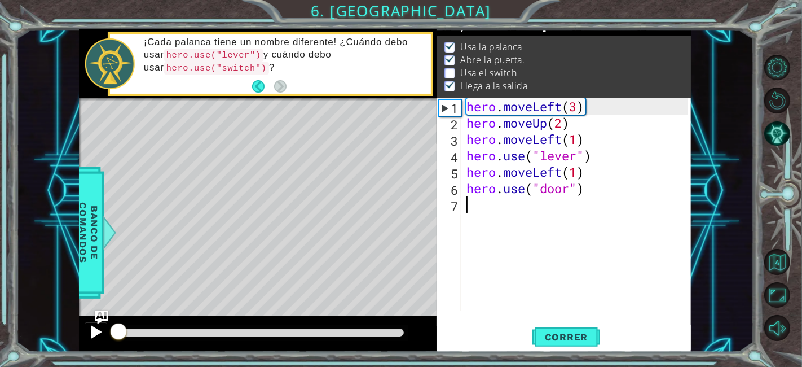
drag, startPoint x: 138, startPoint y: 332, endPoint x: 87, endPoint y: 337, distance: 51.6
click at [87, 337] on div at bounding box center [258, 334] width 358 height 36
click at [87, 337] on button at bounding box center [96, 333] width 23 height 23
click at [155, 334] on div at bounding box center [260, 332] width 287 height 8
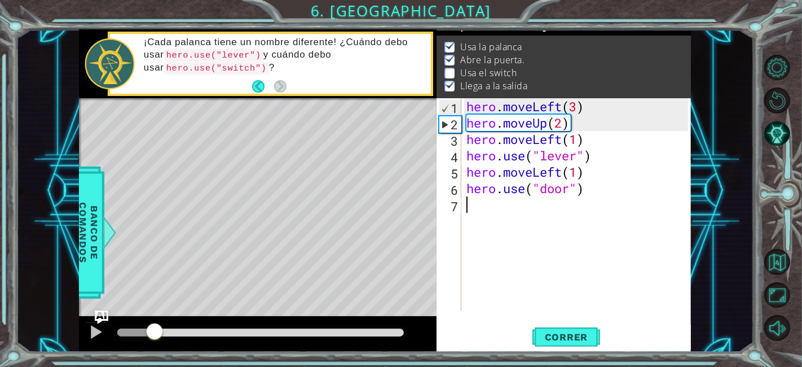
click at [191, 331] on div at bounding box center [260, 332] width 287 height 8
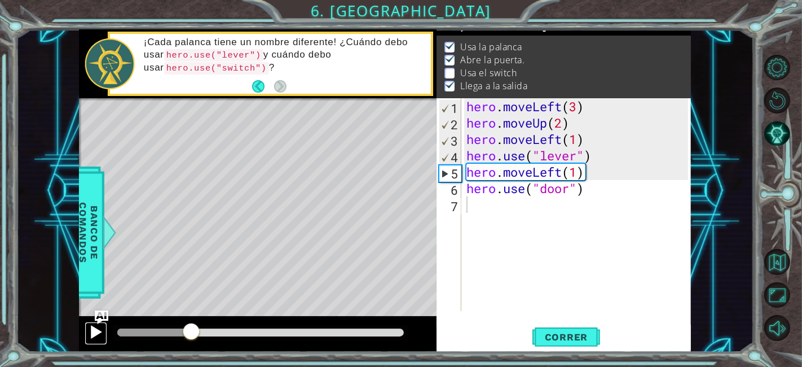
click at [91, 331] on div at bounding box center [96, 331] width 15 height 15
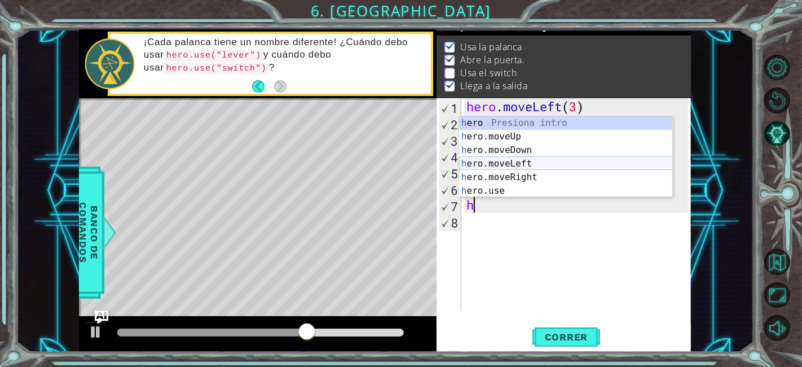
click at [544, 161] on div "h ero Presiona intro h ero.moveUp Presiona intro h ero.moveDown Presiona intro …" at bounding box center [566, 170] width 214 height 108
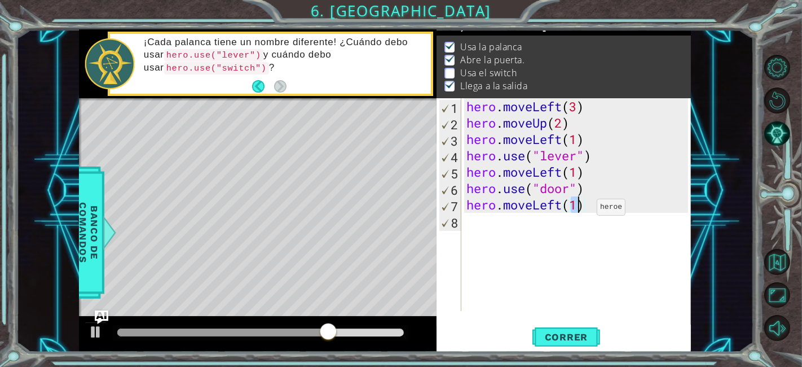
click at [579, 209] on div "hero . moveLeft ( 3 ) hero . moveUp ( 2 ) hero . moveLeft ( 1 ) hero . use ( "l…" at bounding box center [576, 204] width 224 height 213
click at [579, 209] on div "hero . moveLeft ( 3 ) hero . moveUp ( 2 ) hero . moveLeft ( 1 ) hero . use ( "l…" at bounding box center [579, 220] width 230 height 245
type textarea "hero.moveLeft(3)"
click at [549, 276] on div "hero . moveLeft ( 3 ) hero . moveUp ( 2 ) hero . moveLeft ( 1 ) hero . use ( "l…" at bounding box center [579, 220] width 230 height 245
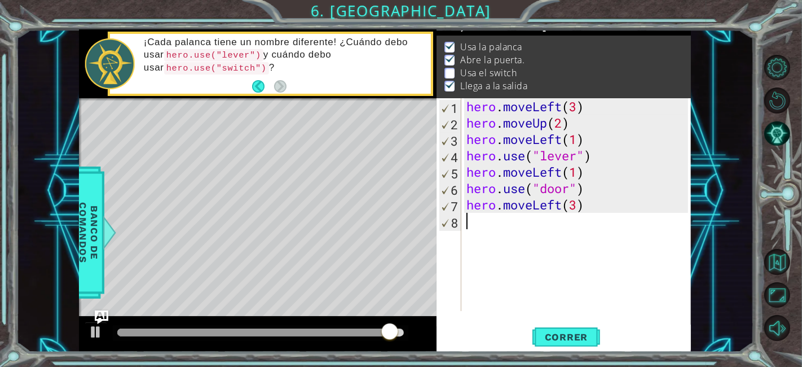
scroll to position [0, 0]
click at [561, 335] on span "Correr" at bounding box center [567, 336] width 66 height 11
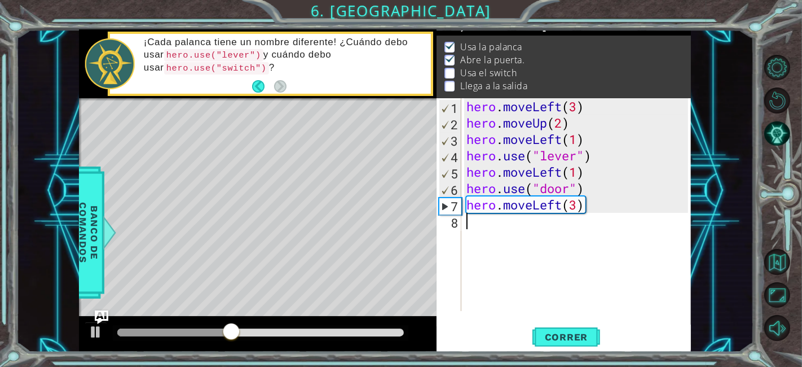
click at [564, 208] on div "hero . moveLeft ( 3 ) hero . moveUp ( 2 ) hero . moveLeft ( 1 ) hero . use ( "l…" at bounding box center [579, 220] width 230 height 245
click at [564, 208] on div "hero . moveLeft ( 3 ) hero . moveUp ( 2 ) hero . moveLeft ( 1 ) hero . use ( "l…" at bounding box center [576, 204] width 224 height 213
click at [542, 212] on div "hero . moveLeft ( 3 ) hero . moveUp ( 2 ) hero . moveLeft ( 1 ) hero . use ( "l…" at bounding box center [579, 220] width 230 height 245
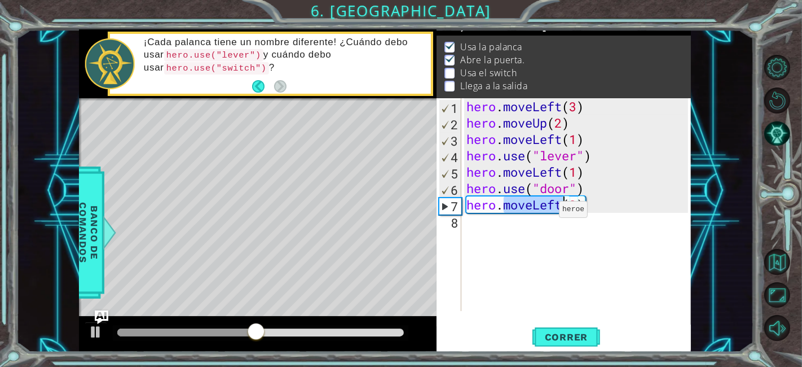
click at [542, 212] on div "hero . moveLeft ( 3 ) hero . moveUp ( 2 ) hero . moveLeft ( 1 ) hero . use ( "l…" at bounding box center [576, 204] width 224 height 213
click at [542, 212] on div "hero . moveLeft ( 3 ) hero . moveUp ( 2 ) hero . moveLeft ( 1 ) hero . use ( "l…" at bounding box center [579, 220] width 230 height 245
click at [542, 212] on div "hero . moveLeft ( 3 ) hero . moveUp ( 2 ) hero . moveLeft ( 1 ) hero . use ( "l…" at bounding box center [576, 204] width 224 height 213
click at [542, 212] on div "hero . moveLeft ( 3 ) hero . moveUp ( 2 ) hero . moveLeft ( 1 ) hero . use ( "l…" at bounding box center [579, 220] width 230 height 245
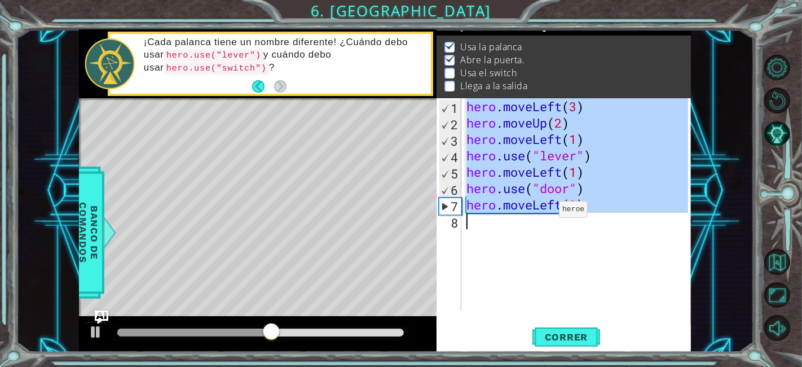
click at [542, 212] on div "hero . moveLeft ( 3 ) hero . moveUp ( 2 ) hero . moveLeft ( 1 ) hero . use ( "l…" at bounding box center [579, 220] width 230 height 245
click at [542, 212] on div "hero . moveLeft ( 3 ) hero . moveUp ( 2 ) hero . moveLeft ( 1 ) hero . use ( "l…" at bounding box center [576, 204] width 224 height 213
type textarea "hero.moveLeft(3)"
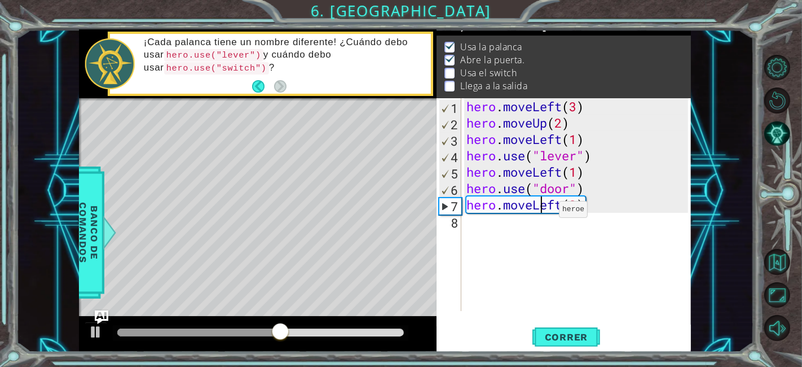
click at [542, 212] on div "hero . moveLeft ( 3 ) hero . moveUp ( 2 ) hero . moveLeft ( 1 ) hero . use ( "l…" at bounding box center [579, 220] width 230 height 245
click at [542, 212] on div "hero . moveLeft ( 3 ) hero . moveUp ( 2 ) hero . moveLeft ( 1 ) hero . use ( "l…" at bounding box center [576, 204] width 224 height 213
click at [542, 212] on div "hero . moveLeft ( 3 ) hero . moveUp ( 2 ) hero . moveLeft ( 1 ) hero . use ( "l…" at bounding box center [579, 220] width 230 height 245
click at [542, 213] on div "hero . moveLeft ( 3 ) hero . moveUp ( 2 ) hero . moveLeft ( 1 ) hero . use ( "l…" at bounding box center [579, 220] width 230 height 245
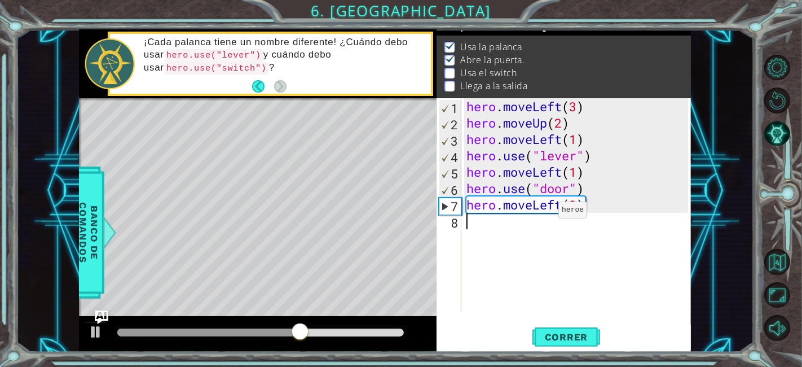
click at [542, 213] on div "hero . moveLeft ( 3 ) hero . moveUp ( 2 ) hero . moveLeft ( 1 ) hero . use ( "l…" at bounding box center [579, 220] width 230 height 245
type textarea "hero.moveLeft(3)"
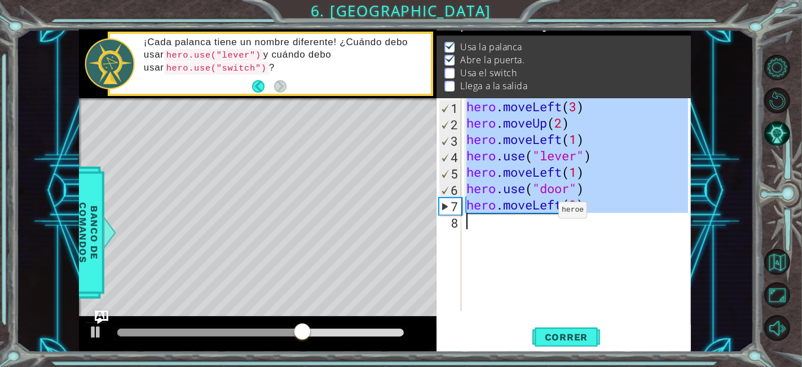
click at [542, 213] on div "hero . moveLeft ( 3 ) hero . moveUp ( 2 ) hero . moveLeft ( 1 ) hero . use ( "l…" at bounding box center [579, 220] width 230 height 245
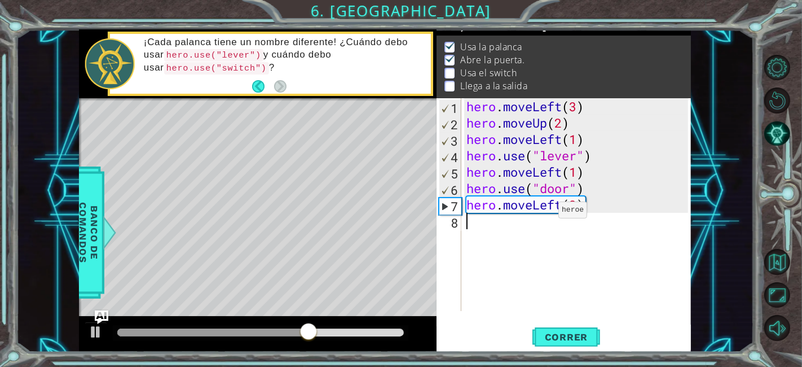
click at [542, 213] on div "hero . moveLeft ( 3 ) hero . moveUp ( 2 ) hero . moveLeft ( 1 ) hero . use ( "l…" at bounding box center [579, 220] width 230 height 245
click at [542, 201] on div "hero . moveLeft ( 3 ) hero . moveUp ( 2 ) hero . moveLeft ( 1 ) hero . use ( "l…" at bounding box center [579, 220] width 230 height 245
click at [543, 203] on div "hero . moveLeft ( 3 ) hero . moveUp ( 2 ) hero . moveLeft ( 1 ) hero . use ( "l…" at bounding box center [576, 204] width 224 height 213
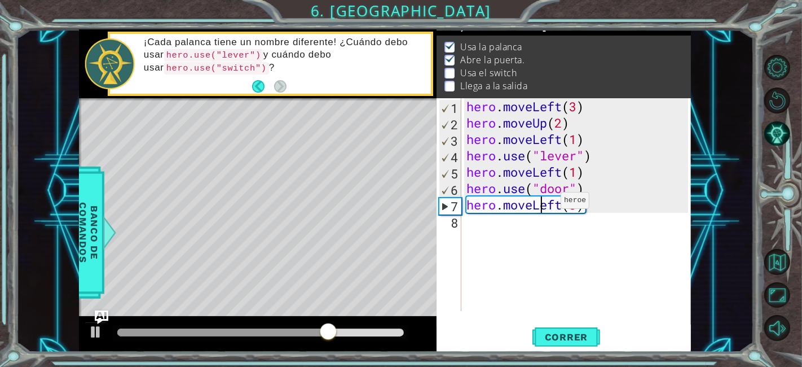
click at [543, 203] on div "hero . moveLeft ( 3 ) hero . moveUp ( 2 ) hero . moveLeft ( 1 ) hero . use ( "l…" at bounding box center [579, 220] width 230 height 245
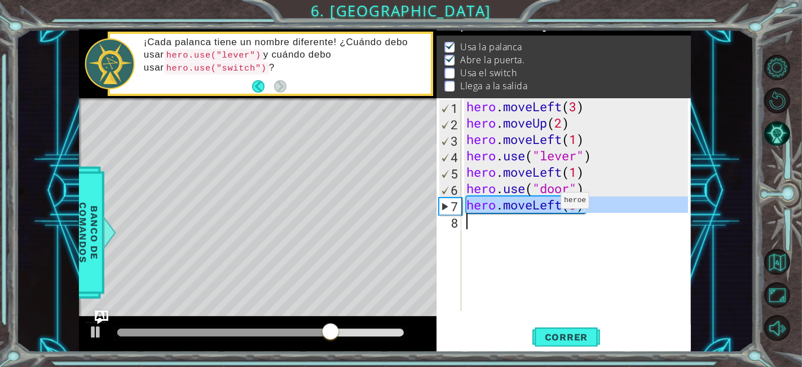
click at [543, 203] on div "hero . moveLeft ( 3 ) hero . moveUp ( 2 ) hero . moveLeft ( 1 ) hero . use ( "l…" at bounding box center [579, 220] width 230 height 245
type textarea "hero.moveLeft(3)"
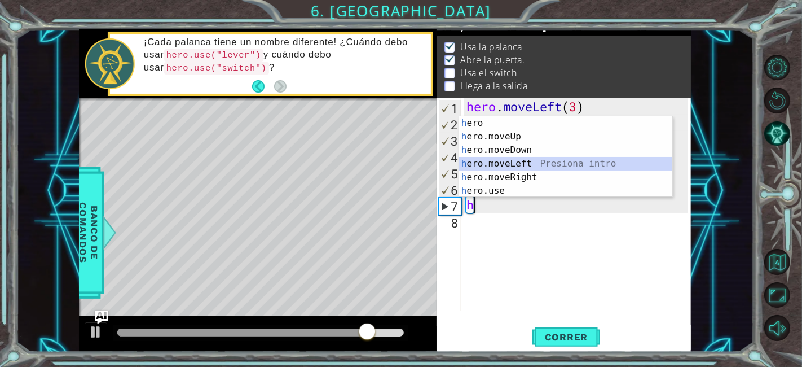
click at [539, 164] on div "h ero Presiona intro h ero.moveUp Presiona intro h ero.moveDown Presiona intro …" at bounding box center [566, 170] width 214 height 108
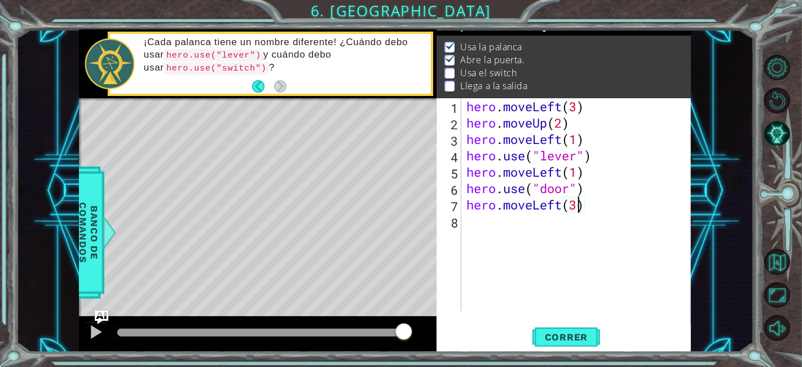
scroll to position [0, 5]
click at [576, 333] on span "Correr" at bounding box center [567, 336] width 66 height 11
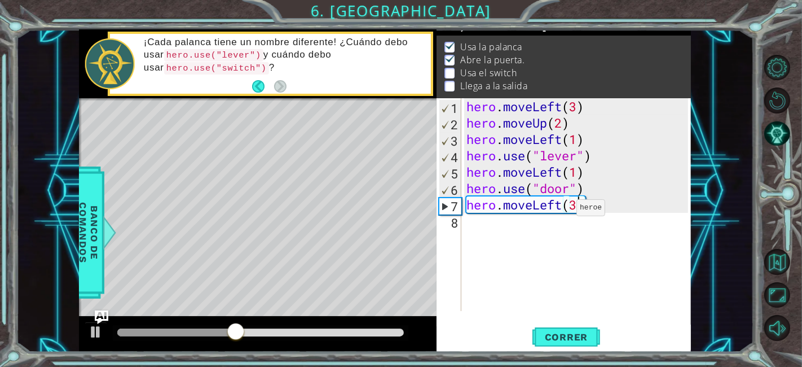
click at [557, 209] on div "hero . moveLeft ( 3 ) hero . moveUp ( 2 ) hero . moveLeft ( 1 ) hero . use ( "l…" at bounding box center [579, 220] width 230 height 245
type textarea "hero.moveLeft(3)"
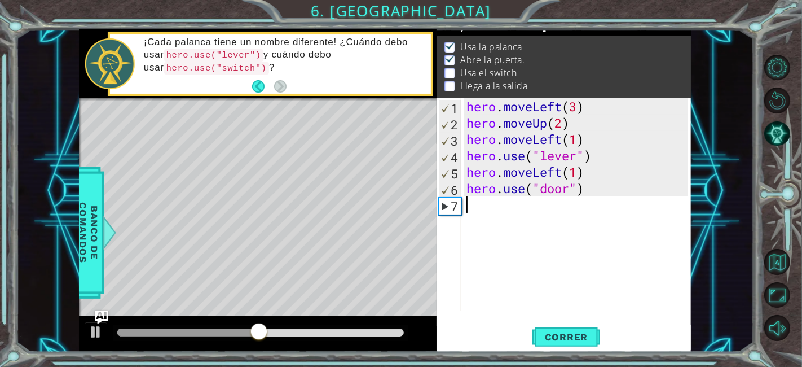
scroll to position [0, 0]
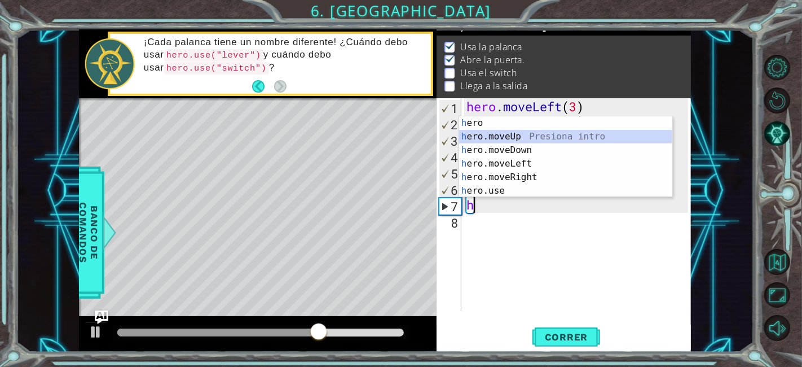
click at [568, 138] on div "h ero Presiona intro h ero.moveUp Presiona intro h ero.moveDown Presiona intro …" at bounding box center [566, 170] width 214 height 108
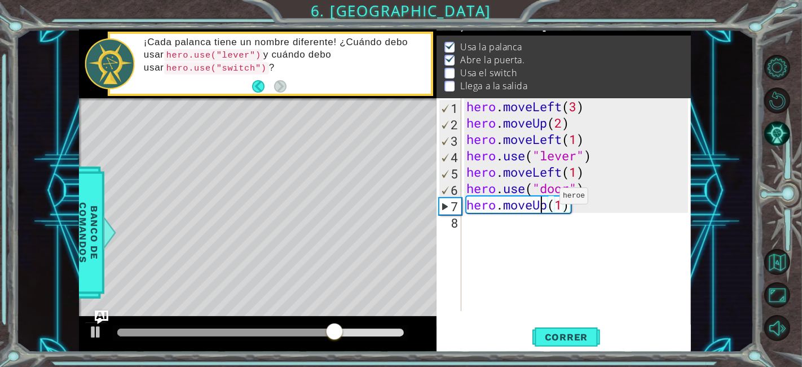
click at [542, 199] on div "hero . moveLeft ( 3 ) hero . moveUp ( 2 ) hero . moveLeft ( 1 ) hero . use ( "l…" at bounding box center [579, 220] width 230 height 245
click at [542, 199] on div "hero . moveLeft ( 3 ) hero . moveUp ( 2 ) hero . moveLeft ( 1 ) hero . use ( "l…" at bounding box center [576, 204] width 224 height 213
click at [542, 199] on div "hero . moveLeft ( 3 ) hero . moveUp ( 2 ) hero . moveLeft ( 1 ) hero . use ( "l…" at bounding box center [579, 220] width 230 height 245
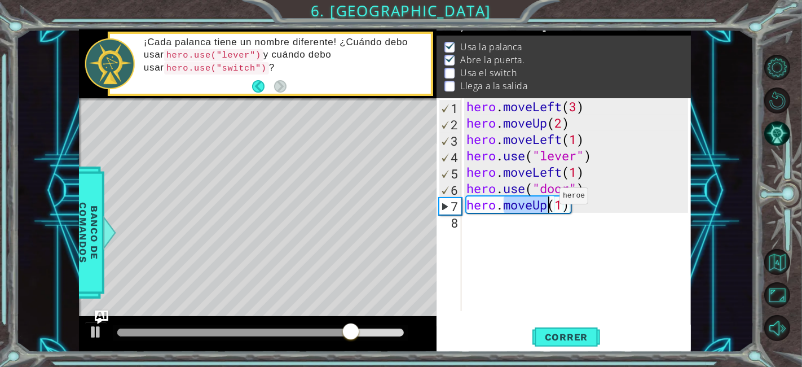
click at [542, 199] on div "hero . moveLeft ( 3 ) hero . moveUp ( 2 ) hero . moveLeft ( 1 ) hero . use ( "l…" at bounding box center [579, 220] width 230 height 245
type textarea "hero.moveUp(1)"
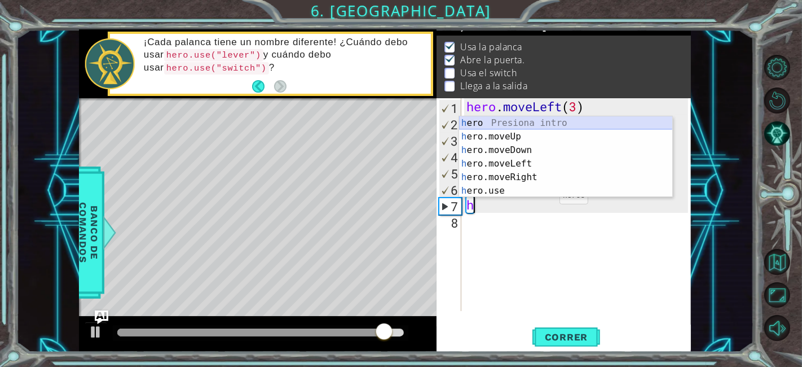
click at [565, 121] on div "h ero Presiona intro h ero.moveUp Presiona intro h ero.moveDown Presiona intro …" at bounding box center [566, 170] width 214 height 108
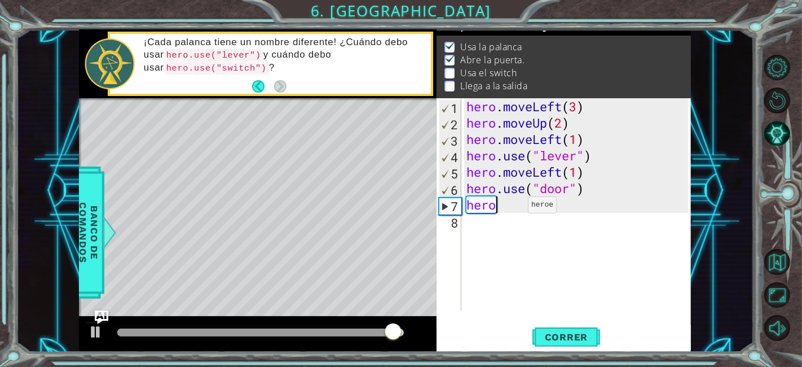
click at [510, 208] on div "hero . moveLeft ( 3 ) hero . moveUp ( 2 ) hero . moveLeft ( 1 ) hero . use ( "l…" at bounding box center [579, 220] width 230 height 245
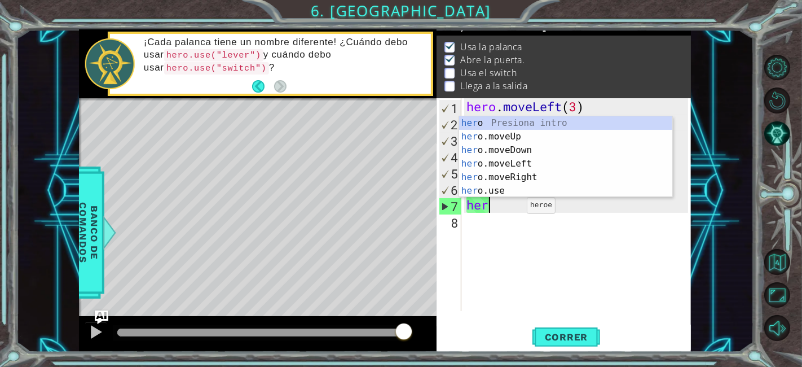
type textarea "h"
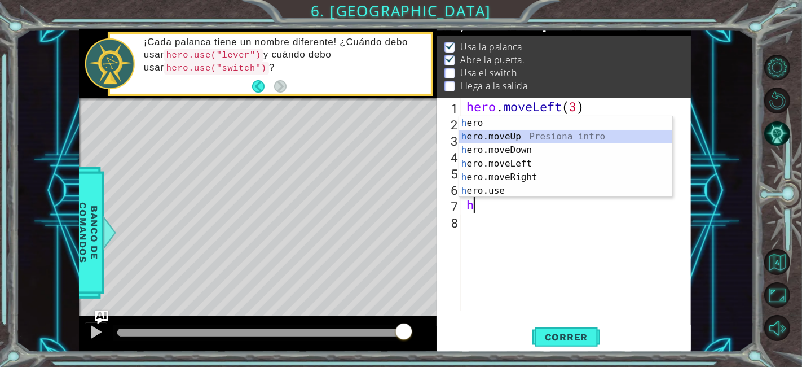
click at [542, 141] on div "h ero Presiona intro h ero.moveUp Presiona intro h ero.moveDown Presiona intro …" at bounding box center [566, 170] width 214 height 108
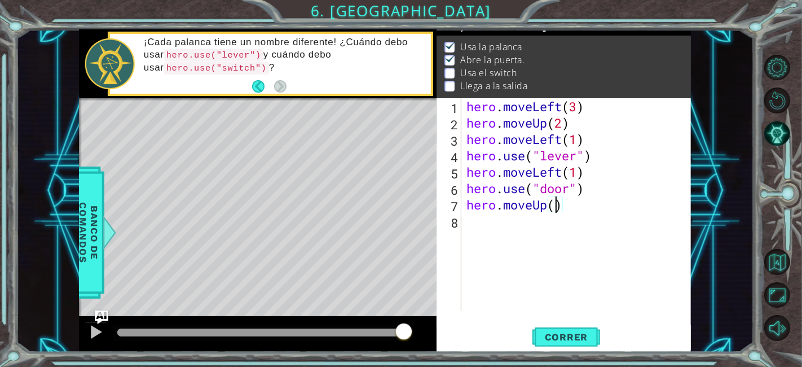
scroll to position [0, 4]
type textarea "hero.moveUp(3)"
click at [563, 337] on span "Correr" at bounding box center [567, 336] width 66 height 11
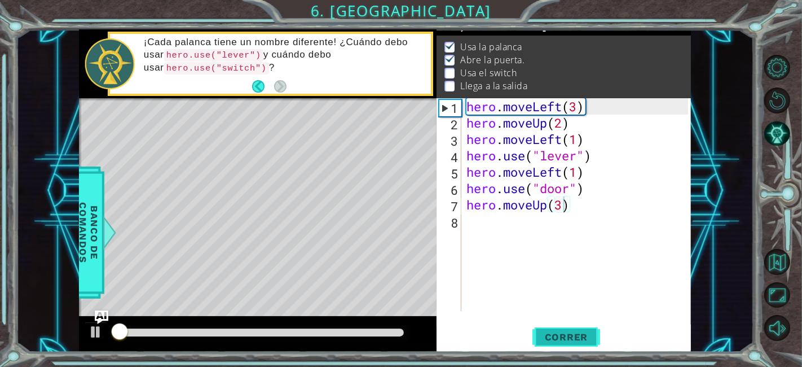
click at [563, 337] on span "Correr" at bounding box center [567, 336] width 66 height 11
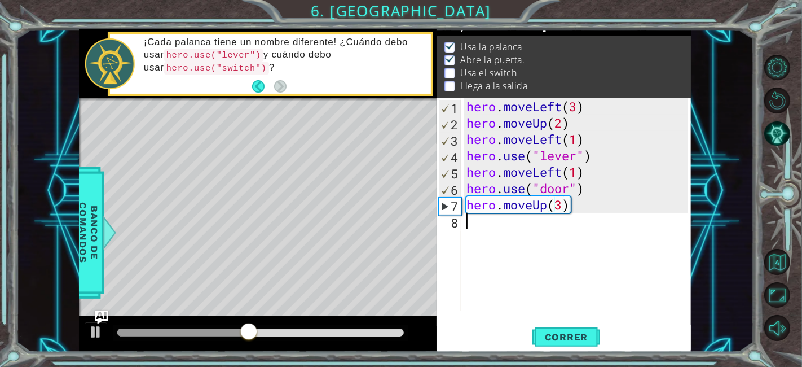
scroll to position [0, 0]
click at [486, 235] on div "hero . moveLeft ( 3 ) hero . moveUp ( 2 ) hero . moveLeft ( 1 ) hero . use ( "l…" at bounding box center [579, 220] width 230 height 245
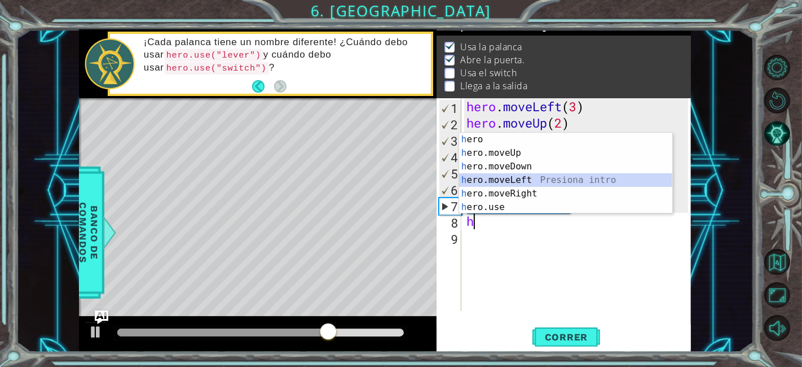
click at [569, 178] on div "h ero Presiona intro h ero.moveUp Presiona intro h ero.moveDown Presiona intro …" at bounding box center [566, 187] width 214 height 108
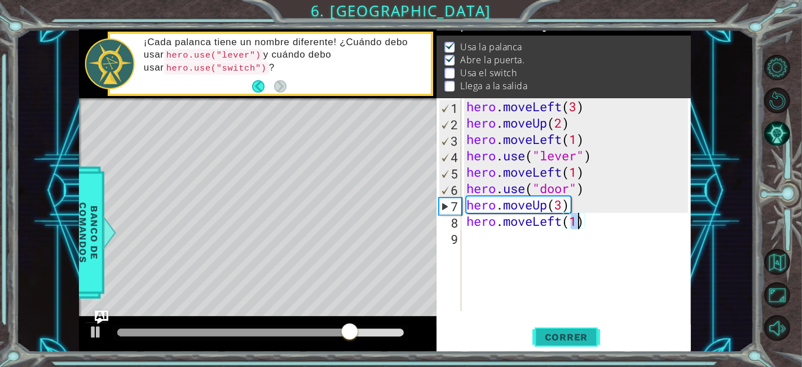
type textarea "hero.moveLeft(1)"
click at [557, 335] on span "Correr" at bounding box center [567, 336] width 66 height 11
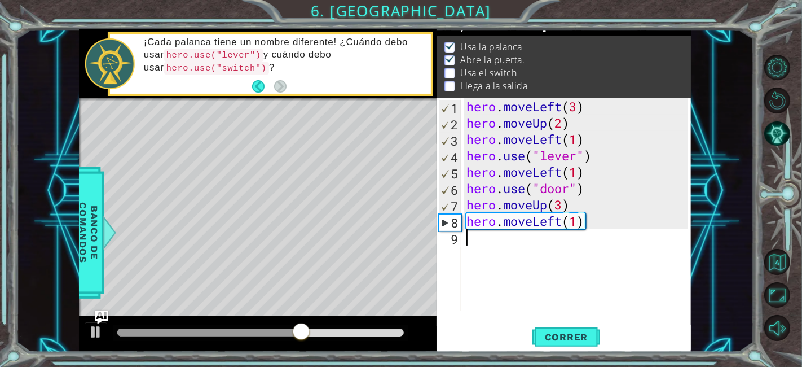
click at [548, 231] on div "hero . moveLeft ( 3 ) hero . moveUp ( 2 ) hero . moveLeft ( 1 ) hero . use ( "l…" at bounding box center [579, 220] width 230 height 245
click at [550, 224] on div "hero . moveLeft ( 3 ) hero . moveUp ( 2 ) hero . moveLeft ( 1 ) hero . use ( "l…" at bounding box center [579, 220] width 230 height 245
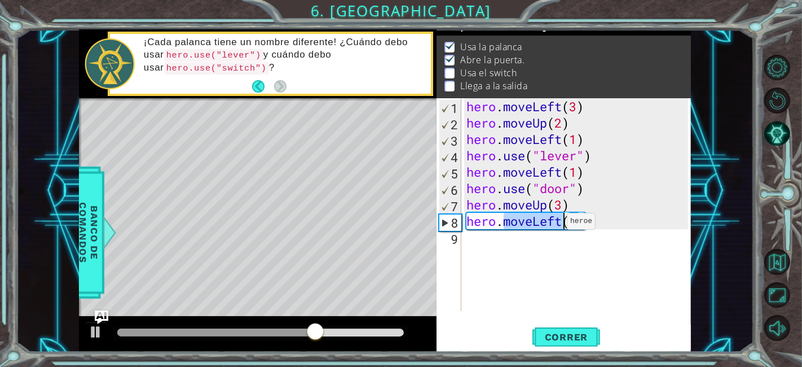
type textarea "hero.moveLeft(1)"
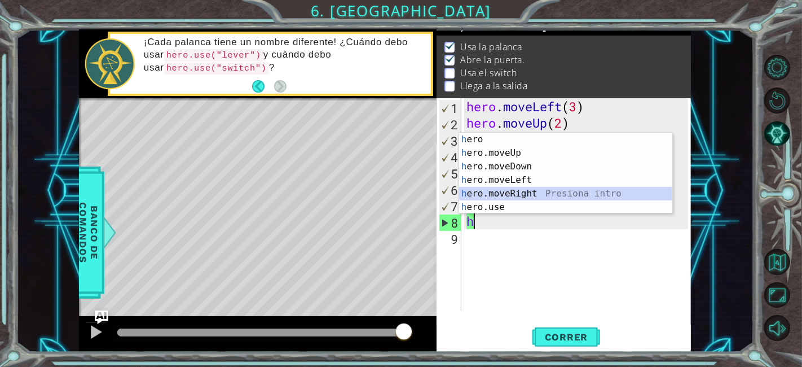
click at [549, 191] on div "h ero Presiona intro h ero.moveUp Presiona intro h ero.moveDown Presiona intro …" at bounding box center [566, 187] width 214 height 108
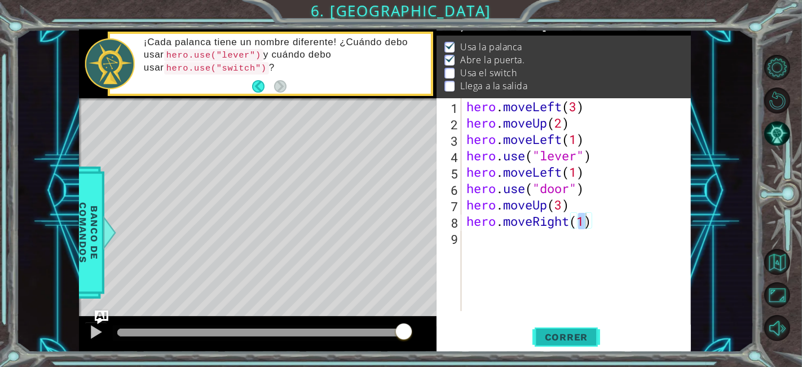
click at [565, 344] on button "Correr" at bounding box center [567, 336] width 68 height 25
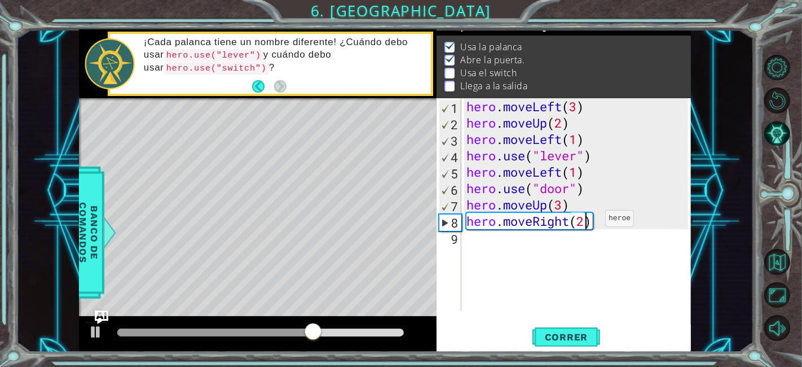
scroll to position [0, 5]
type textarea "hero.moveRight(2)"
click at [572, 328] on button "Correr" at bounding box center [567, 336] width 68 height 25
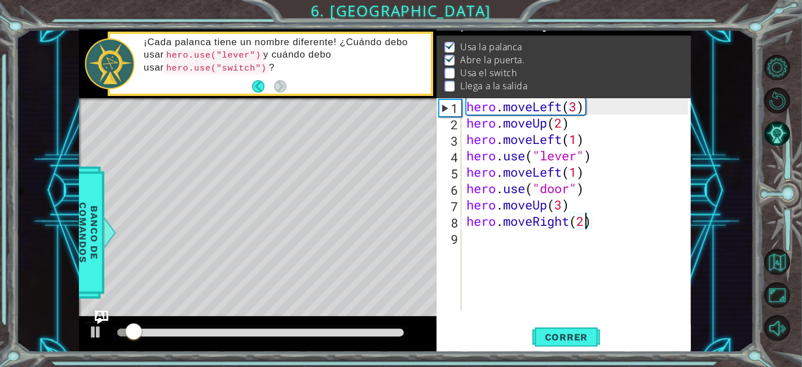
click at [519, 232] on div "hero . moveLeft ( 3 ) hero . moveUp ( 2 ) hero . moveLeft ( 1 ) hero . use ( "l…" at bounding box center [579, 220] width 230 height 245
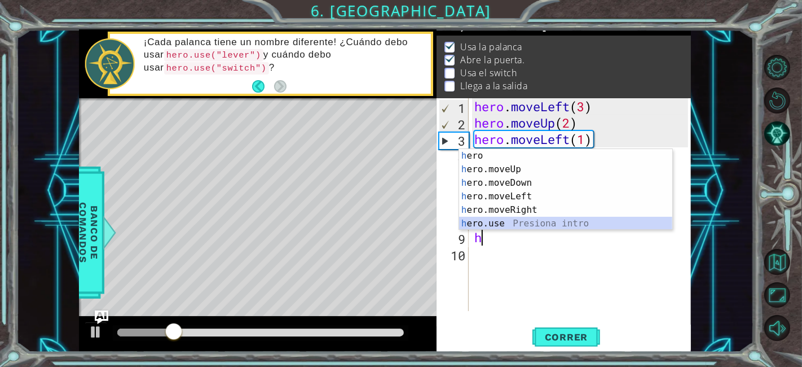
click at [529, 223] on div "h ero Presiona intro h ero.moveUp Presiona intro h ero.moveDown Presiona intro …" at bounding box center [566, 203] width 214 height 108
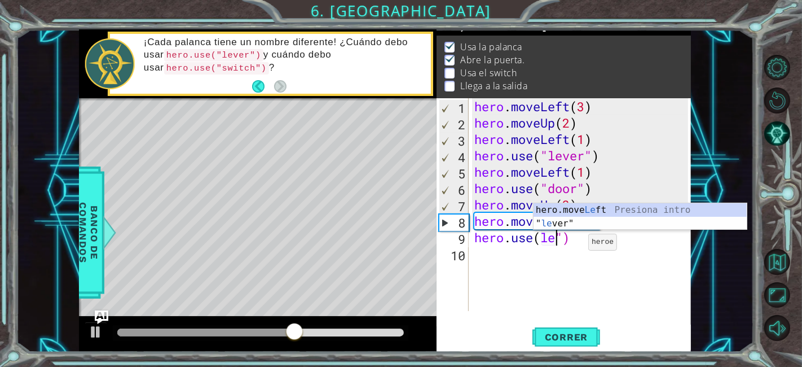
scroll to position [0, 3]
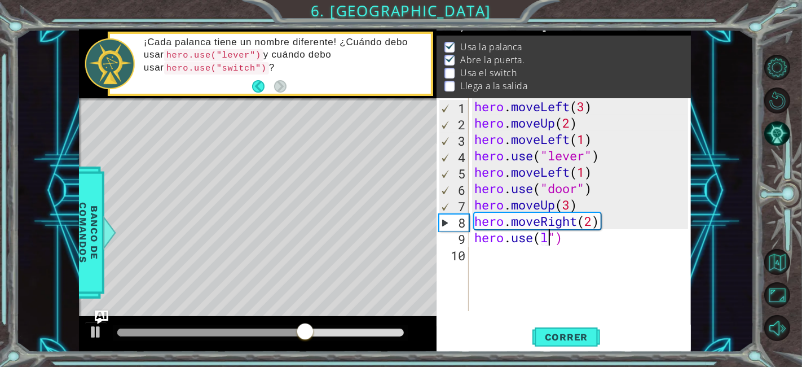
click at [551, 243] on div "hero . moveLeft ( 3 ) hero . moveUp ( 2 ) hero . moveLeft ( 1 ) hero . use ( "l…" at bounding box center [583, 220] width 222 height 245
type textarea "hero.use(l")"
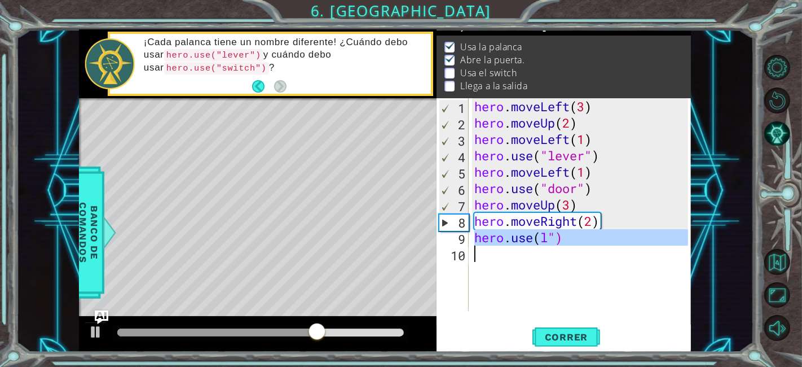
scroll to position [0, 0]
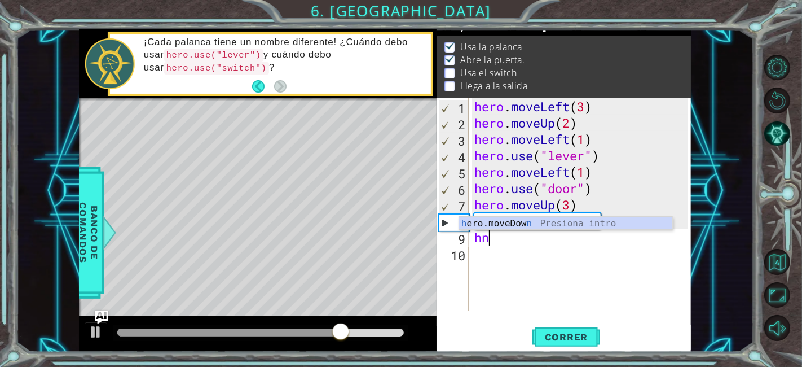
type textarea "h"
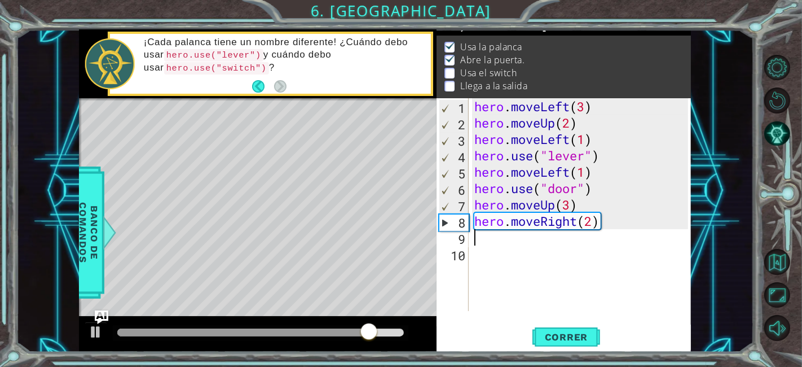
click at [525, 226] on div "hero . moveLeft ( 3 ) hero . moveUp ( 2 ) hero . moveLeft ( 1 ) hero . use ( "l…" at bounding box center [583, 220] width 222 height 245
click at [506, 220] on div "hero . moveLeft ( 3 ) hero . moveUp ( 2 ) hero . moveLeft ( 1 ) hero . use ( "l…" at bounding box center [583, 220] width 222 height 245
click at [603, 184] on div "hero . moveLeft ( 3 ) hero . moveUp ( 2 ) hero . moveLeft ( 1 ) hero . use ( "l…" at bounding box center [583, 220] width 222 height 245
click at [547, 204] on div "hero . moveLeft ( 3 ) hero . moveUp ( 2 ) hero . moveLeft ( 1 ) hero . use ( "l…" at bounding box center [583, 220] width 222 height 245
type textarea "hero.moveUp(3)"
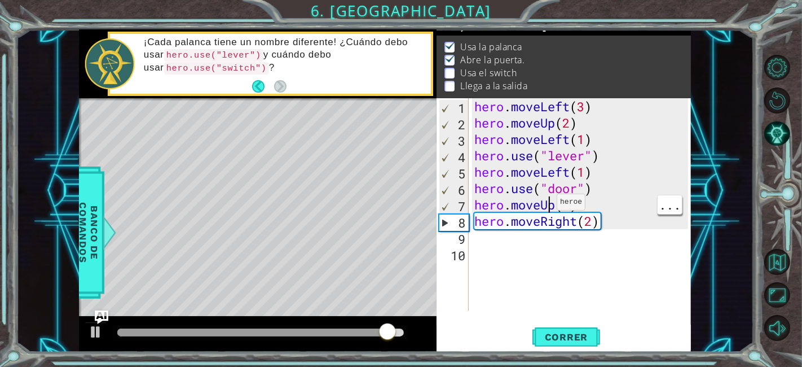
click at [477, 239] on div "hero . moveLeft ( 3 ) hero . moveUp ( 2 ) hero . moveLeft ( 1 ) hero . use ( "l…" at bounding box center [583, 220] width 222 height 245
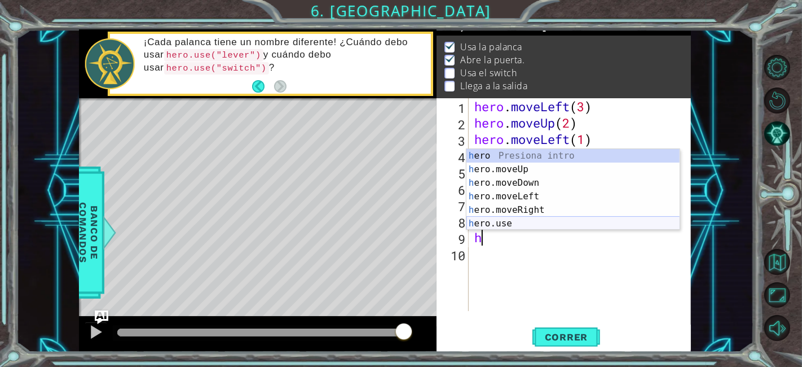
click at [501, 223] on div "h ero Presiona intro h ero.moveUp Presiona intro h ero.moveDown Presiona intro …" at bounding box center [574, 203] width 214 height 108
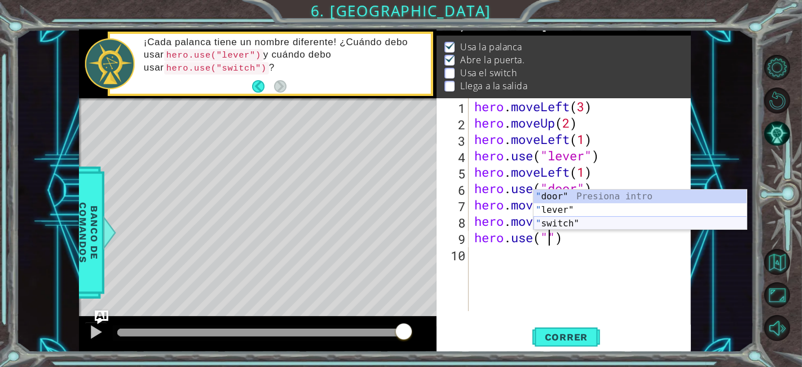
click at [568, 222] on div "" door" Presiona intro " lever" Presiona intro " switch" Presiona intro" at bounding box center [641, 224] width 214 height 68
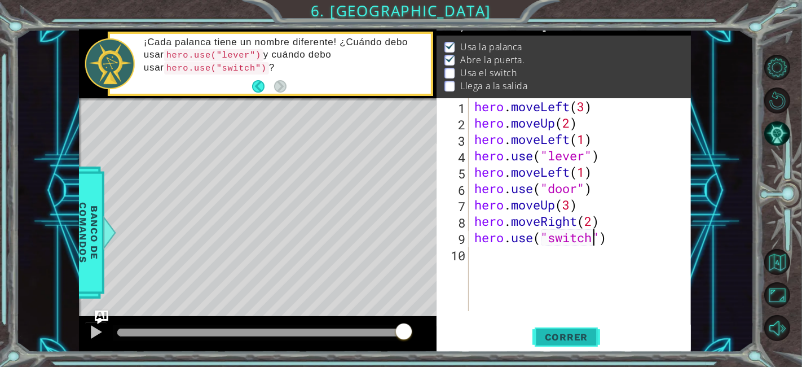
type textarea "hero.use("switch")"
click at [573, 341] on span "Correr" at bounding box center [567, 336] width 66 height 11
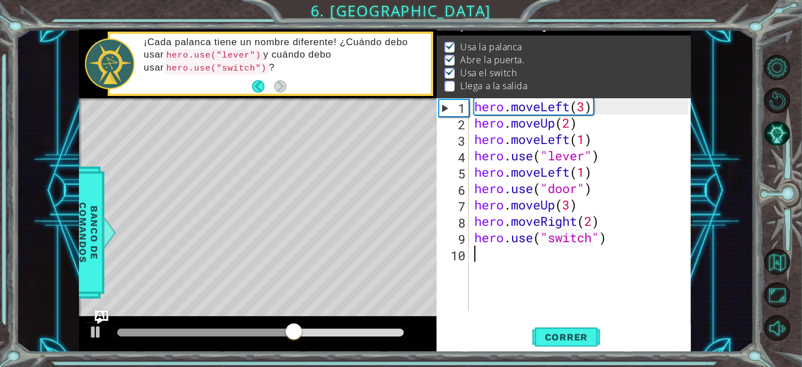
click at [509, 255] on div "hero . moveLeft ( 3 ) hero . moveUp ( 2 ) hero . moveLeft ( 1 ) hero . use ( "l…" at bounding box center [583, 220] width 222 height 245
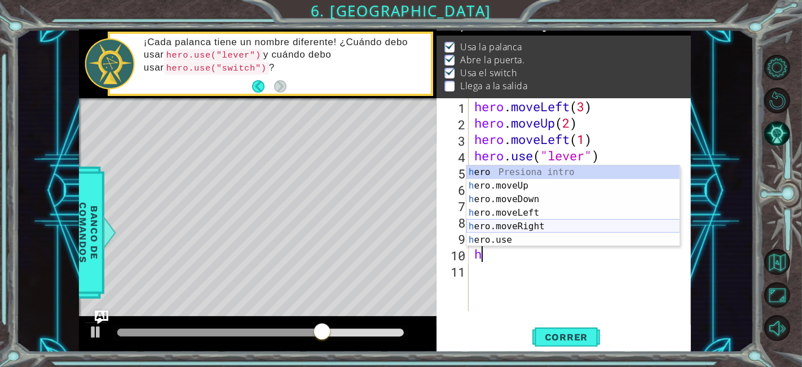
click at [546, 222] on div "h ero Presiona intro h ero.moveUp Presiona intro h ero.moveDown Presiona intro …" at bounding box center [574, 219] width 214 height 108
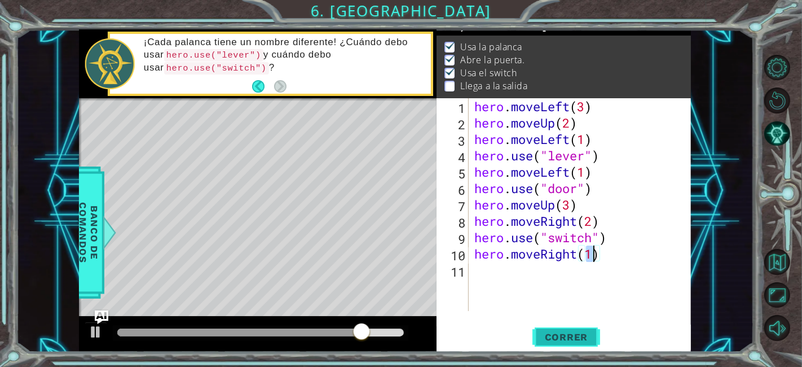
type textarea "hero.moveRight(1)"
click at [565, 331] on button "Correr" at bounding box center [567, 336] width 68 height 25
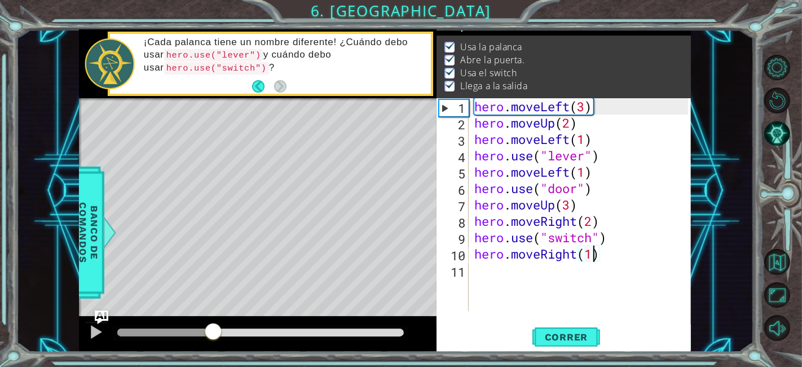
drag, startPoint x: 229, startPoint y: 331, endPoint x: 213, endPoint y: 332, distance: 15.9
click at [213, 332] on div at bounding box center [260, 332] width 287 height 8
click at [93, 333] on div at bounding box center [96, 331] width 15 height 15
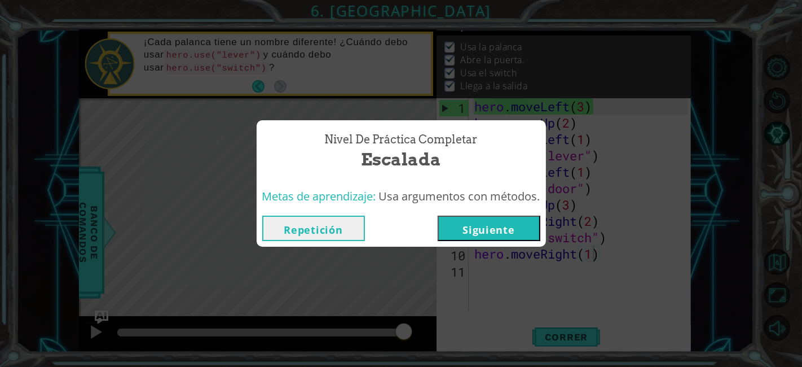
click at [460, 239] on button "Siguiente" at bounding box center [489, 228] width 103 height 25
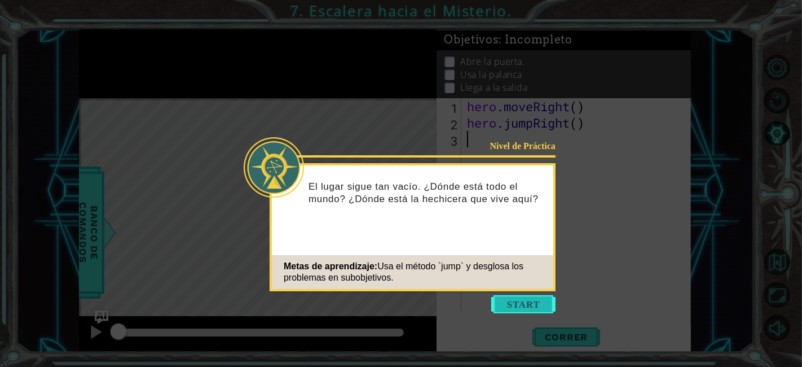
click at [522, 299] on button "Start" at bounding box center [523, 304] width 64 height 18
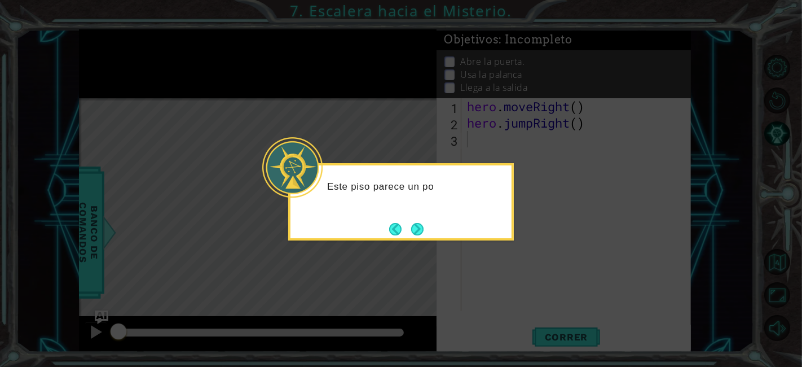
click at [405, 117] on icon at bounding box center [401, 183] width 802 height 367
